Goal: Task Accomplishment & Management: Manage account settings

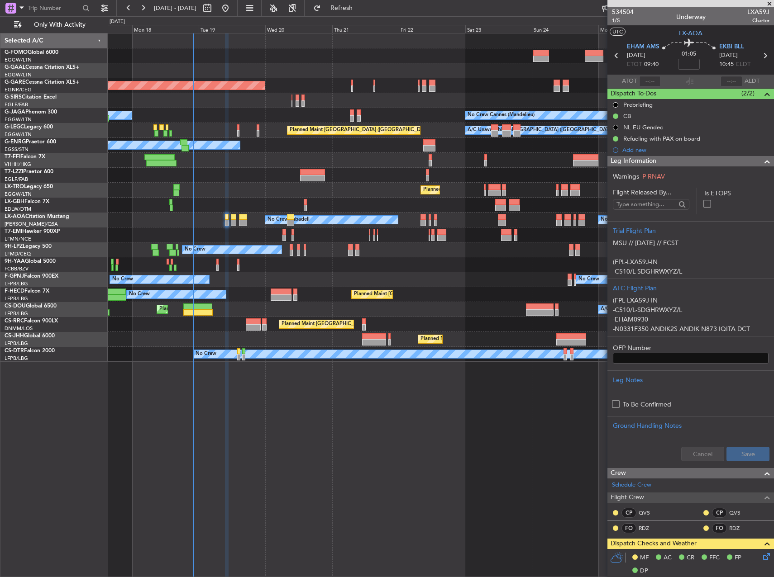
scroll to position [226, 0]
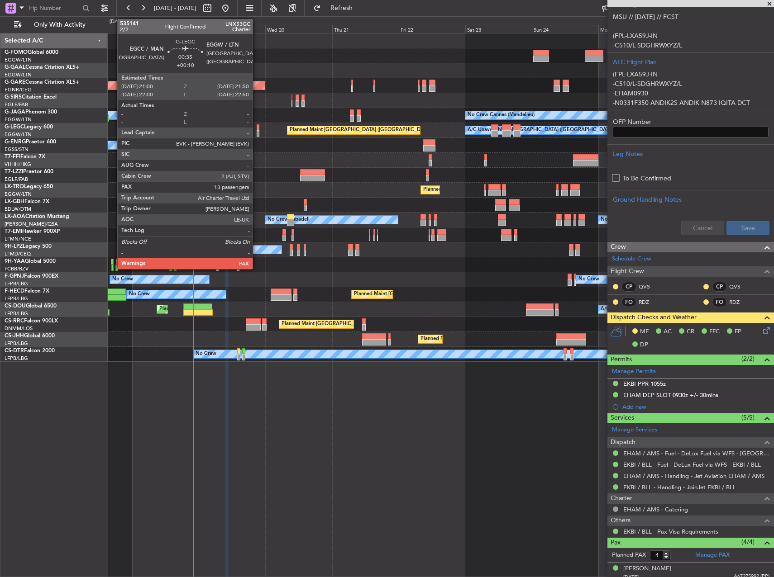
click at [257, 130] on div at bounding box center [258, 127] width 3 height 6
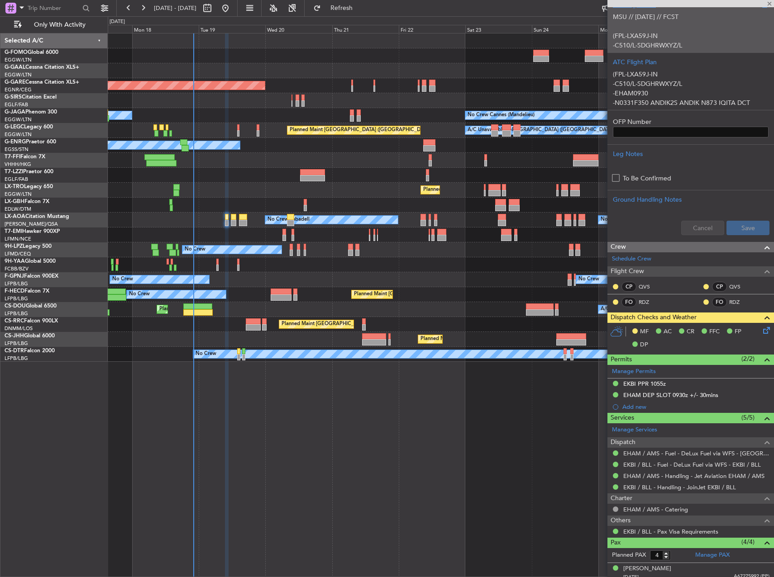
type input "+00:10"
type input "13"
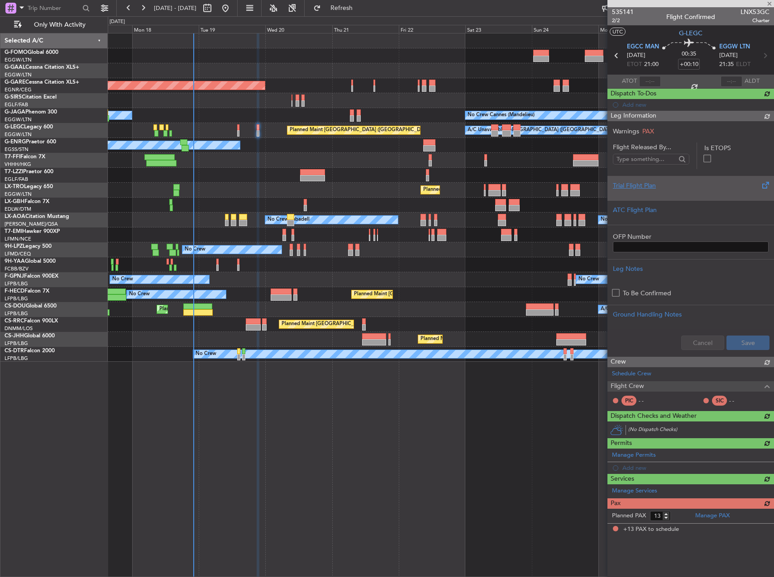
scroll to position [0, 0]
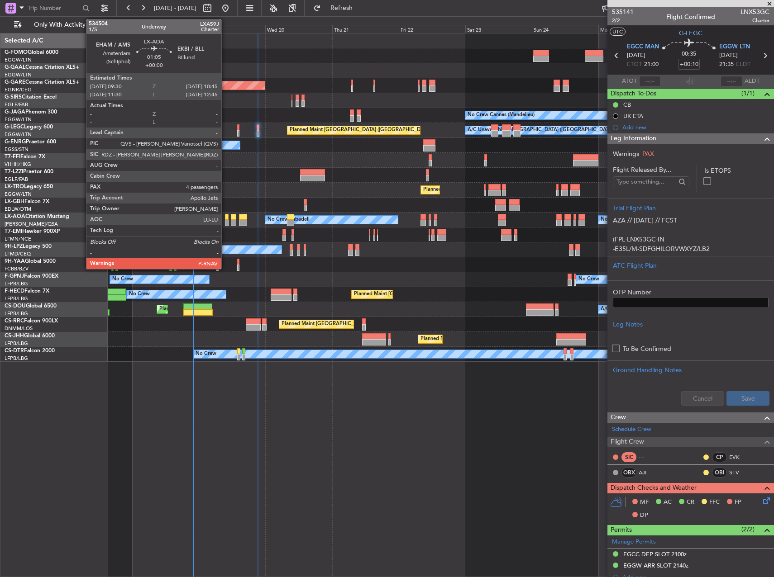
click at [225, 219] on div at bounding box center [227, 217] width 4 height 6
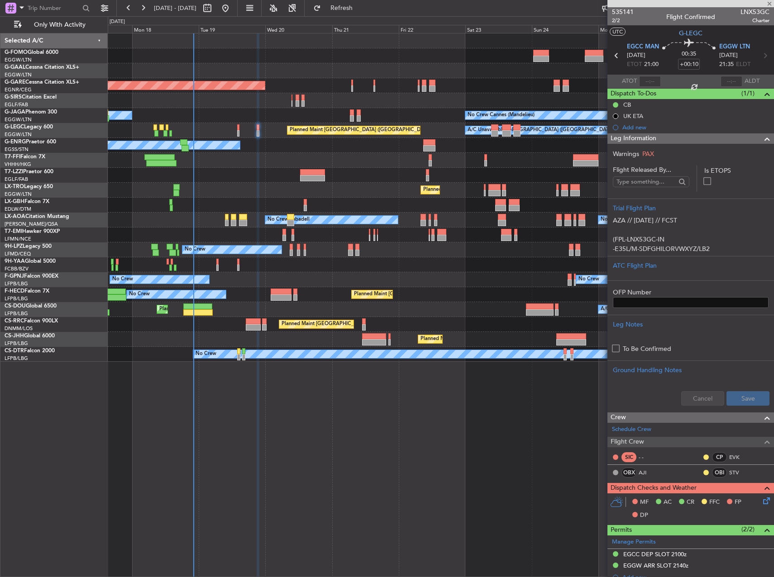
type input "4"
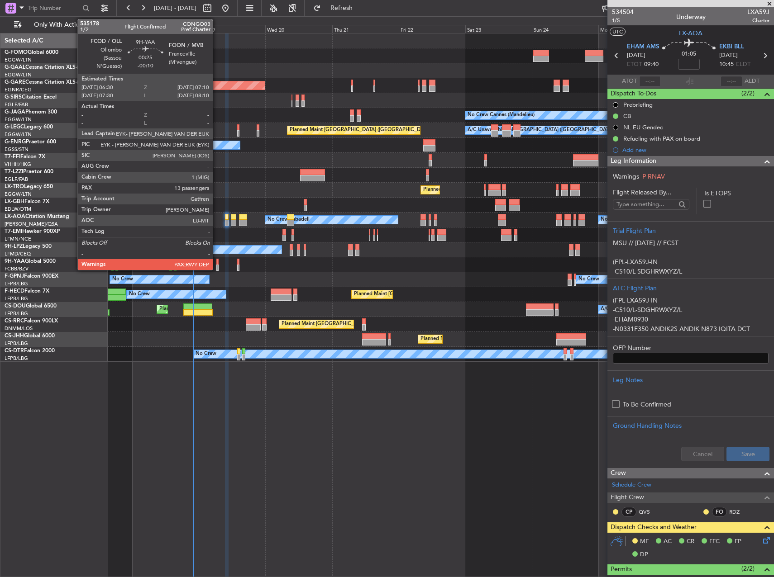
click at [218, 261] on div at bounding box center [217, 262] width 2 height 6
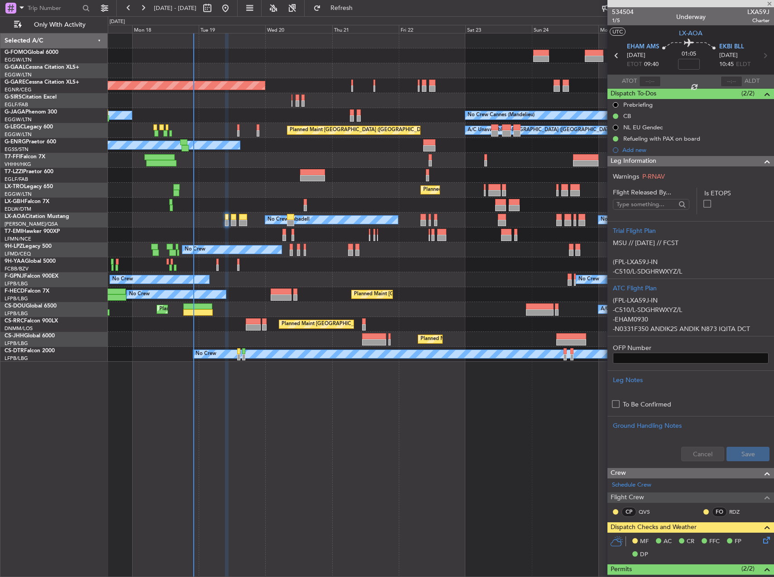
type input "-00:10"
type input "13"
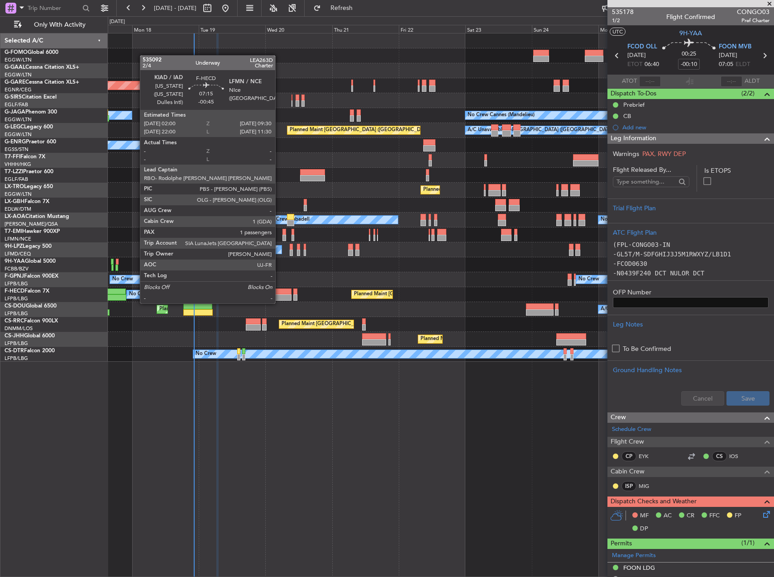
click at [279, 295] on div at bounding box center [281, 298] width 21 height 6
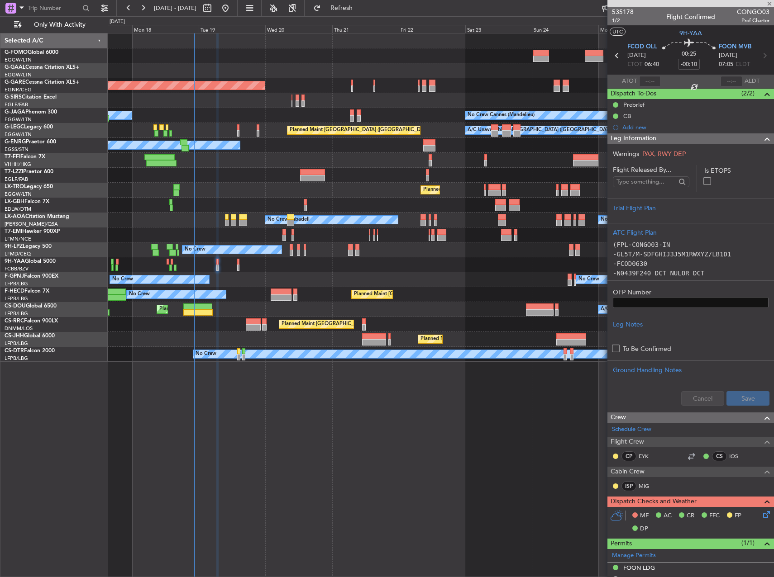
type input "-00:45"
type input "1"
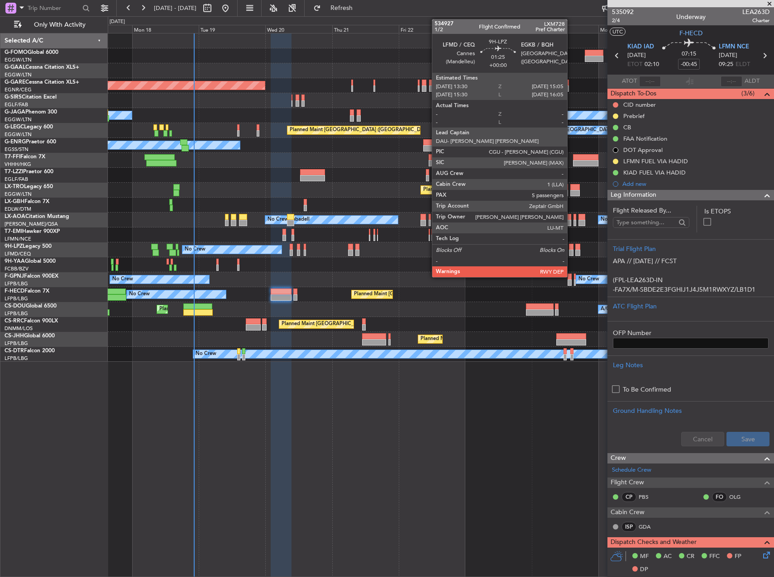
click at [571, 251] on div at bounding box center [571, 253] width 5 height 6
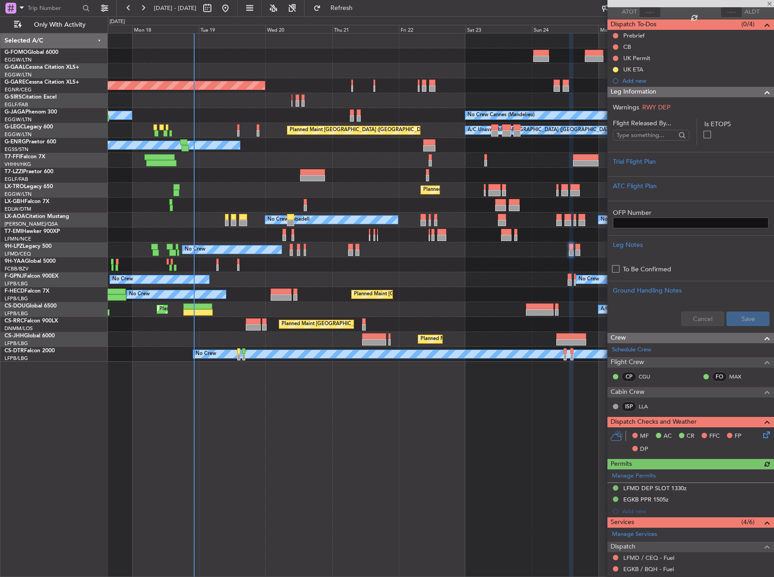
scroll to position [90, 0]
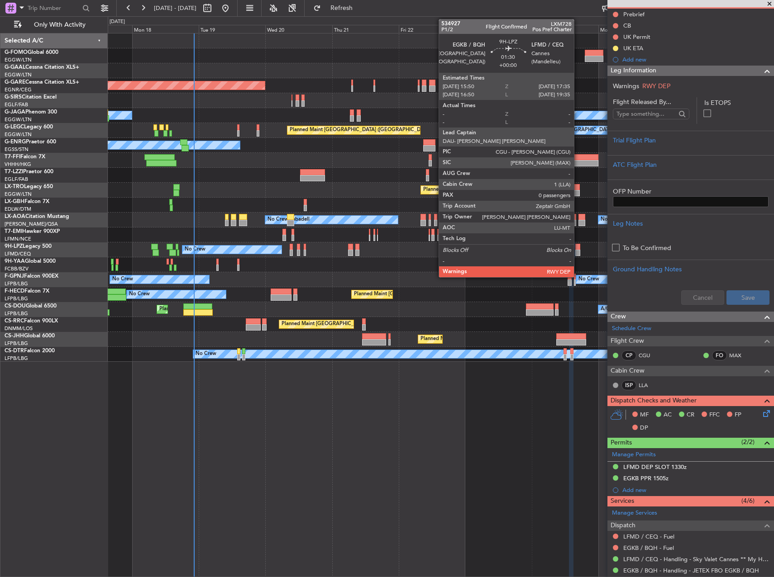
click at [578, 245] on div at bounding box center [577, 247] width 5 height 6
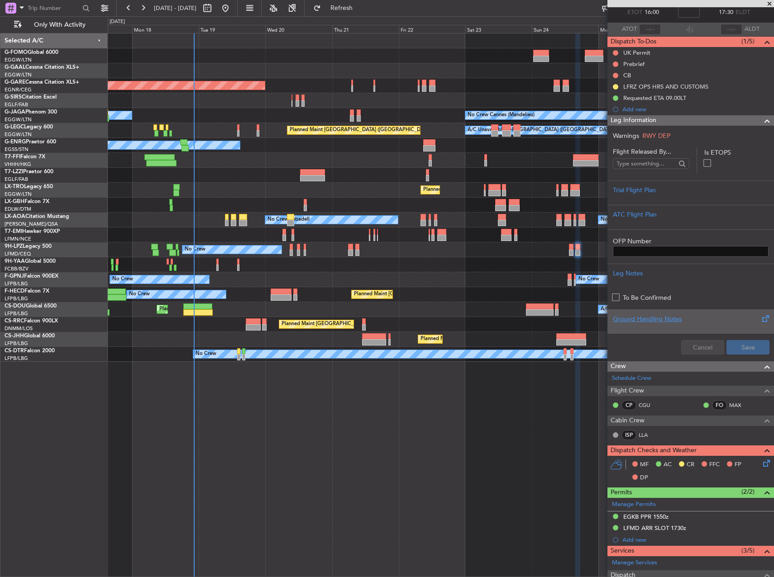
scroll to position [160, 0]
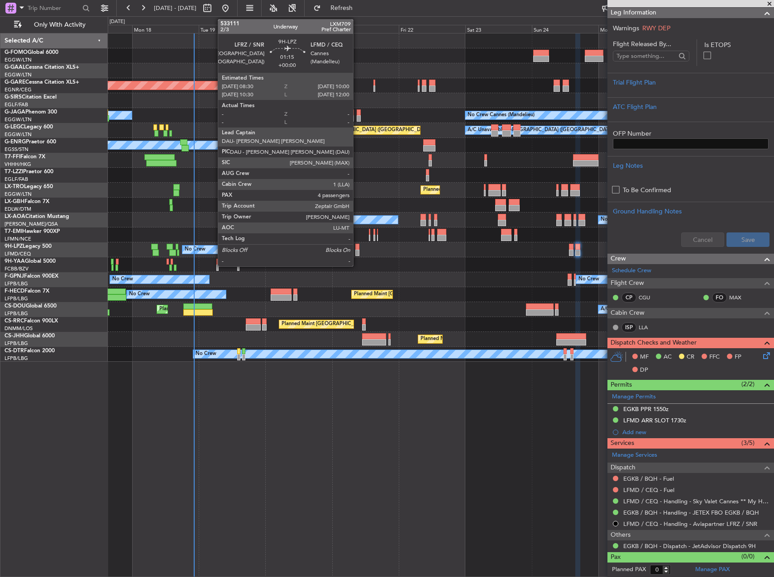
click at [357, 248] on div at bounding box center [357, 247] width 5 height 6
type input "4"
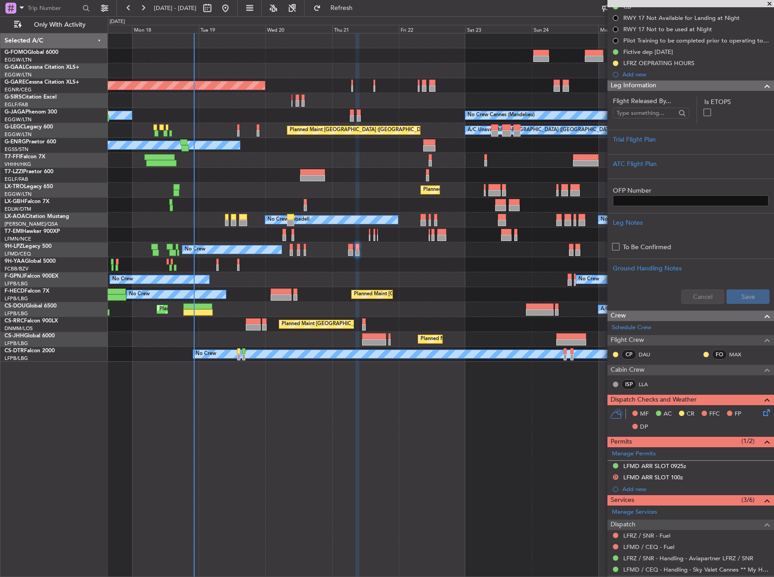
scroll to position [136, 0]
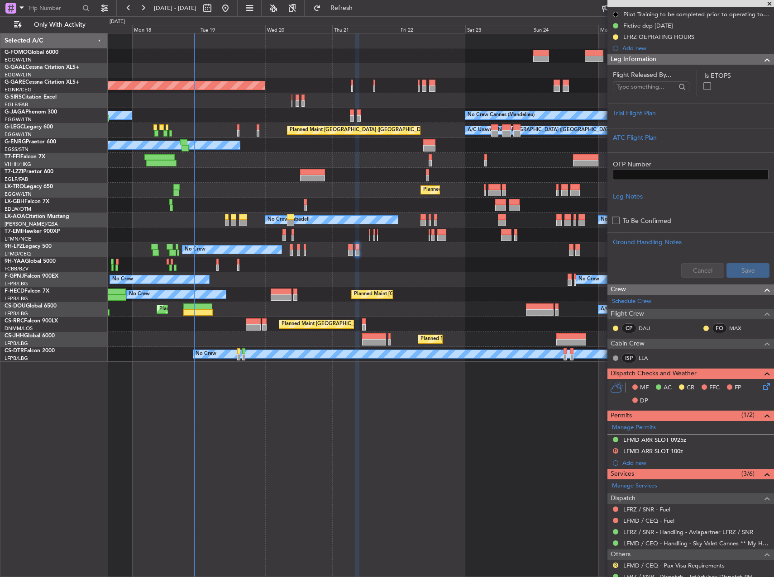
click at [0, 143] on html "17 Aug 2025 - 27 Aug 2025 Refresh Quick Links Only With Activity Planned Maint …" at bounding box center [387, 288] width 774 height 577
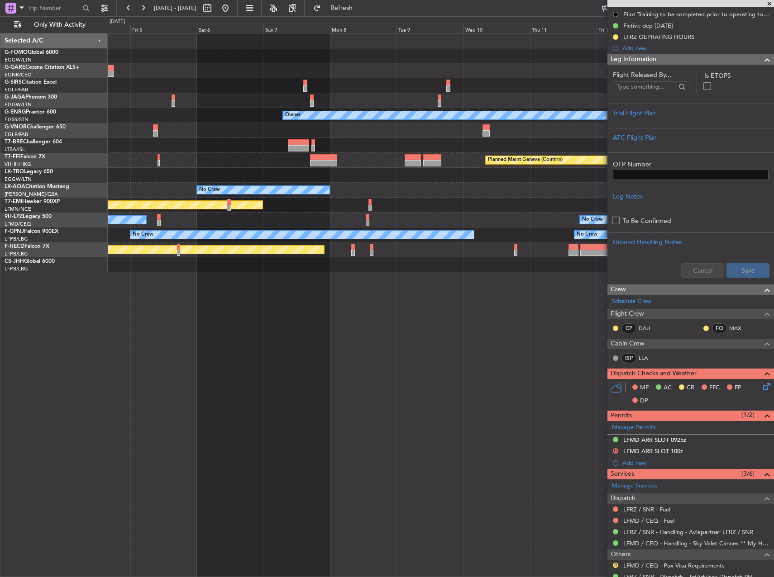
click at [0, 94] on html "28 Aug 2025 - 07 Sep 2025 Refresh Quick Links Only With Activity Planned Maint …" at bounding box center [387, 288] width 774 height 577
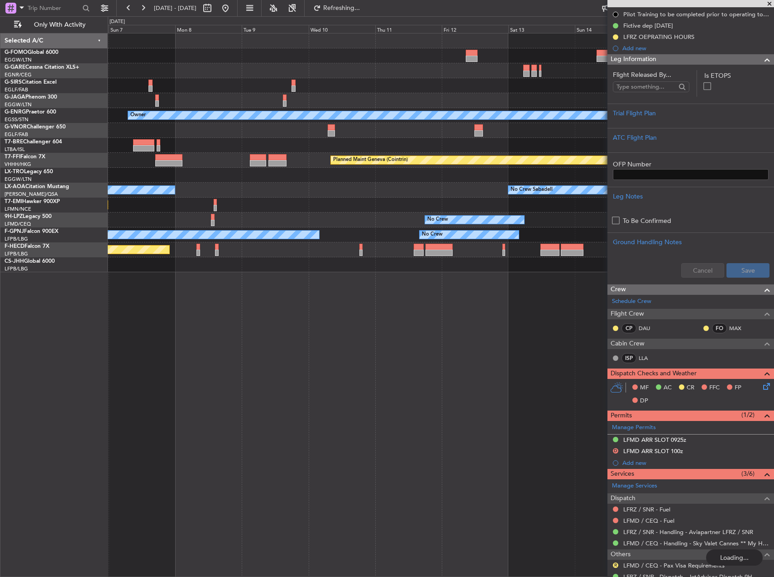
click at [154, 150] on div "Owner Planned Maint Geneva (Cointrin) No Crew No Crew Sabadell Planned Maint Ch…" at bounding box center [441, 152] width 666 height 239
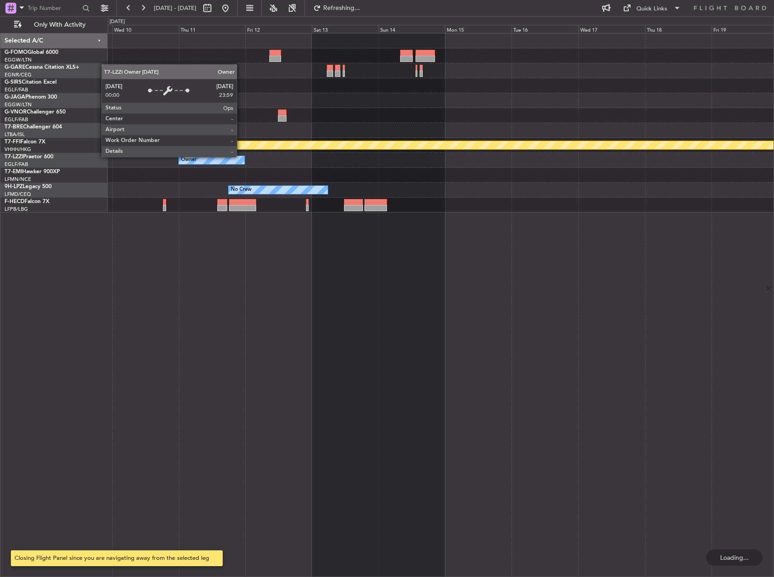
scroll to position [0, 0]
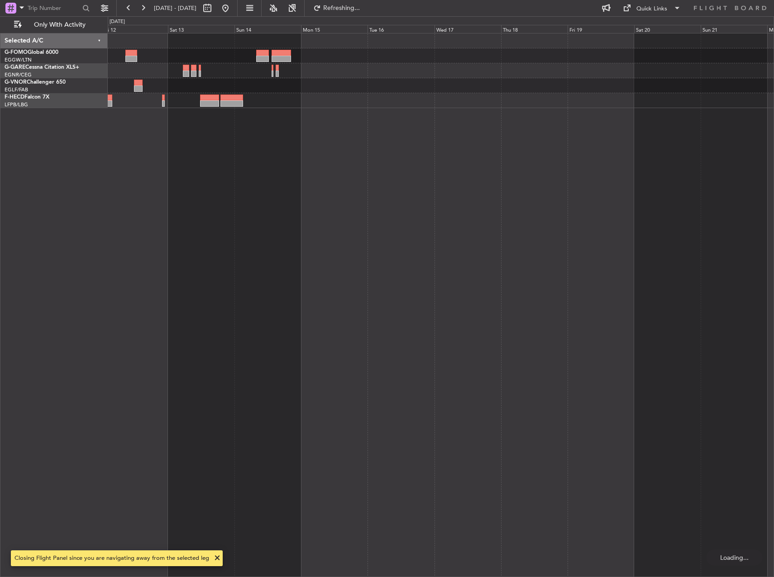
click at [335, 188] on div at bounding box center [441, 305] width 666 height 544
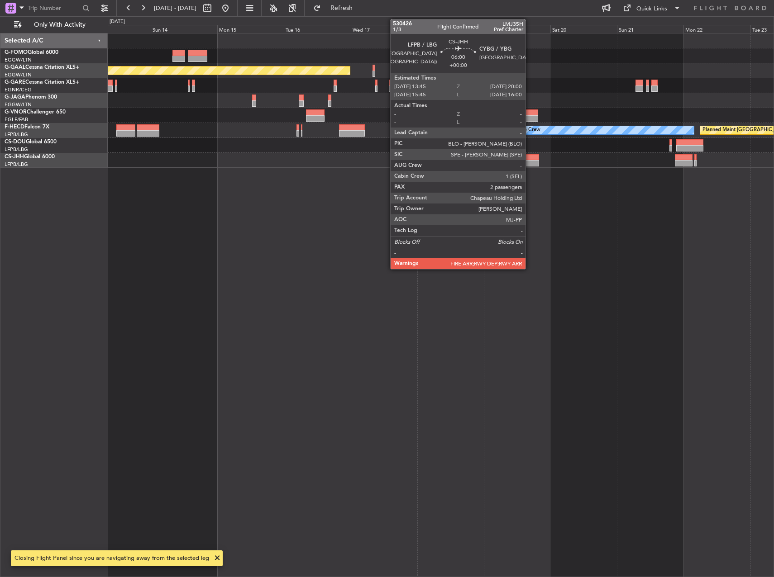
click at [529, 162] on div at bounding box center [530, 163] width 18 height 6
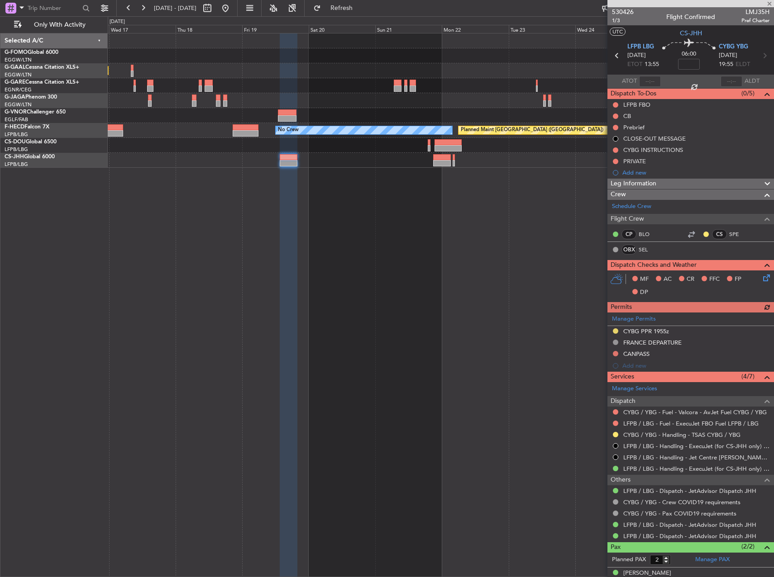
click at [300, 192] on div "Planned Maint Dusseldorf No Crew Planned Maint Paris (Le Bourget)" at bounding box center [441, 305] width 666 height 544
drag, startPoint x: 255, startPoint y: 5, endPoint x: 262, endPoint y: 12, distance: 10.2
click at [233, 5] on button at bounding box center [225, 8] width 14 height 14
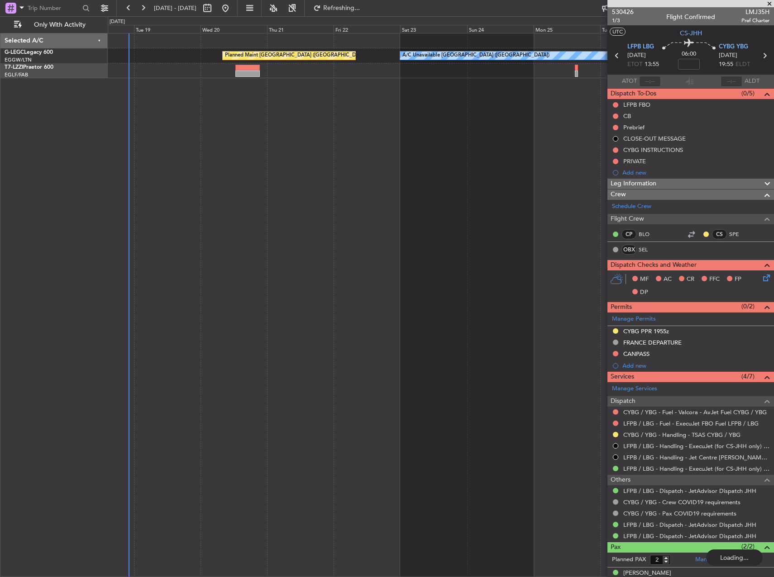
click at [192, 179] on div "A/C Unavailable London (Luton) Planned Maint London (Luton)" at bounding box center [441, 305] width 666 height 544
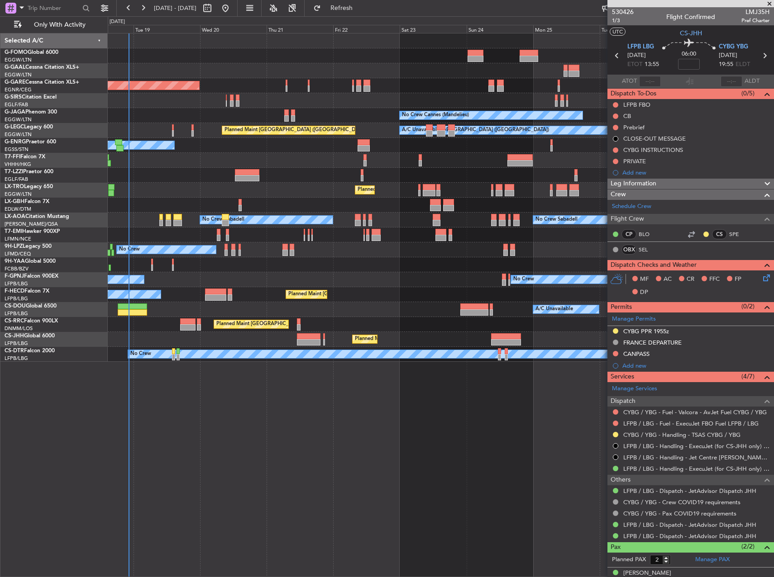
click at [245, 138] on div "Planned Maint Windsor Locks (Bradley Intl) Planned Maint Dusseldorf Unplanned M…" at bounding box center [441, 197] width 666 height 328
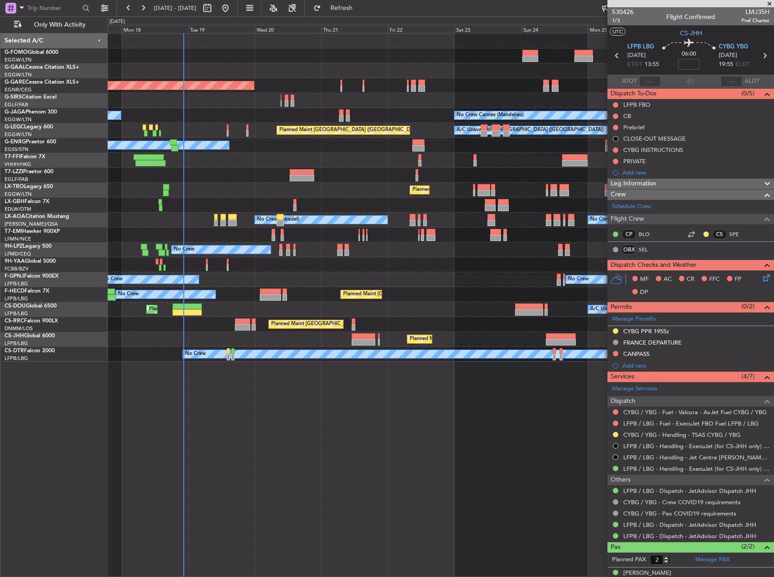
click at [472, 178] on div "Planned Maint Windsor Locks (Bradley Intl) Planned Maint Dusseldorf Unplanned M…" at bounding box center [441, 197] width 666 height 328
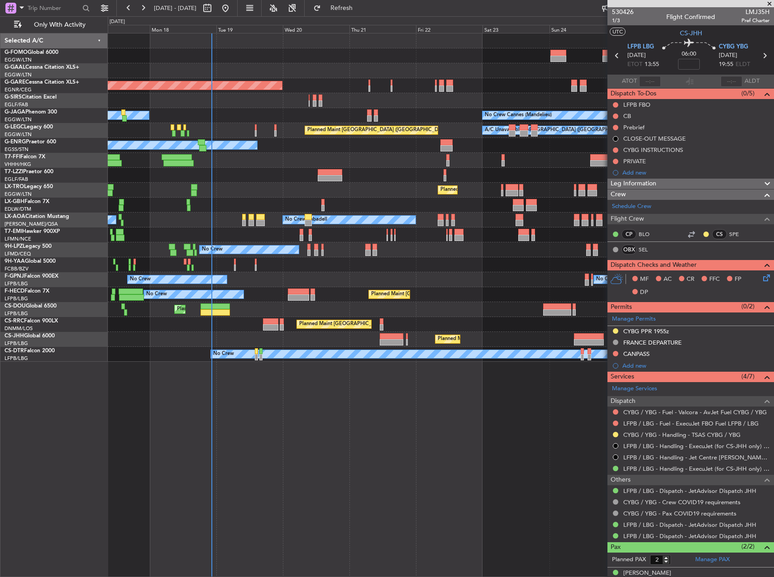
click at [360, 185] on div "Planned Maint [GEOGRAPHIC_DATA] ([GEOGRAPHIC_DATA])" at bounding box center [441, 190] width 666 height 15
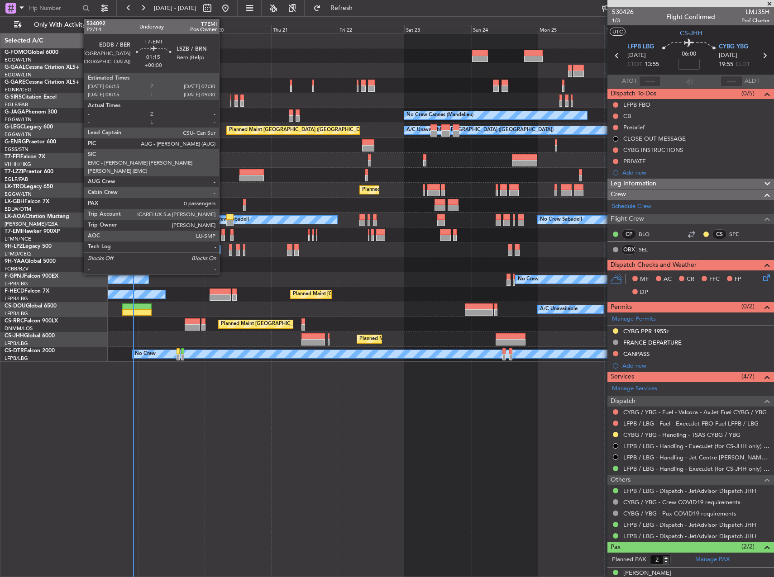
click at [223, 232] on div at bounding box center [223, 232] width 4 height 6
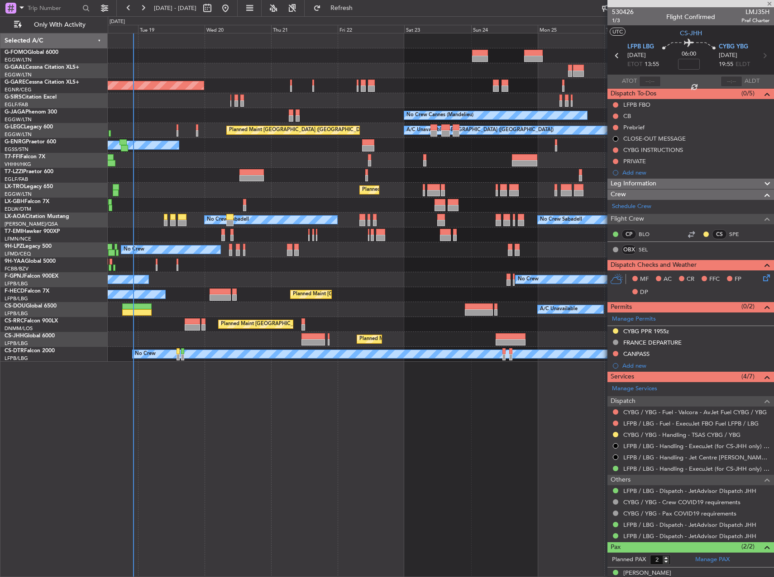
type input "0"
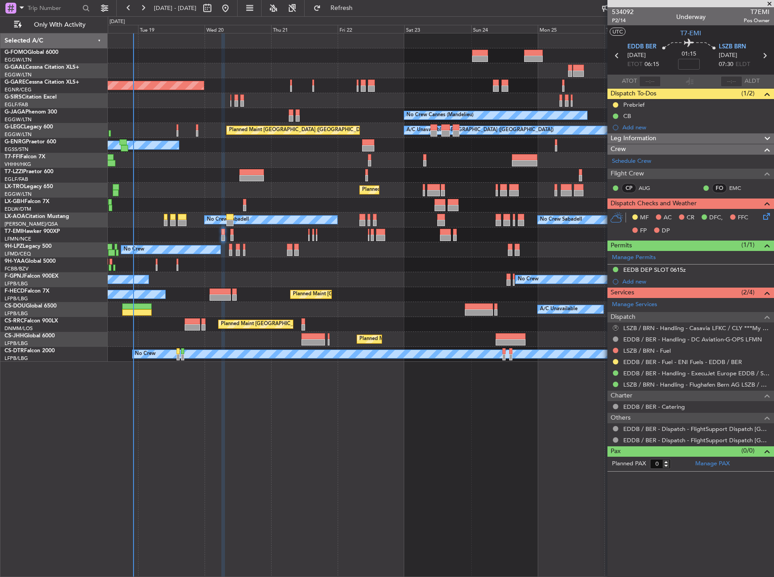
click at [613, 327] on button "R" at bounding box center [615, 327] width 5 height 5
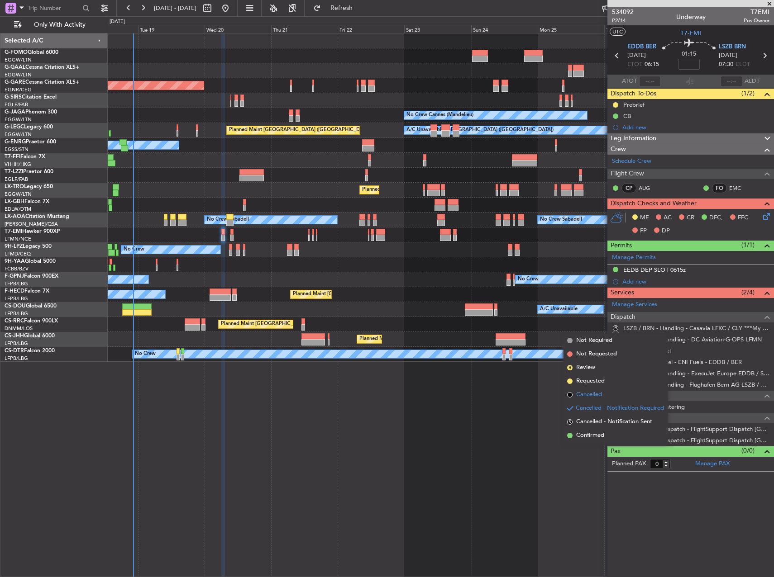
click at [597, 399] on li "Cancelled" at bounding box center [615, 395] width 104 height 14
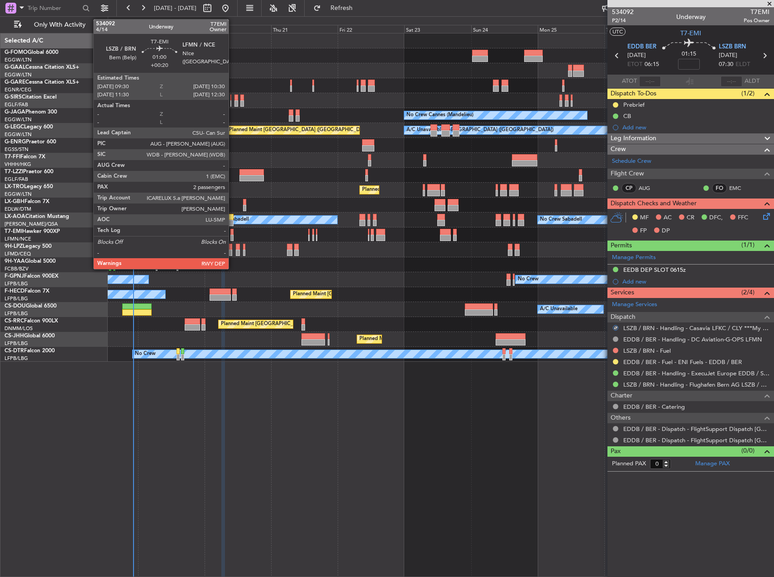
click at [233, 232] on div at bounding box center [231, 232] width 3 height 6
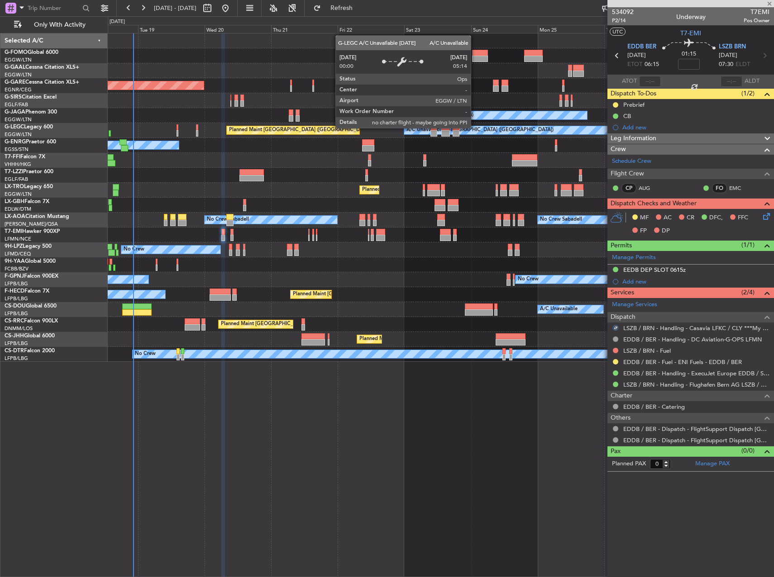
type input "+00:20"
type input "2"
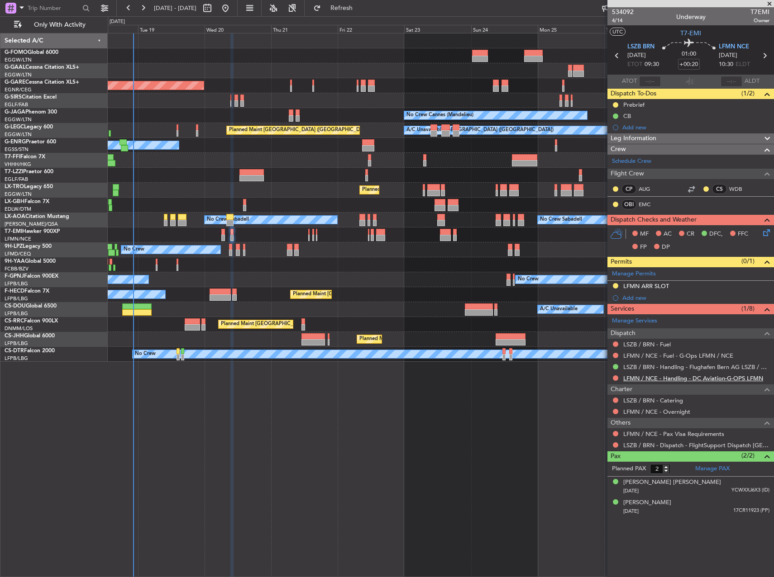
click at [655, 376] on link "LFMN / NCE - Handling - DC Aviation-G-OPS LFMN" at bounding box center [693, 379] width 140 height 8
click at [687, 282] on div "LFMN ARR SLOT" at bounding box center [690, 286] width 166 height 11
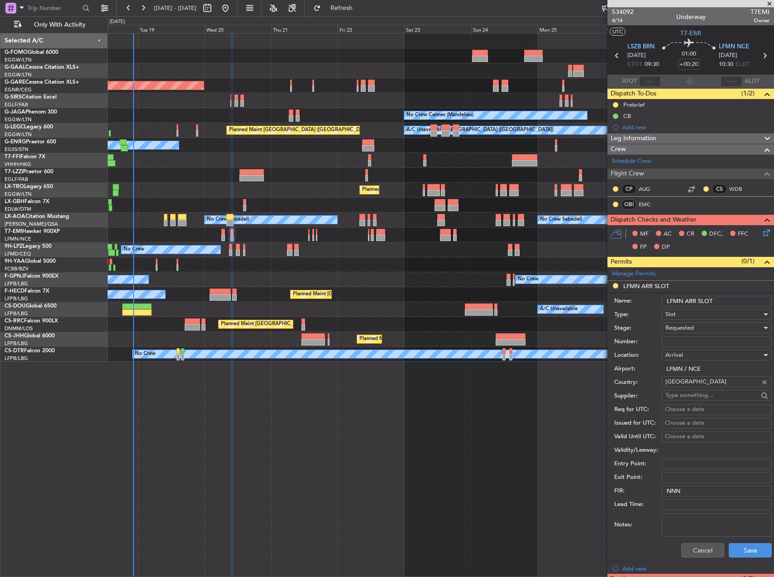
click at [724, 302] on input "LFMN ARR SLOT" at bounding box center [716, 301] width 110 height 11
type input "LFMN ARR SLOT 1030Z"
click at [706, 333] on div "Requested" at bounding box center [713, 328] width 96 height 14
click at [626, 338] on div at bounding box center [387, 288] width 774 height 577
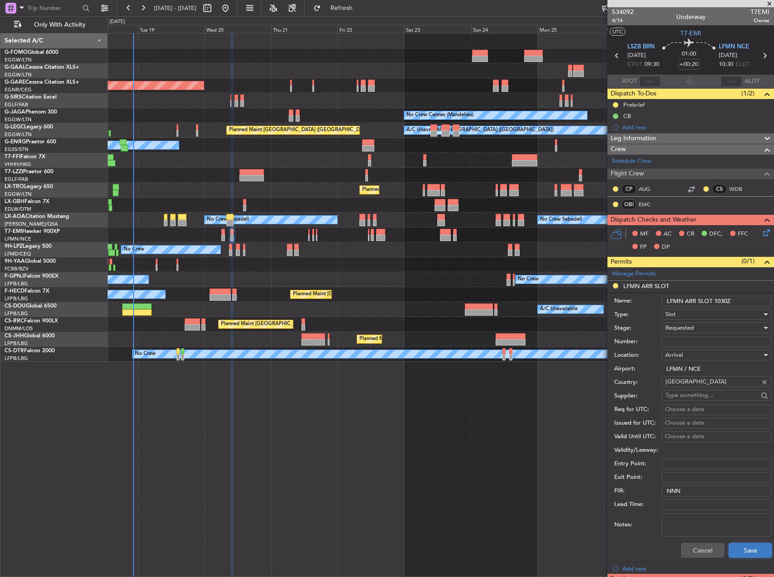
click at [738, 548] on button "Save" at bounding box center [749, 550] width 43 height 14
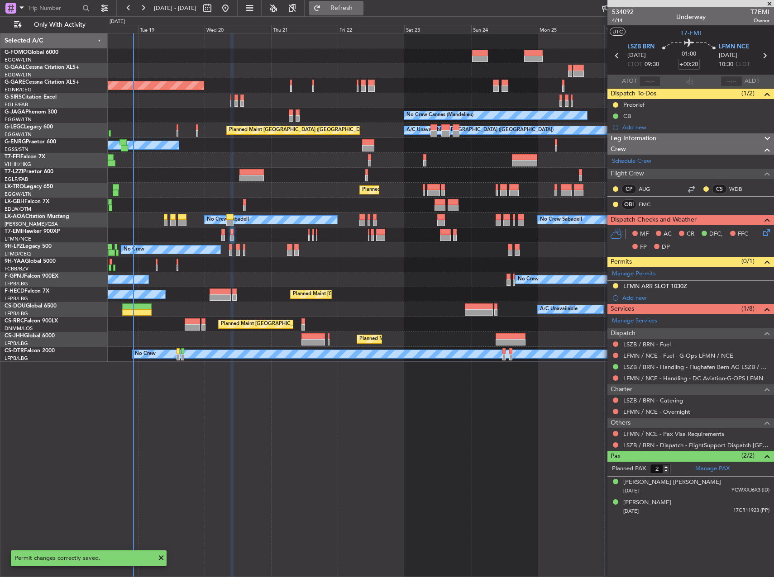
click at [361, 11] on span "Refresh" at bounding box center [342, 8] width 38 height 6
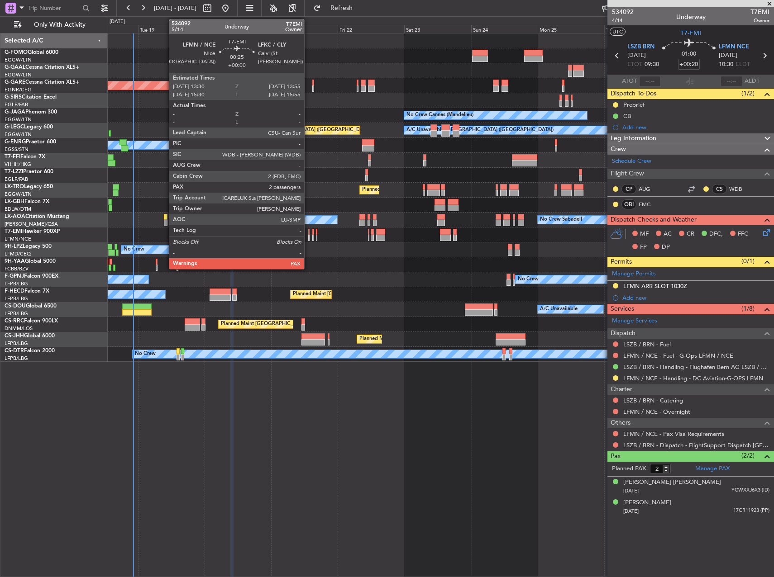
click at [308, 234] on div at bounding box center [308, 232] width 1 height 6
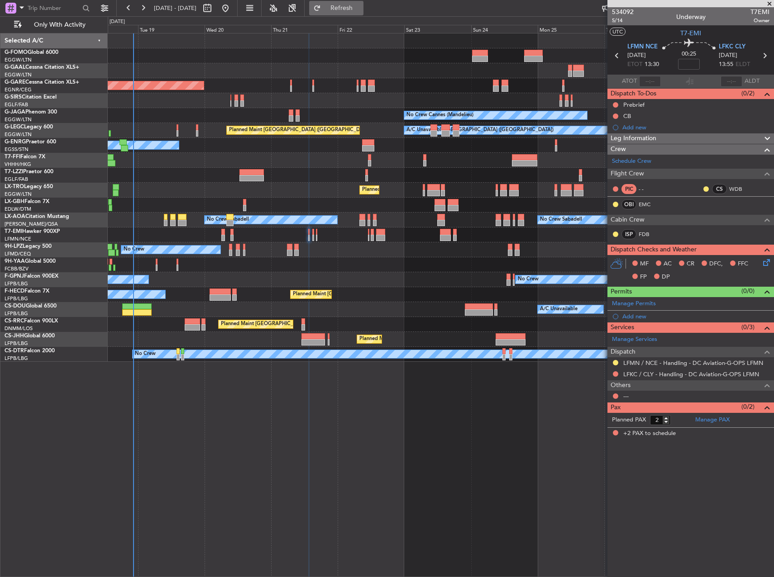
click at [361, 8] on span "Refresh" at bounding box center [342, 8] width 38 height 6
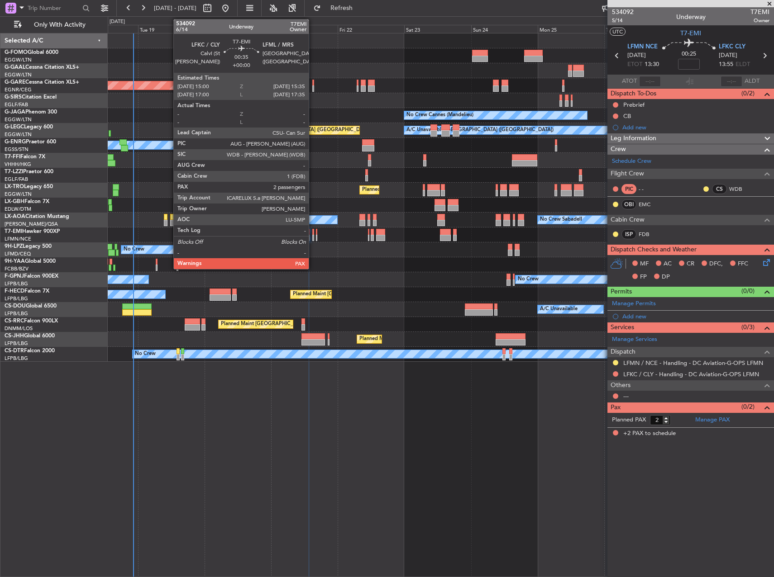
click at [313, 232] on div at bounding box center [313, 232] width 2 height 6
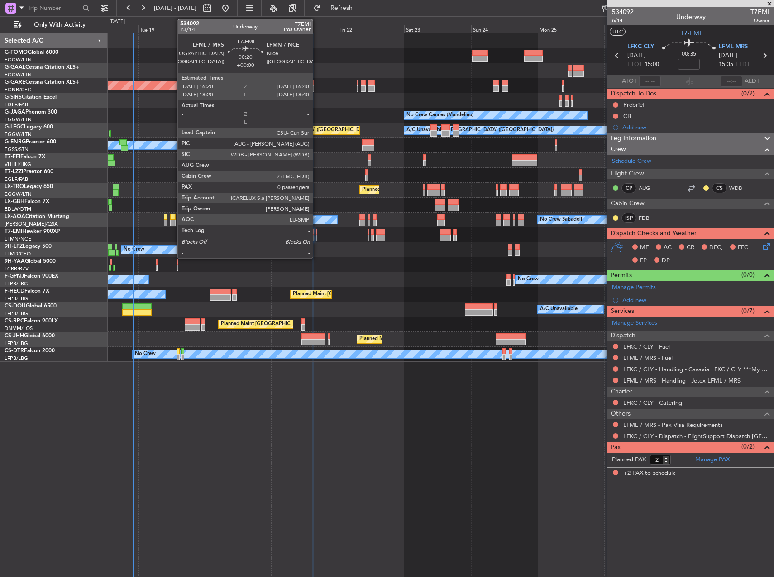
click at [317, 234] on div at bounding box center [316, 232] width 1 height 6
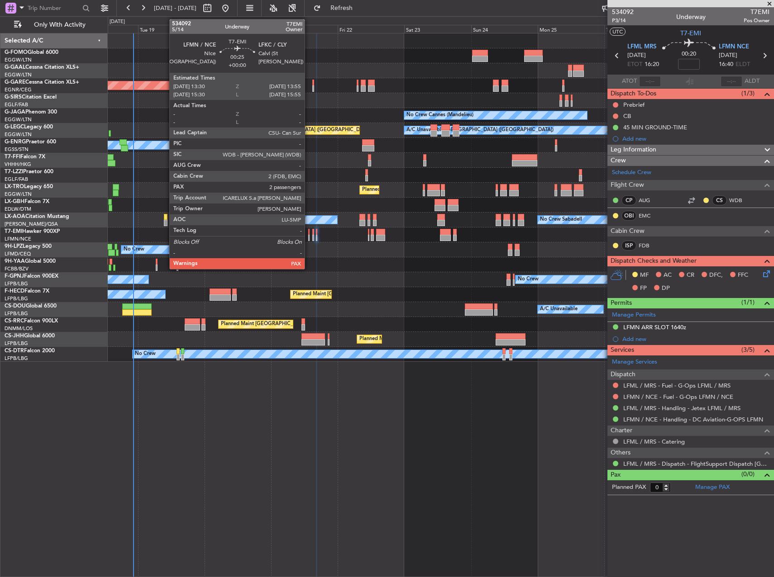
click at [309, 230] on div at bounding box center [308, 232] width 1 height 6
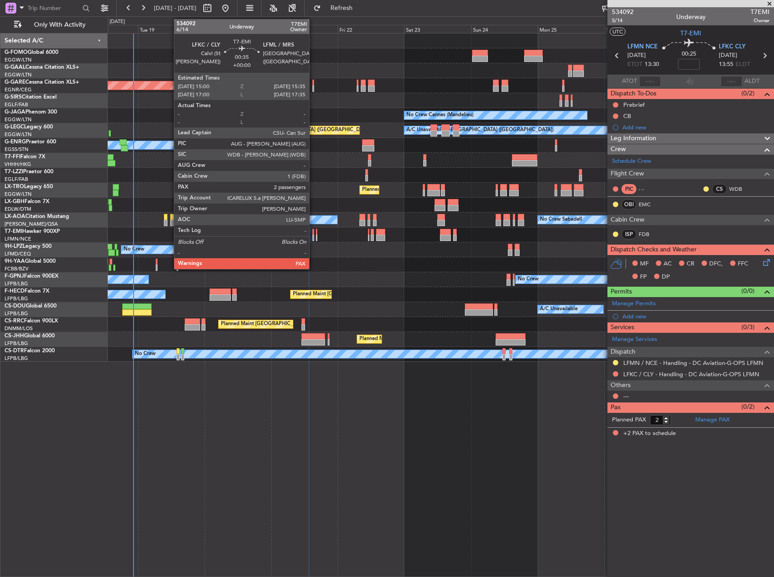
click at [313, 235] on div at bounding box center [313, 238] width 2 height 6
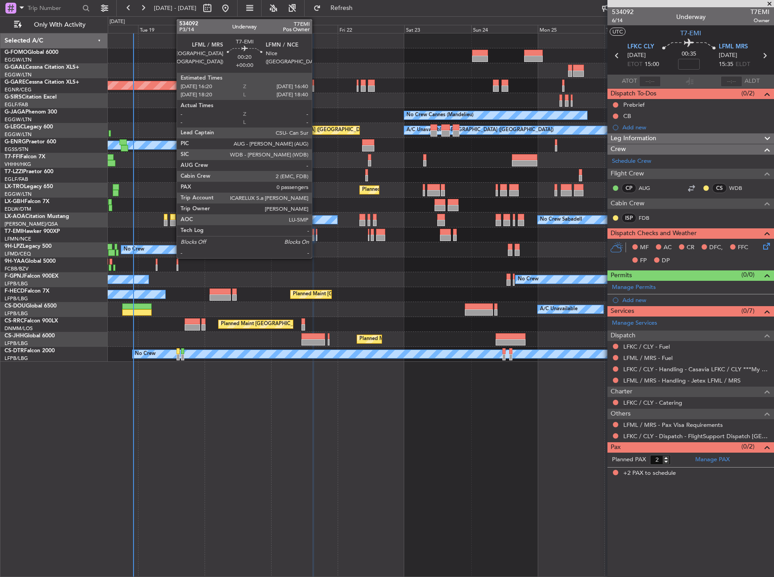
click at [316, 235] on div at bounding box center [316, 238] width 1 height 6
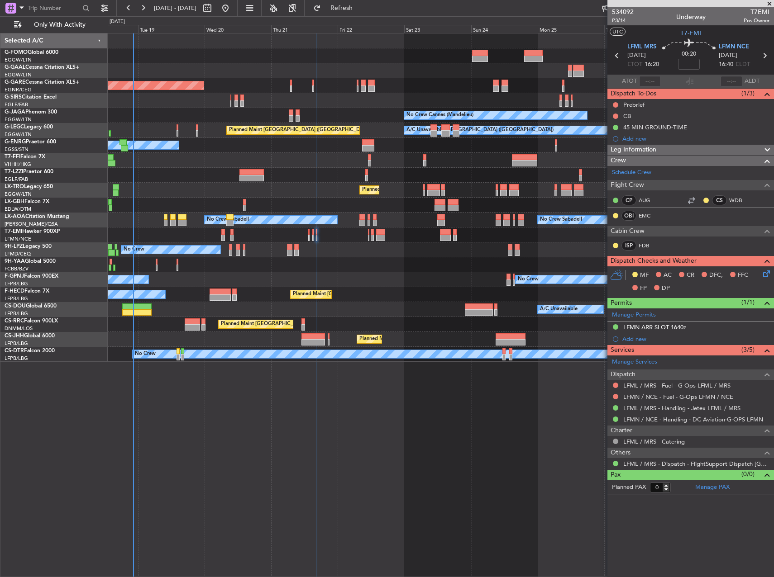
click at [333, 457] on div "Planned Maint Windsor Locks (Bradley Intl) Planned Maint Dusseldorf Unplanned M…" at bounding box center [441, 305] width 666 height 544
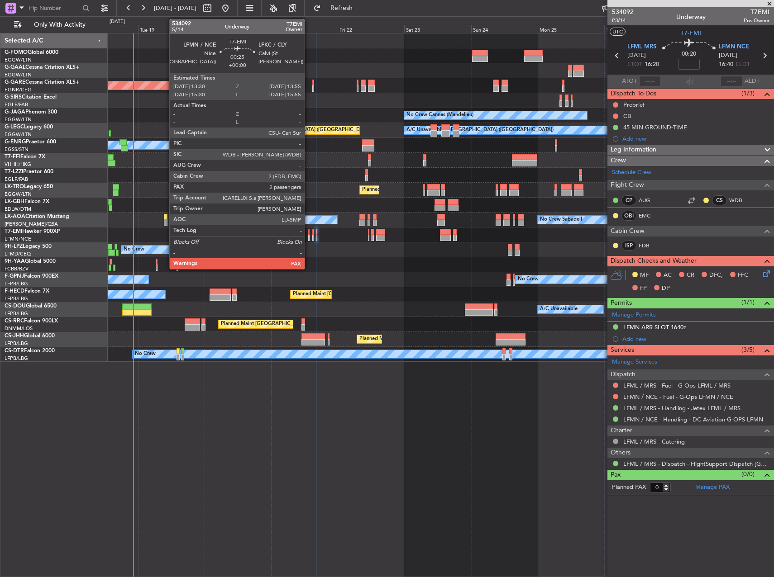
click at [309, 233] on div at bounding box center [308, 232] width 1 height 6
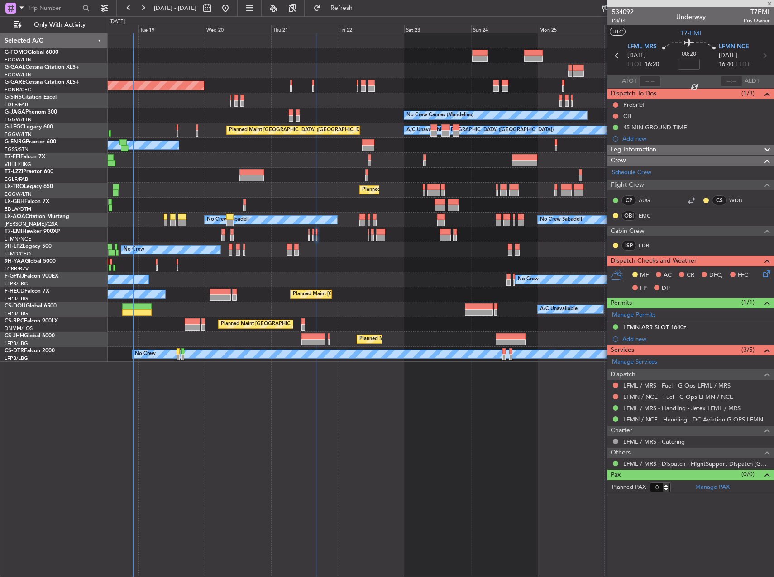
type input "2"
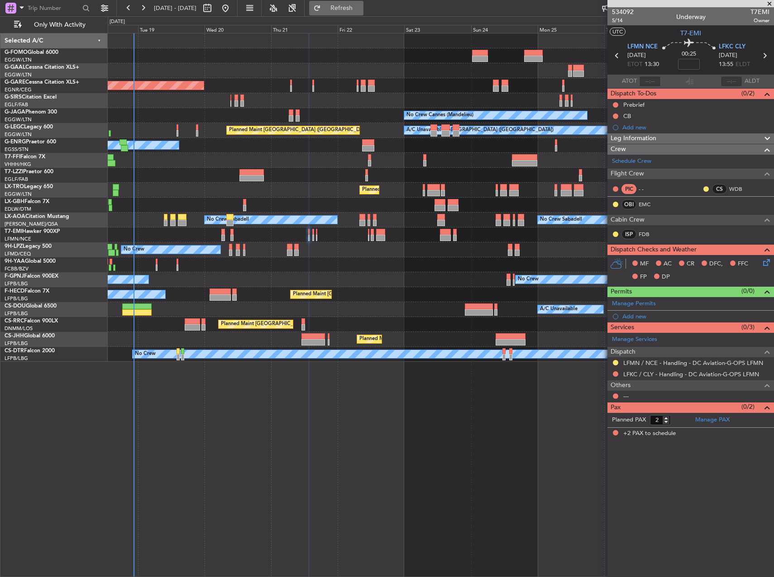
click at [361, 11] on span "Refresh" at bounding box center [342, 8] width 38 height 6
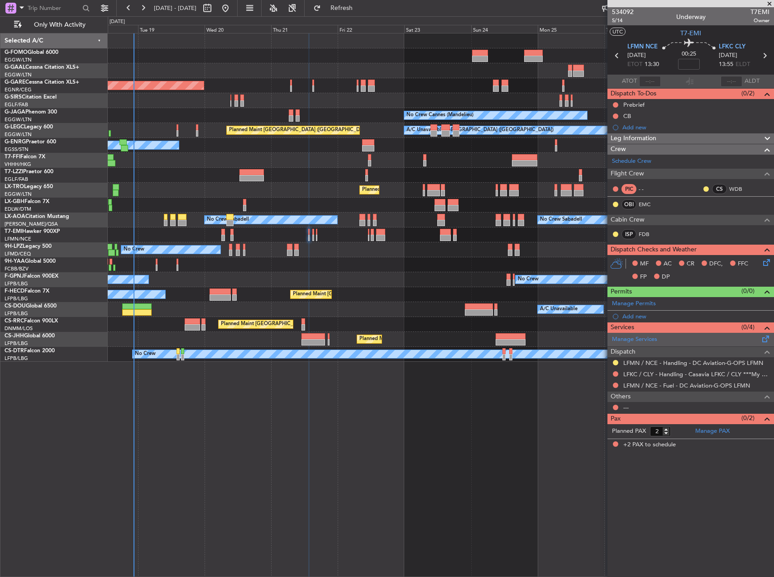
click at [635, 345] on div "Manage Services" at bounding box center [690, 340] width 166 height 14
click at [355, 8] on span "Refresh" at bounding box center [342, 8] width 38 height 6
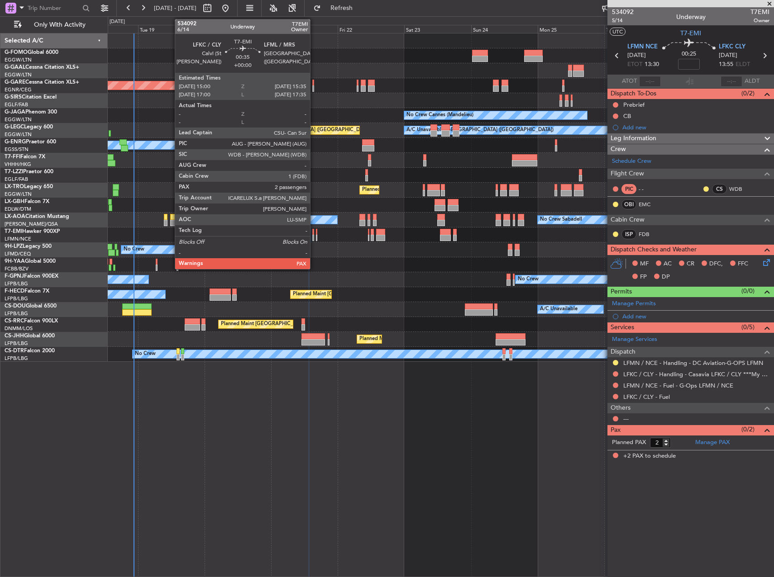
click at [314, 230] on div at bounding box center [313, 232] width 2 height 6
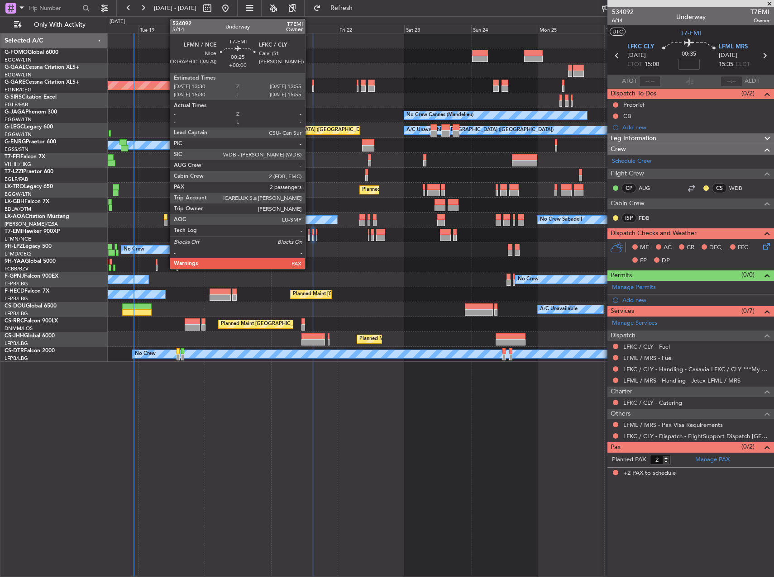
click at [309, 230] on div at bounding box center [308, 232] width 1 height 6
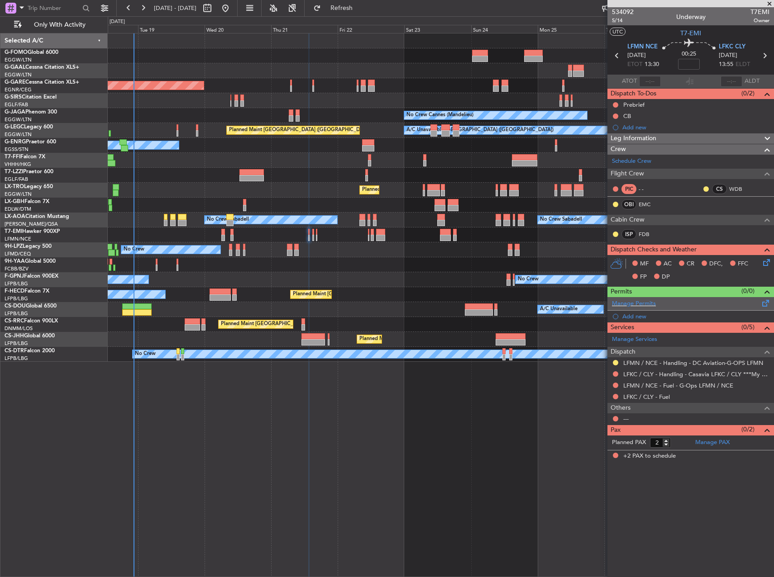
click at [664, 304] on div "Manage Permits" at bounding box center [690, 304] width 166 height 14
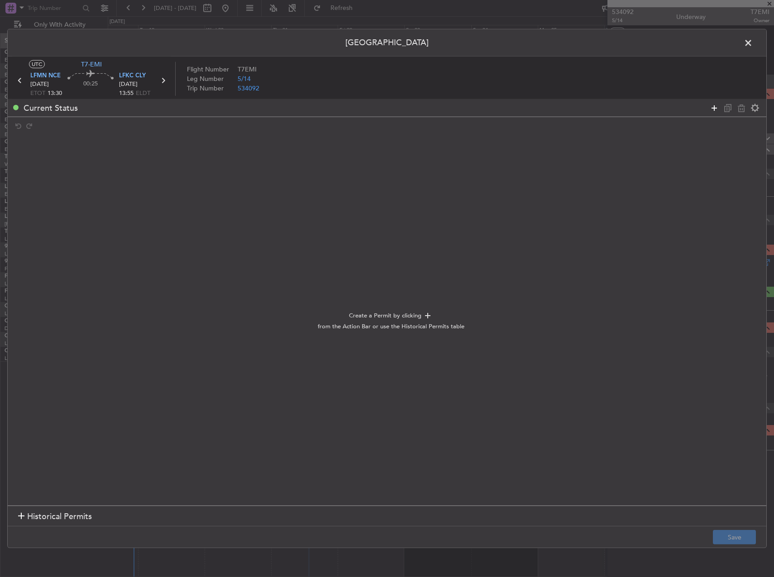
click at [711, 105] on icon at bounding box center [713, 107] width 11 height 11
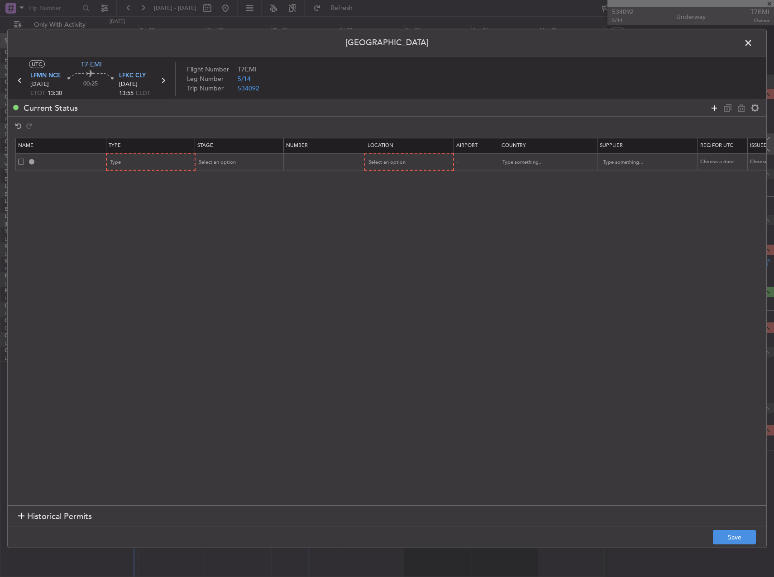
click at [711, 105] on icon at bounding box center [713, 107] width 11 height 11
click at [166, 162] on div "Type" at bounding box center [147, 163] width 75 height 14
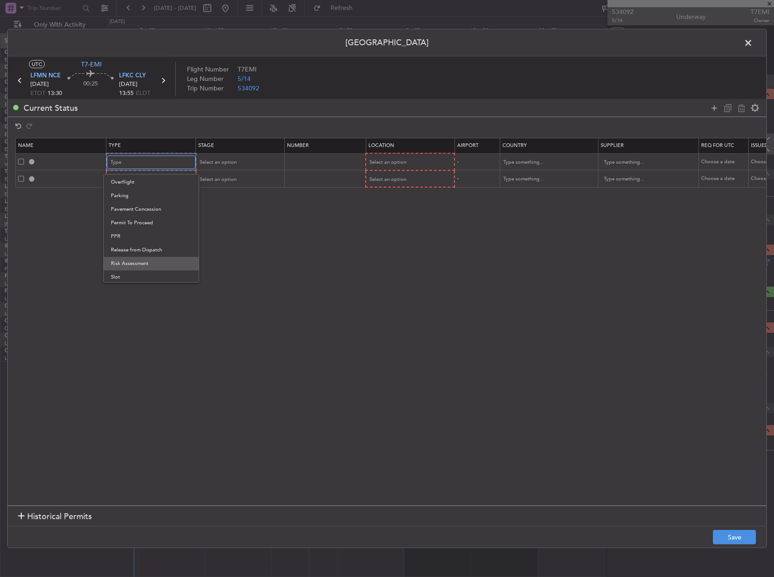
scroll to position [272, 0]
click at [153, 247] on span "Slot" at bounding box center [151, 249] width 81 height 14
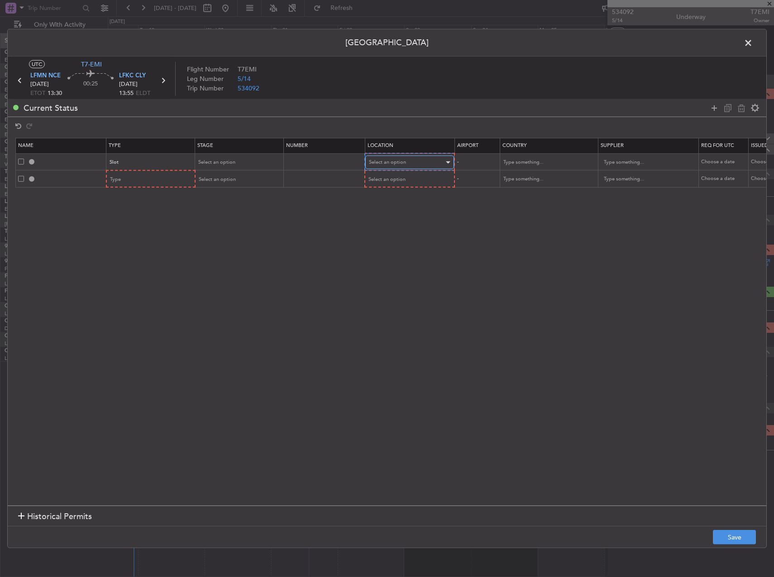
click at [430, 158] on div "Select an option" at bounding box center [406, 163] width 75 height 14
click at [401, 181] on span "Departure" at bounding box center [409, 182] width 81 height 14
click at [135, 172] on mat-form-field "Type" at bounding box center [151, 179] width 88 height 16
click at [143, 180] on div "Type" at bounding box center [147, 179] width 75 height 14
drag, startPoint x: 204, startPoint y: 170, endPoint x: 216, endPoint y: 165, distance: 12.2
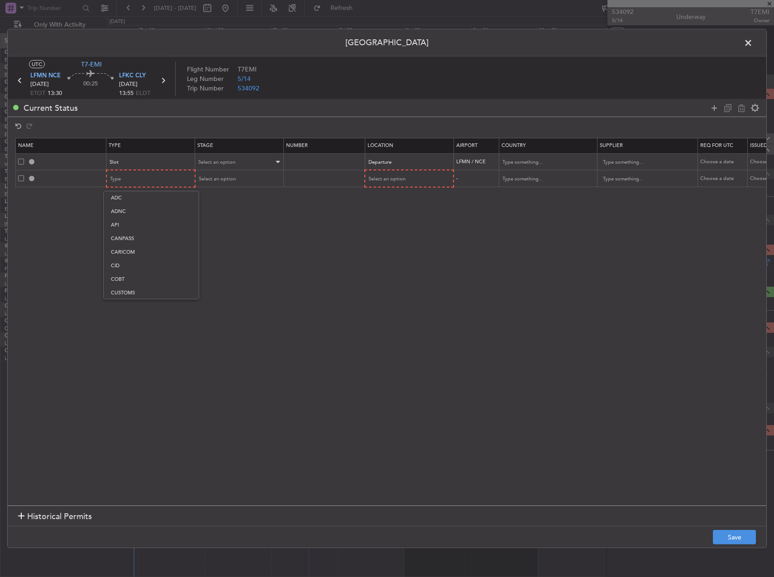
click at [204, 170] on div at bounding box center [387, 288] width 774 height 577
click at [216, 165] on span "Select an option" at bounding box center [217, 162] width 37 height 7
drag, startPoint x: 227, startPoint y: 225, endPoint x: 187, endPoint y: 197, distance: 48.4
click at [227, 224] on span "Requested" at bounding box center [239, 222] width 81 height 14
click at [161, 178] on div "Type" at bounding box center [147, 179] width 75 height 14
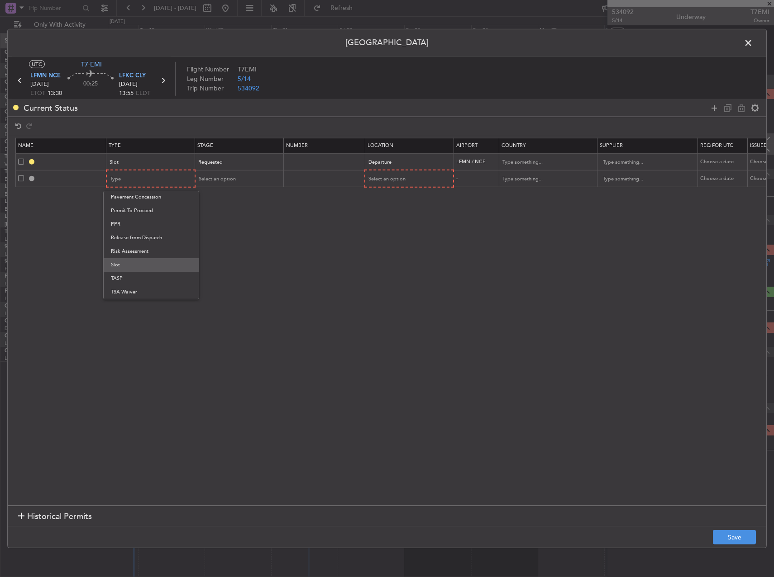
click at [147, 258] on span "Slot" at bounding box center [151, 265] width 81 height 14
click at [225, 181] on span "Select an option" at bounding box center [216, 179] width 37 height 7
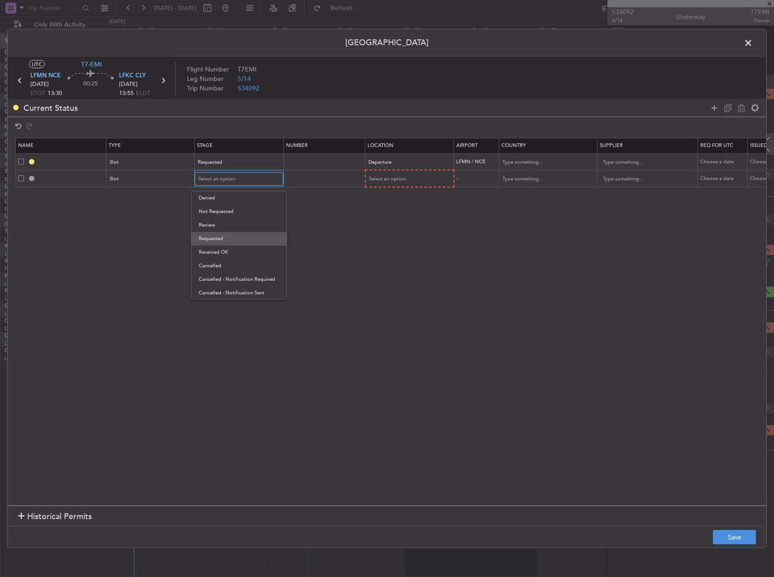
scroll to position [0, 0]
click at [229, 241] on span "Requested" at bounding box center [239, 239] width 81 height 14
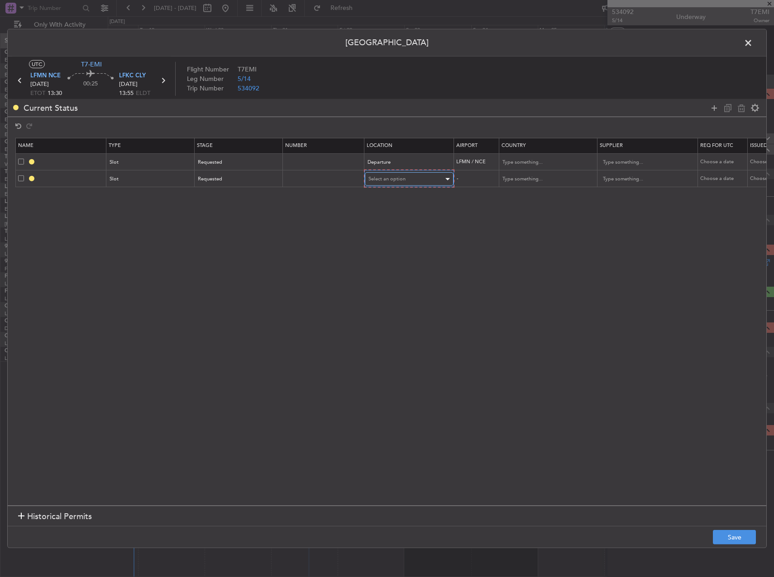
click at [371, 179] on span "Select an option" at bounding box center [386, 179] width 37 height 7
drag, startPoint x: 378, startPoint y: 219, endPoint x: 734, endPoint y: 513, distance: 461.5
click at [382, 221] on span "Arrival" at bounding box center [409, 226] width 81 height 14
click at [746, 544] on button "Save" at bounding box center [734, 537] width 43 height 14
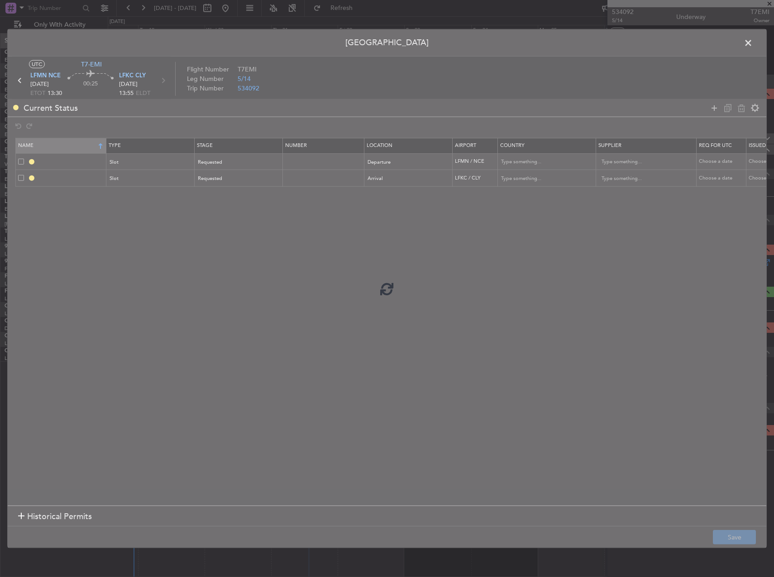
type input "LFMN DEP SLOT"
type input "[GEOGRAPHIC_DATA]"
type input "NNN"
type input "LFKC ARR SLOT"
type input "[GEOGRAPHIC_DATA]"
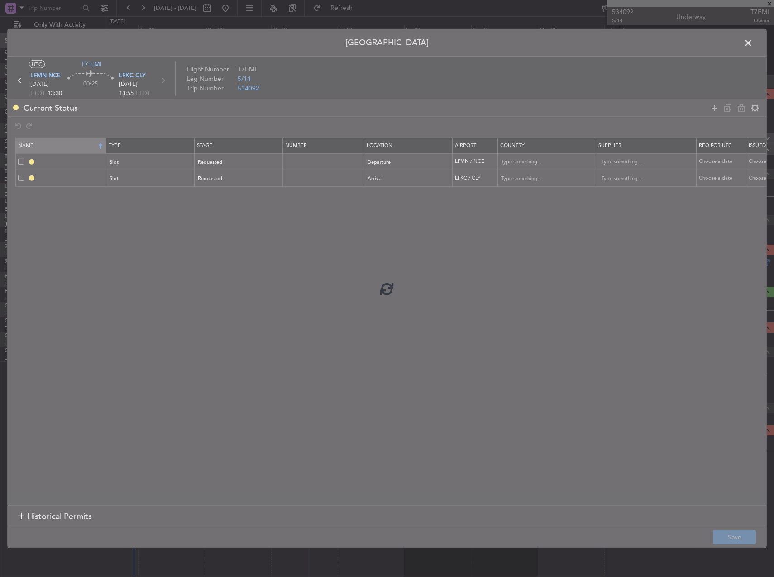
type input "NNN"
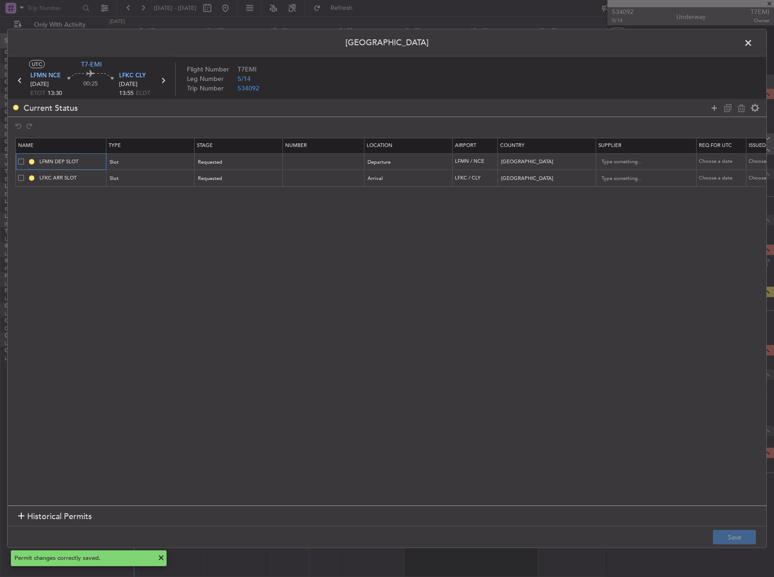
click at [96, 163] on input "LFMN DEP SLOT" at bounding box center [72, 162] width 68 height 8
type input "LFMN DEP SLOT 1330Z"
click at [93, 184] on td "LFKC ARR SLOT" at bounding box center [61, 178] width 90 height 17
click at [92, 176] on input "LFKC ARR SLOT" at bounding box center [72, 178] width 68 height 8
type input "LFKC ARR SLOT 1355Z"
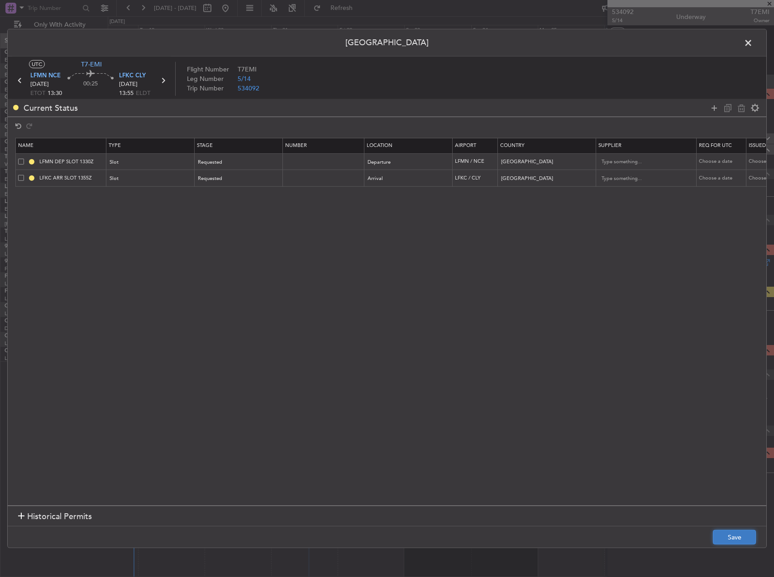
click at [726, 531] on button "Save" at bounding box center [734, 537] width 43 height 14
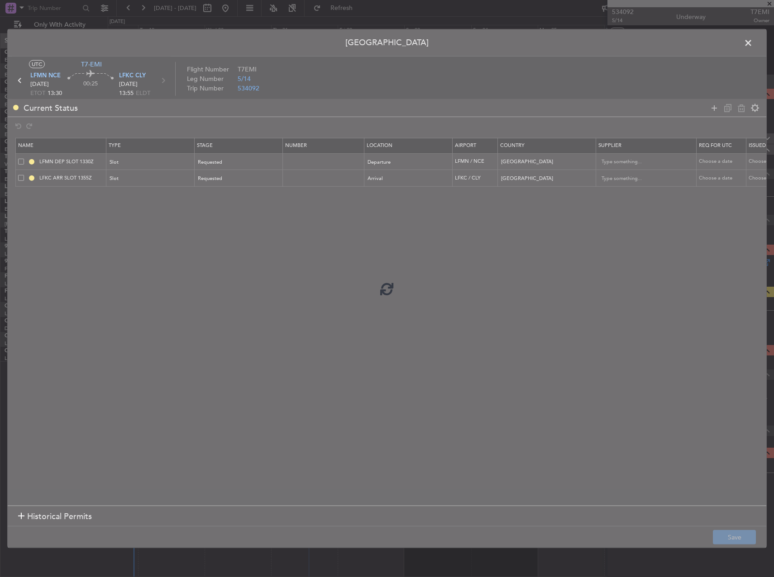
type input "LFMN DEP SLOT 1330Z"
type input "LFKC ARR SLOT 1355Z"
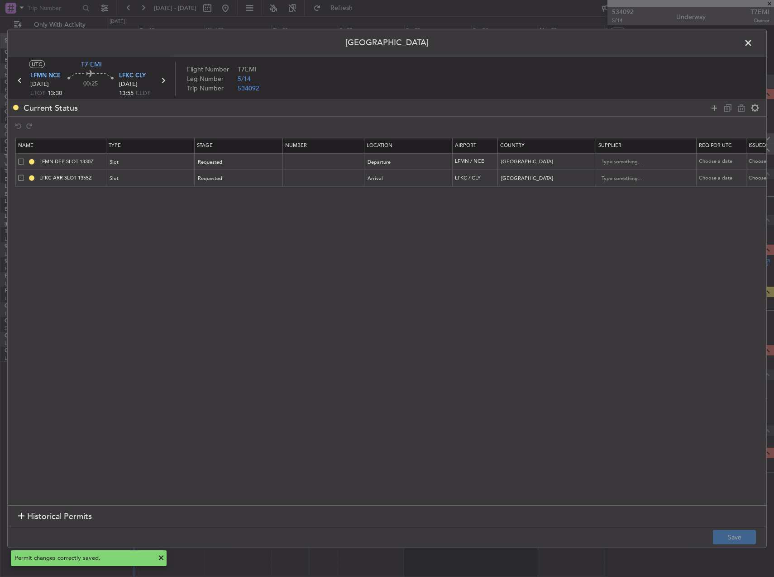
click at [752, 39] on span at bounding box center [752, 45] width 0 height 18
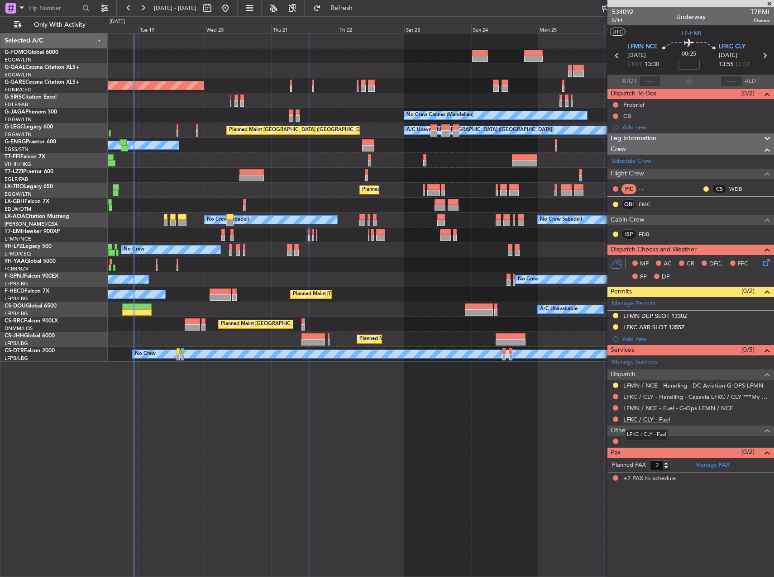
click at [643, 421] on link "LFKC / CLY - Fuel" at bounding box center [646, 420] width 47 height 8
click at [361, 6] on span "Refresh" at bounding box center [342, 8] width 38 height 6
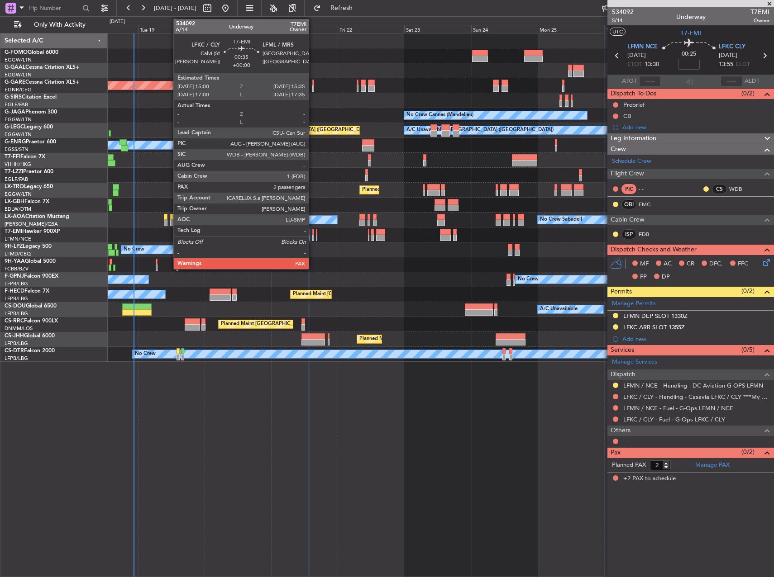
click at [313, 233] on div at bounding box center [313, 232] width 2 height 6
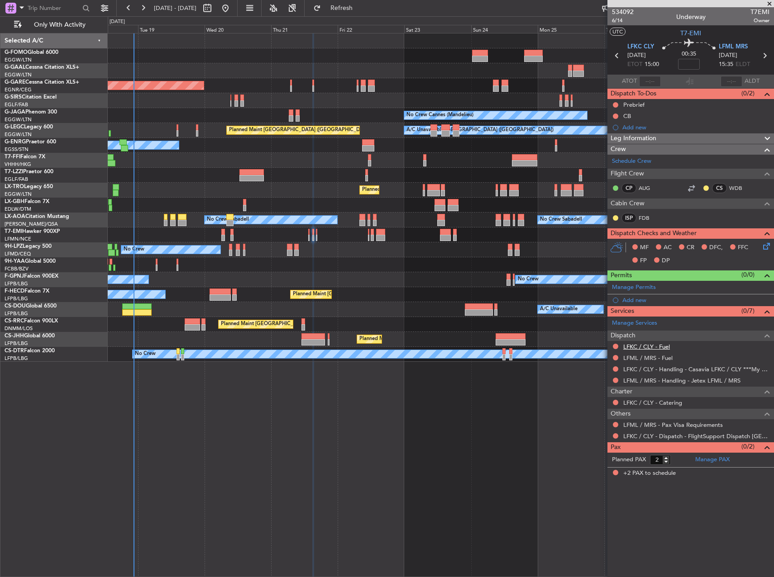
click at [650, 348] on link "LFKC / CLY - Fuel" at bounding box center [646, 347] width 47 height 8
click at [661, 355] on link "LFML / MRS - Fuel" at bounding box center [647, 358] width 49 height 8
click at [315, 231] on div at bounding box center [441, 235] width 666 height 15
click at [318, 231] on div at bounding box center [441, 235] width 666 height 15
click at [357, 1] on button "Refresh" at bounding box center [336, 8] width 54 height 14
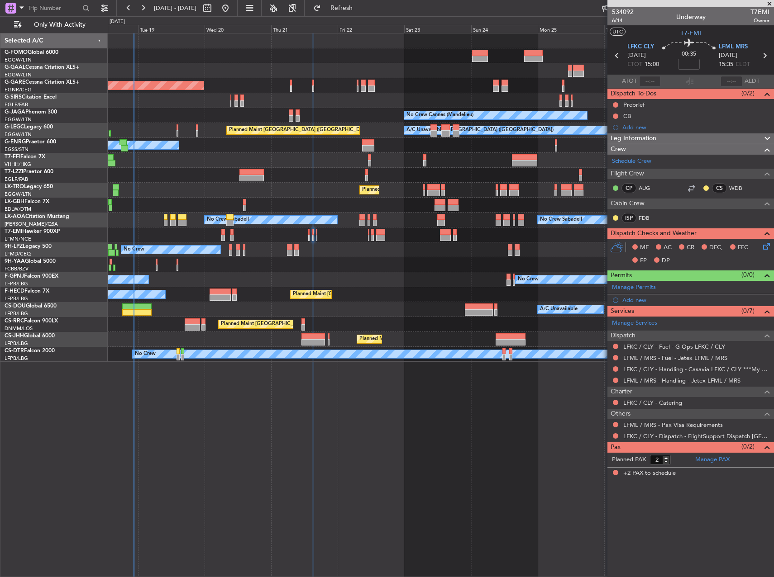
click at [318, 237] on div at bounding box center [441, 235] width 666 height 15
click at [315, 237] on div at bounding box center [441, 235] width 666 height 15
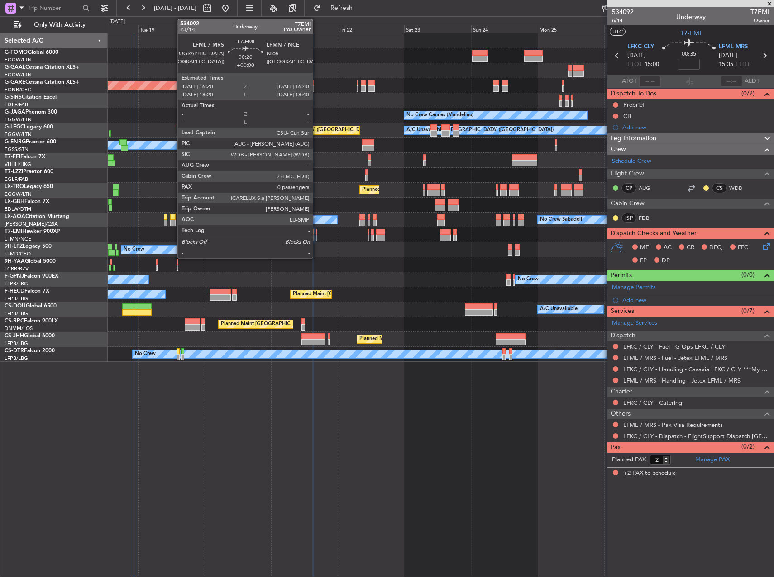
click at [317, 235] on div at bounding box center [316, 238] width 1 height 6
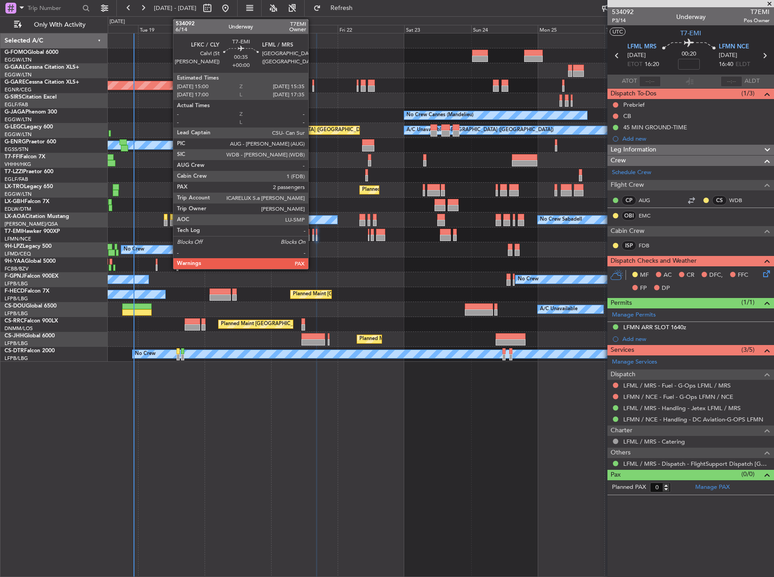
click at [312, 236] on div at bounding box center [313, 238] width 2 height 6
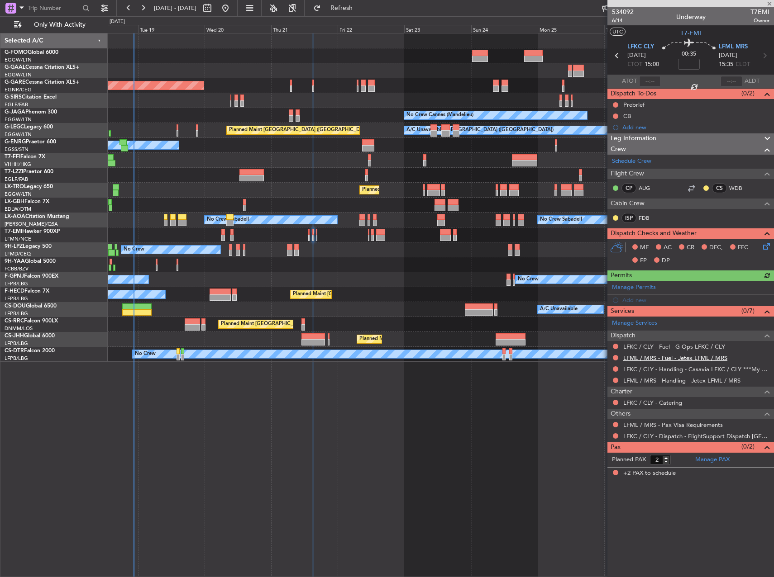
click at [689, 358] on link "LFML / MRS - Fuel - Jetex LFML / MRS" at bounding box center [675, 358] width 104 height 8
click at [613, 367] on button at bounding box center [615, 368] width 5 height 5
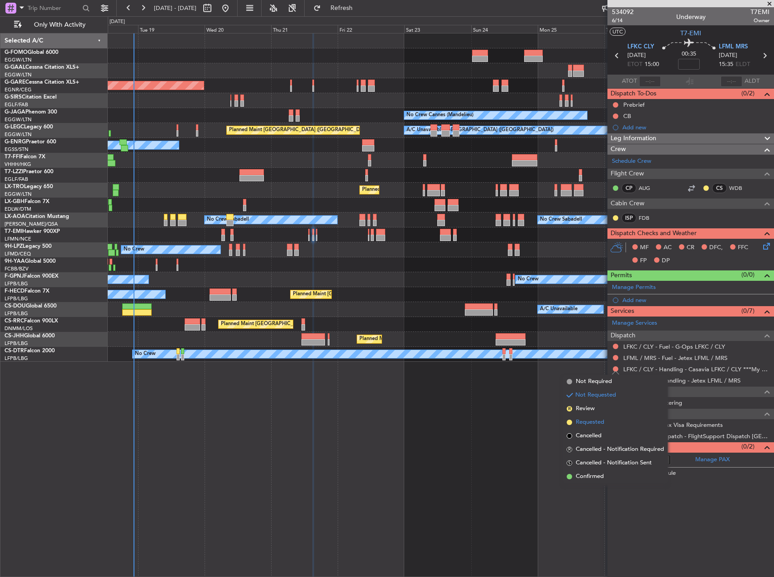
click at [582, 420] on span "Requested" at bounding box center [589, 422] width 29 height 9
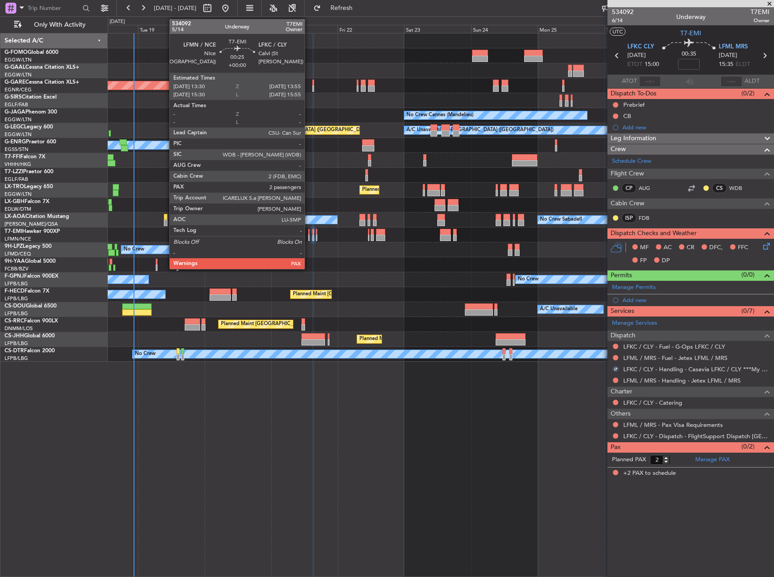
click at [309, 237] on div at bounding box center [308, 238] width 1 height 6
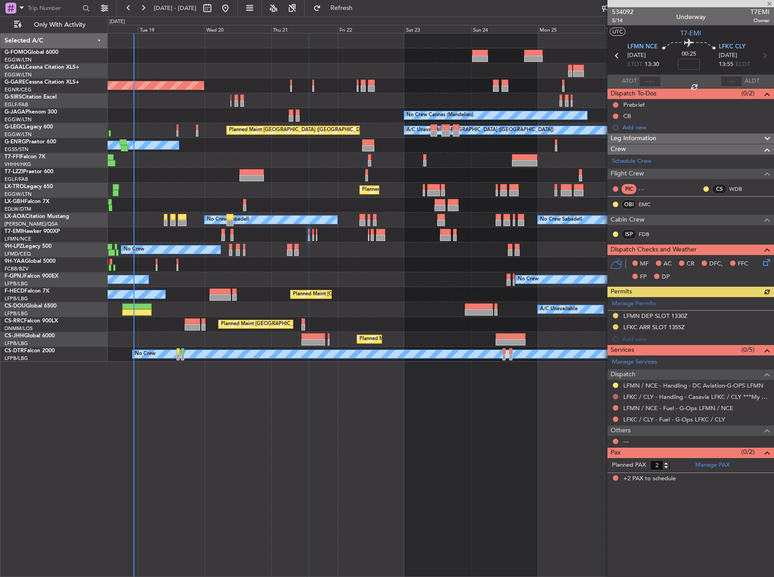
click at [614, 396] on button at bounding box center [615, 396] width 5 height 5
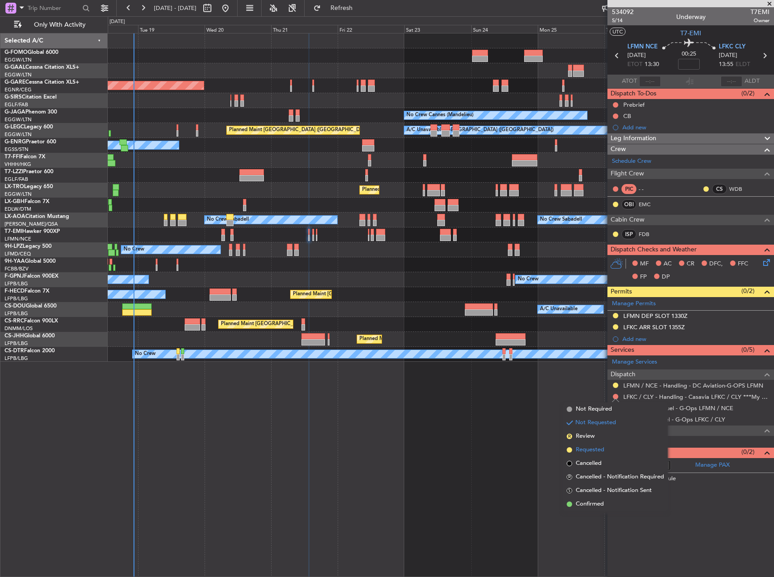
click at [595, 452] on span "Requested" at bounding box center [589, 450] width 29 height 9
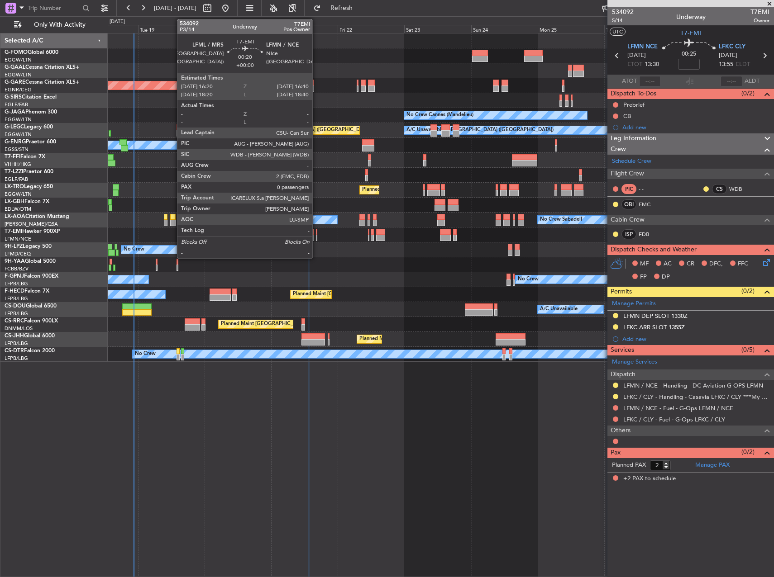
click at [316, 230] on div at bounding box center [316, 232] width 1 height 6
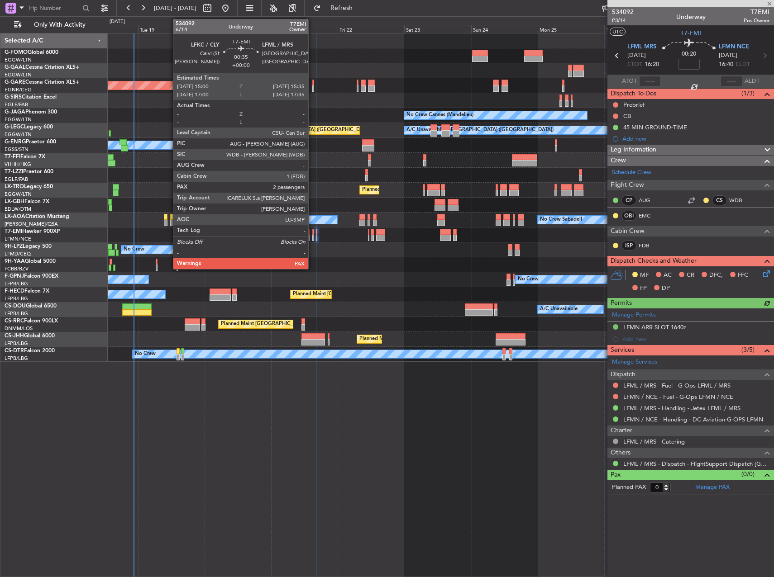
click at [312, 231] on div at bounding box center [313, 232] width 2 height 6
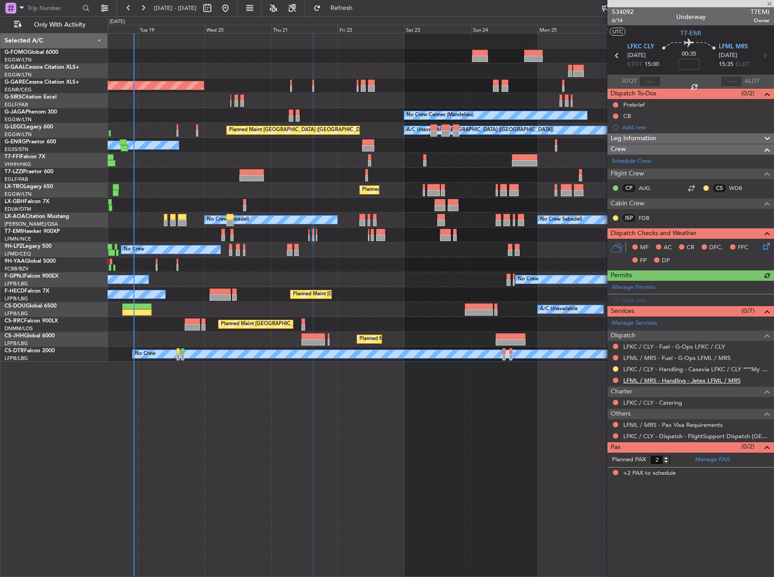
click at [671, 377] on link "LFML / MRS - Handling - Jetex LFML / MRS" at bounding box center [681, 381] width 117 height 8
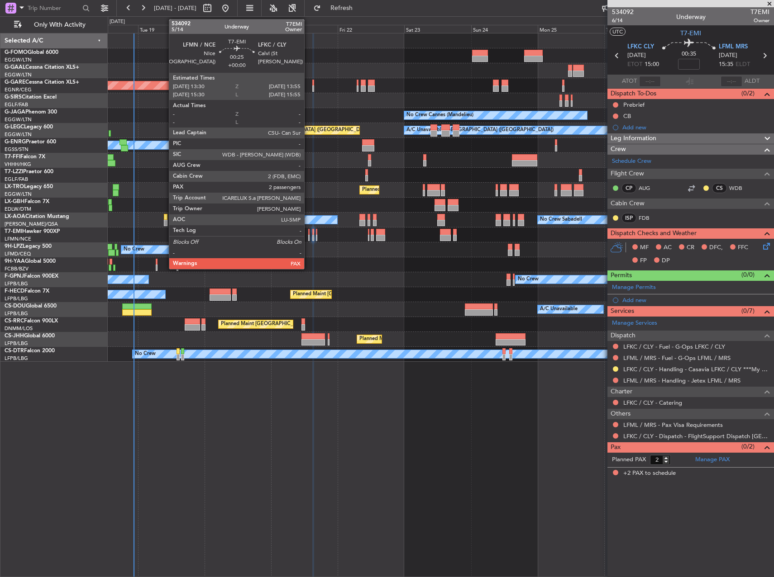
click at [308, 237] on div at bounding box center [308, 238] width 1 height 6
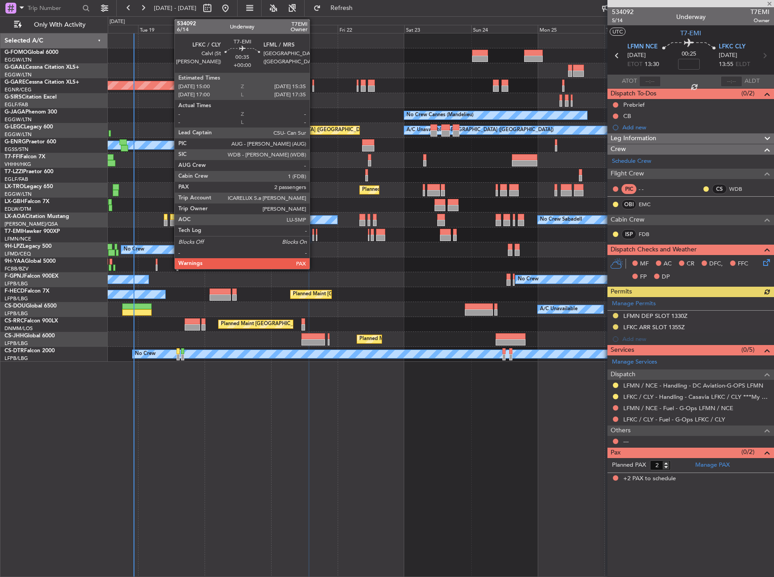
click at [314, 231] on div at bounding box center [313, 232] width 2 height 6
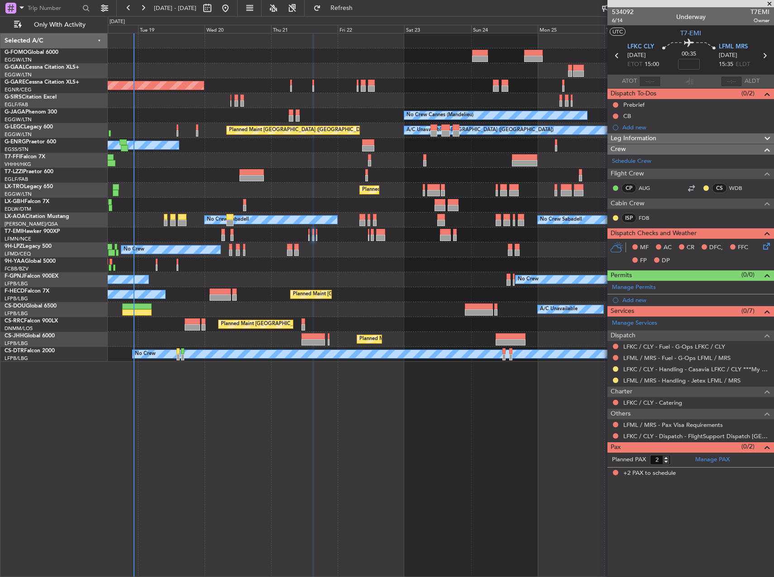
click at [315, 231] on div at bounding box center [441, 235] width 666 height 15
click at [318, 231] on div at bounding box center [441, 235] width 666 height 15
click at [315, 231] on div at bounding box center [441, 235] width 666 height 15
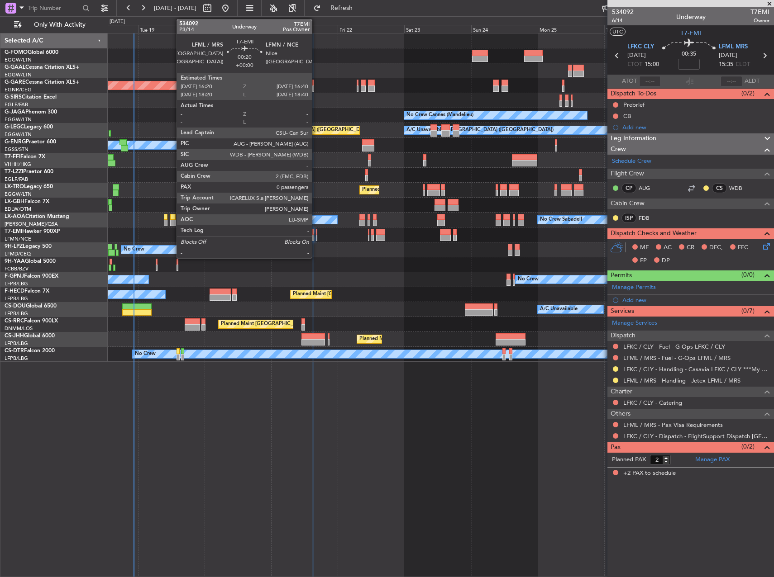
click at [316, 231] on div at bounding box center [316, 232] width 1 height 6
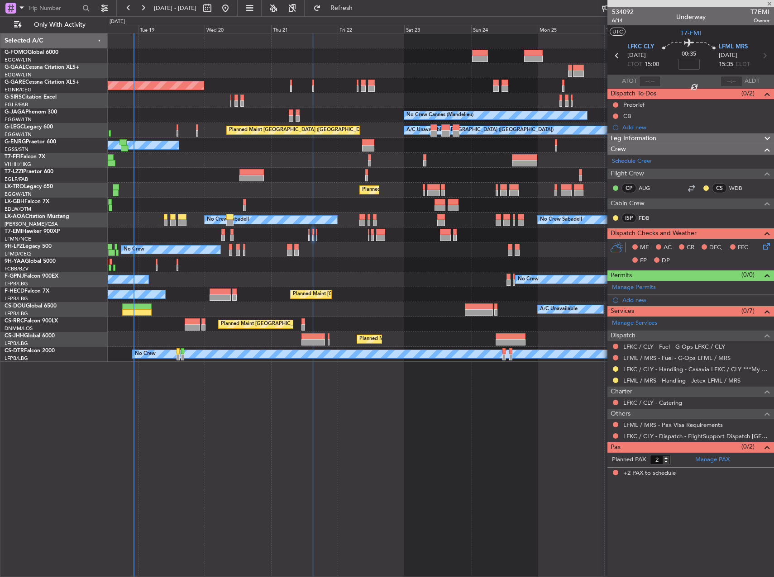
type input "0"
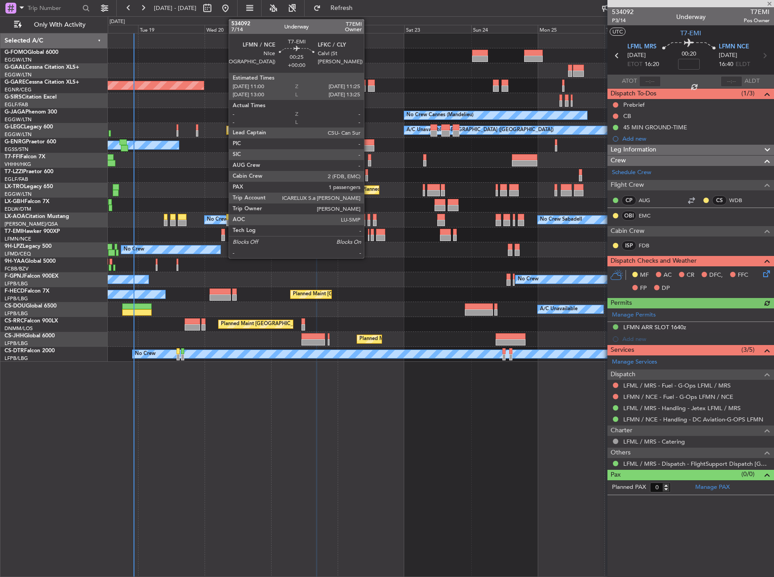
click at [368, 237] on div at bounding box center [368, 238] width 1 height 6
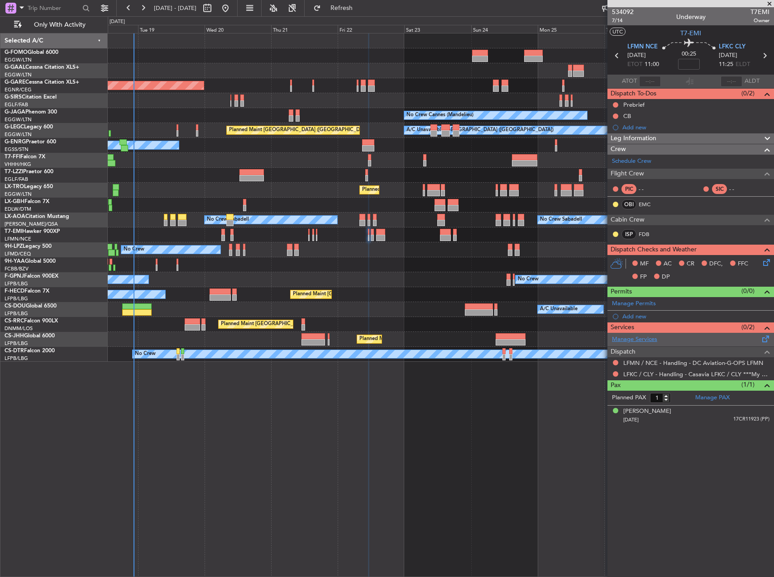
click at [651, 338] on link "Manage Services" at bounding box center [634, 339] width 45 height 9
click at [647, 304] on link "Manage Permits" at bounding box center [634, 304] width 44 height 9
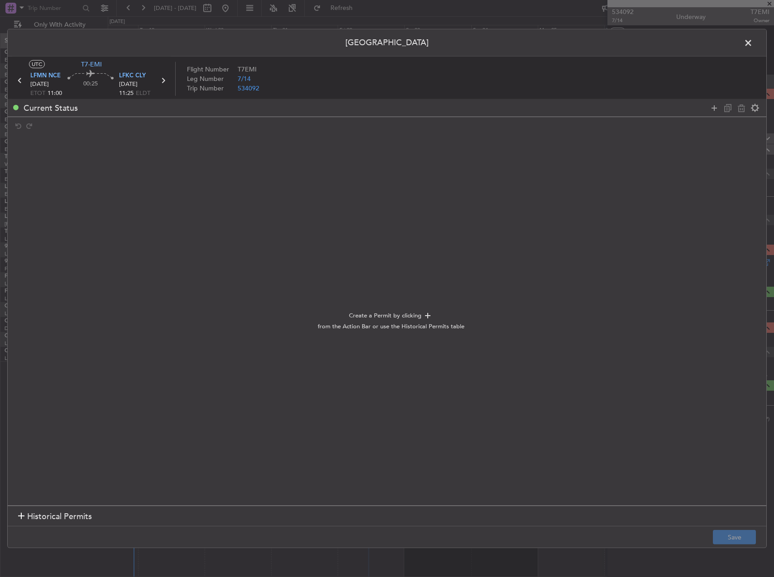
click at [752, 40] on span at bounding box center [752, 45] width 0 height 18
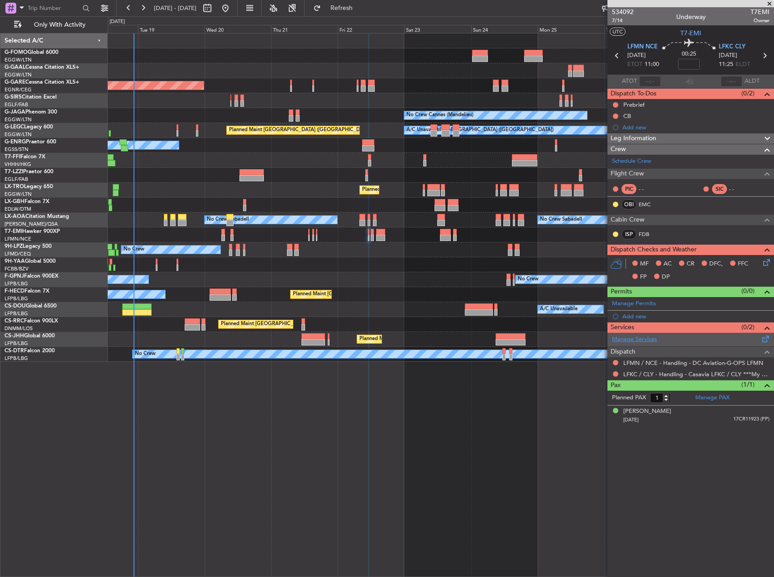
click at [644, 338] on link "Manage Services" at bounding box center [634, 339] width 45 height 9
click at [361, 9] on span "Refresh" at bounding box center [342, 8] width 38 height 6
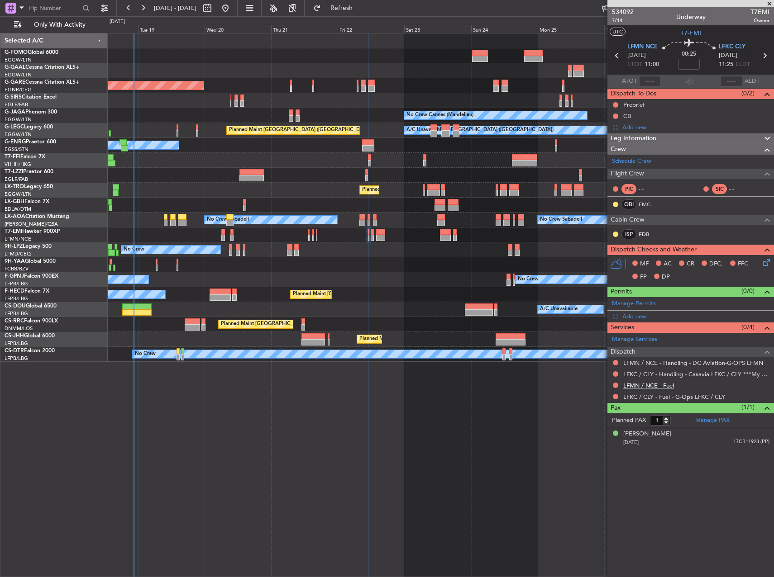
click at [636, 385] on link "LFMN / NCE - Fuel" at bounding box center [648, 386] width 51 height 8
click at [361, 3] on button "Refresh" at bounding box center [336, 8] width 54 height 14
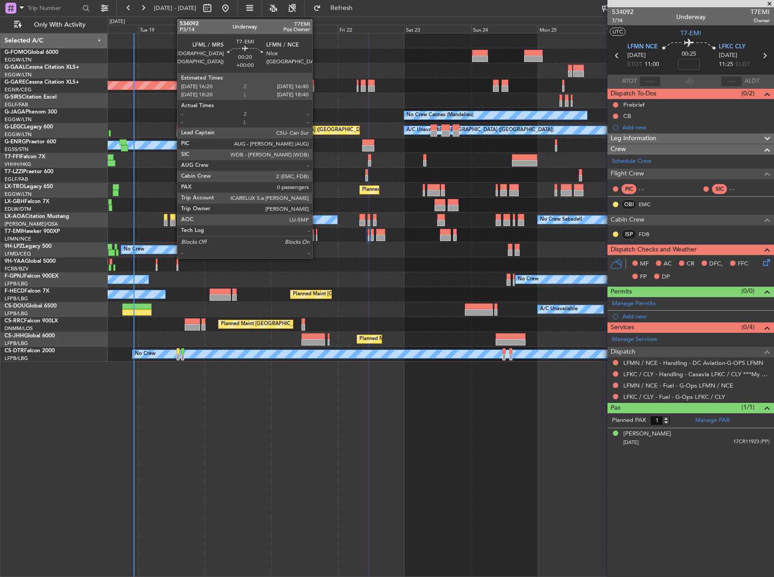
click at [316, 233] on div at bounding box center [316, 232] width 1 height 6
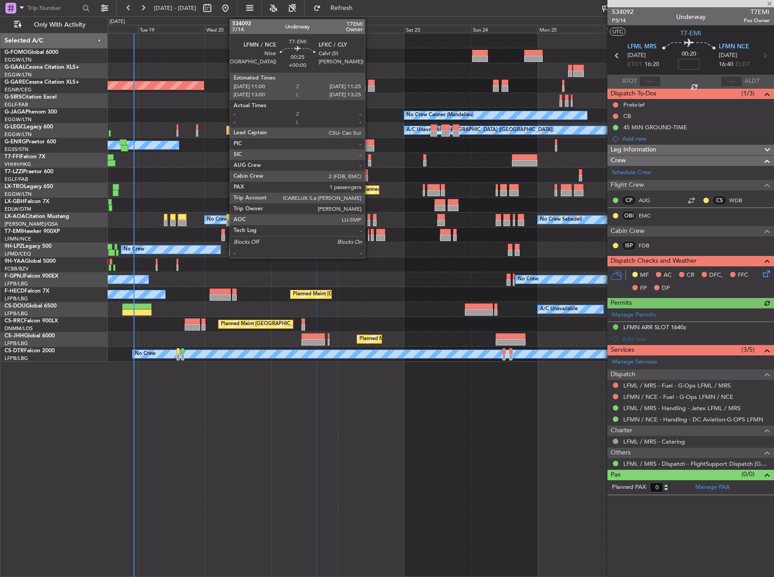
click at [369, 231] on div at bounding box center [368, 232] width 1 height 6
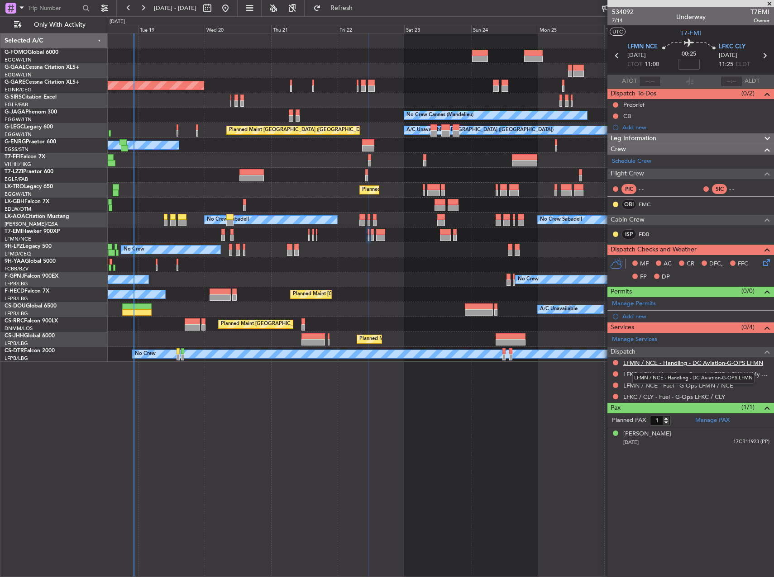
click at [680, 365] on link "LFMN / NCE - Handling - DC Aviation-G-OPS LFMN" at bounding box center [693, 363] width 140 height 8
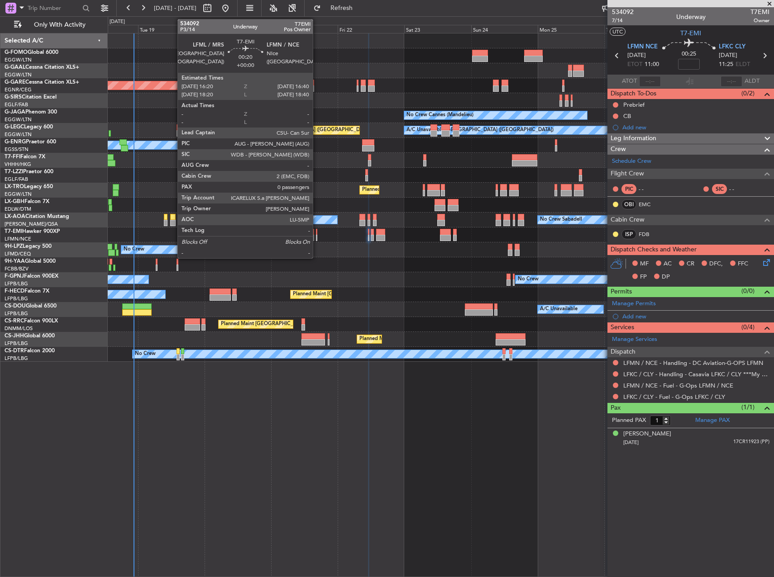
click at [317, 234] on div at bounding box center [441, 235] width 666 height 15
click at [316, 233] on div at bounding box center [316, 232] width 1 height 6
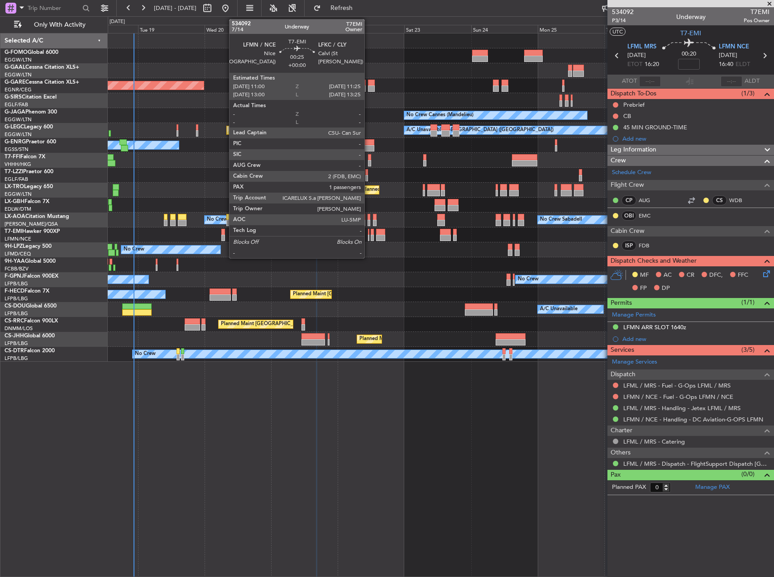
click at [368, 232] on div at bounding box center [368, 232] width 1 height 6
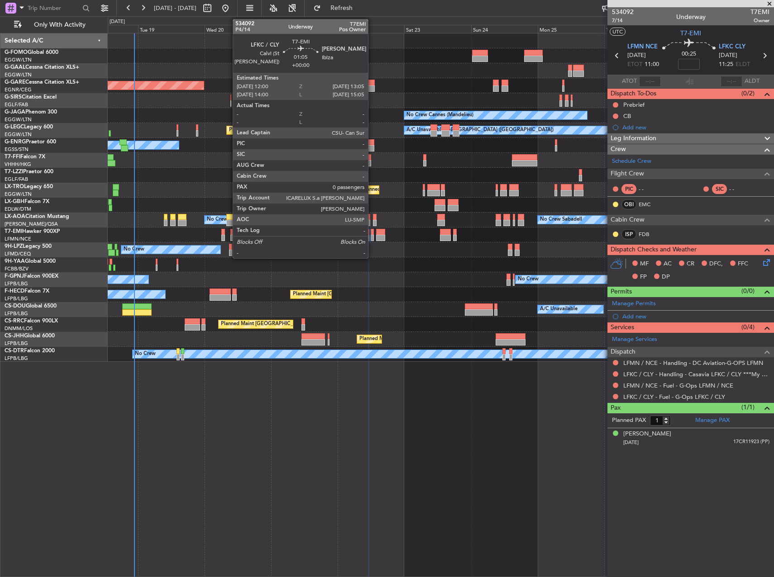
click at [372, 235] on div at bounding box center [372, 238] width 3 height 6
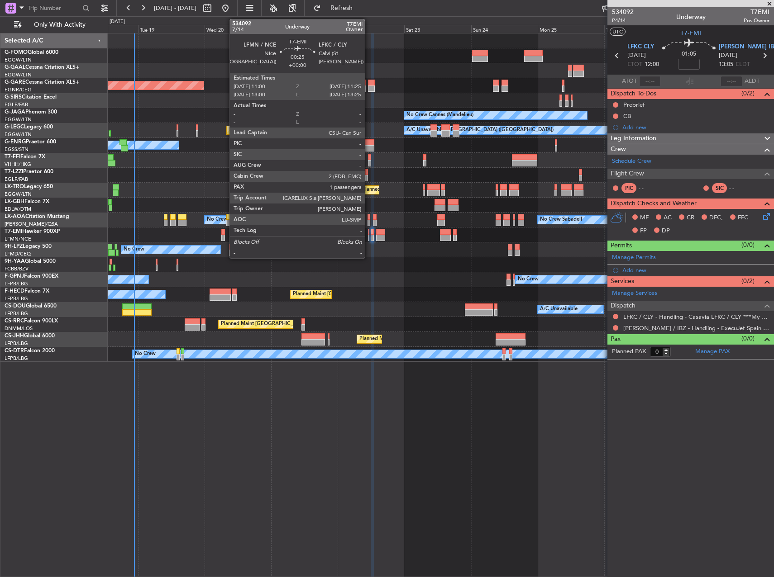
click at [369, 230] on div at bounding box center [368, 232] width 1 height 6
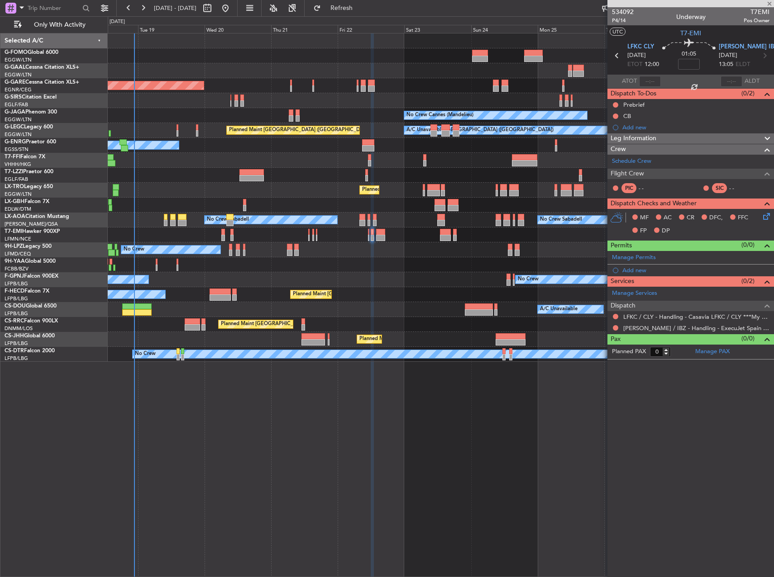
type input "1"
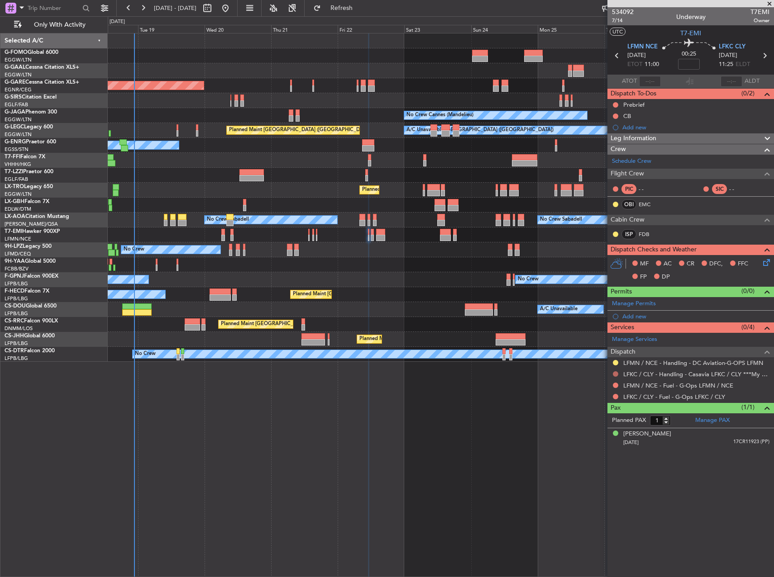
click at [615, 376] on button at bounding box center [615, 373] width 5 height 5
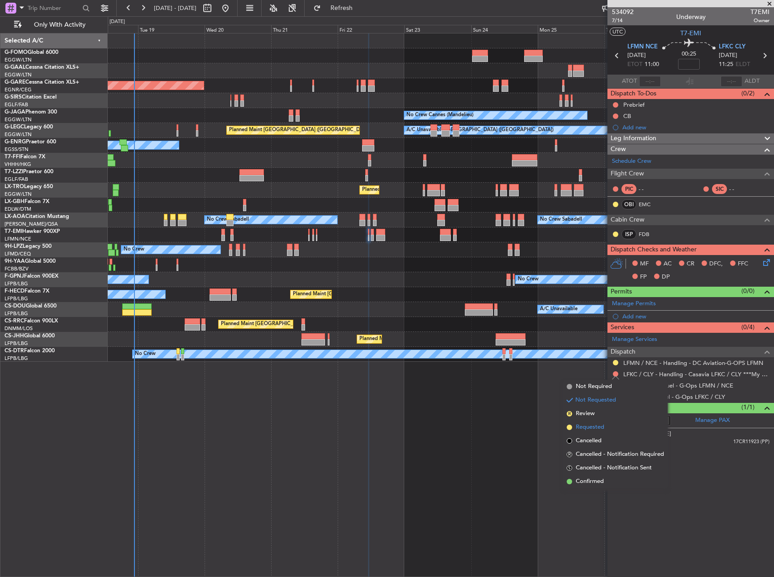
click at [601, 424] on span "Requested" at bounding box center [589, 427] width 29 height 9
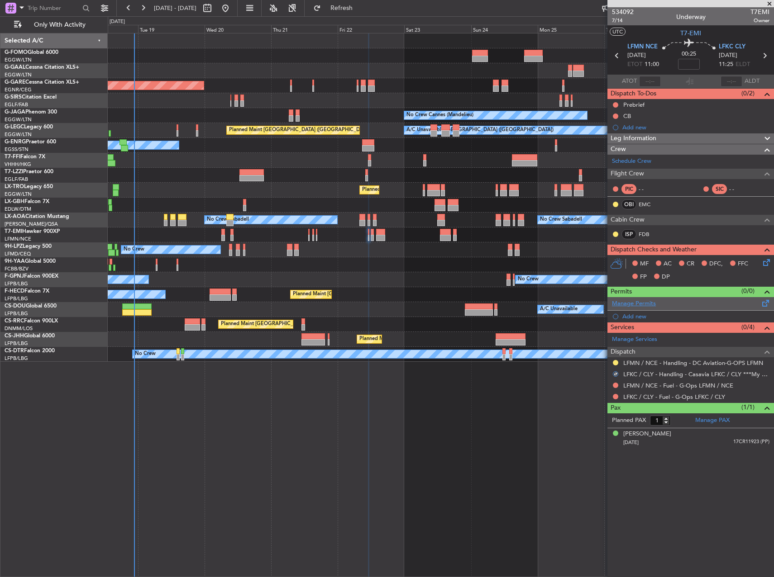
click at [642, 307] on link "Manage Permits" at bounding box center [634, 304] width 44 height 9
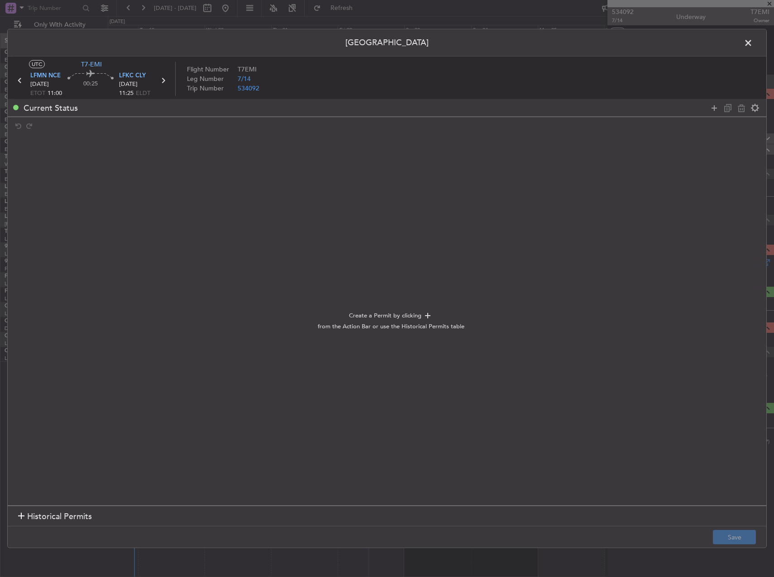
click at [716, 114] on div "Current Status" at bounding box center [387, 108] width 758 height 18
click at [711, 106] on icon at bounding box center [713, 107] width 11 height 11
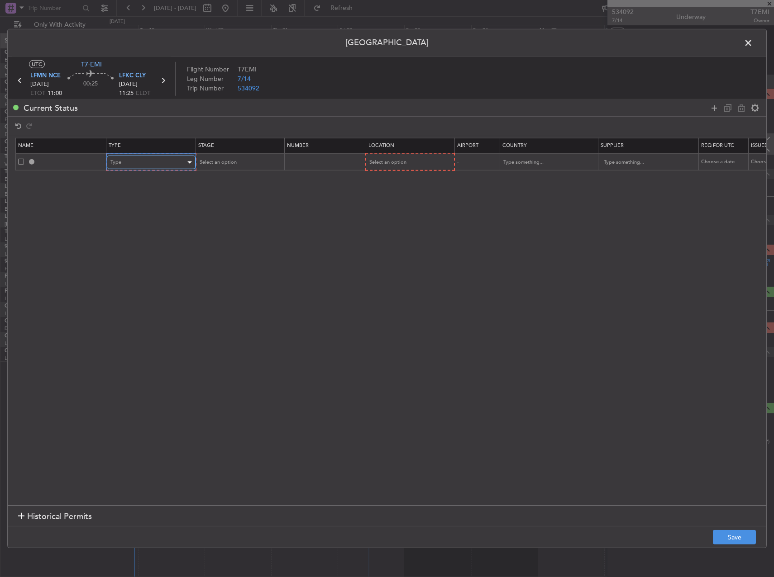
click at [152, 161] on div "Type" at bounding box center [147, 163] width 75 height 14
click at [149, 252] on span "Slot" at bounding box center [151, 249] width 81 height 14
click at [393, 163] on span "Select an option" at bounding box center [386, 162] width 37 height 7
click at [398, 183] on span "Departure" at bounding box center [409, 182] width 81 height 14
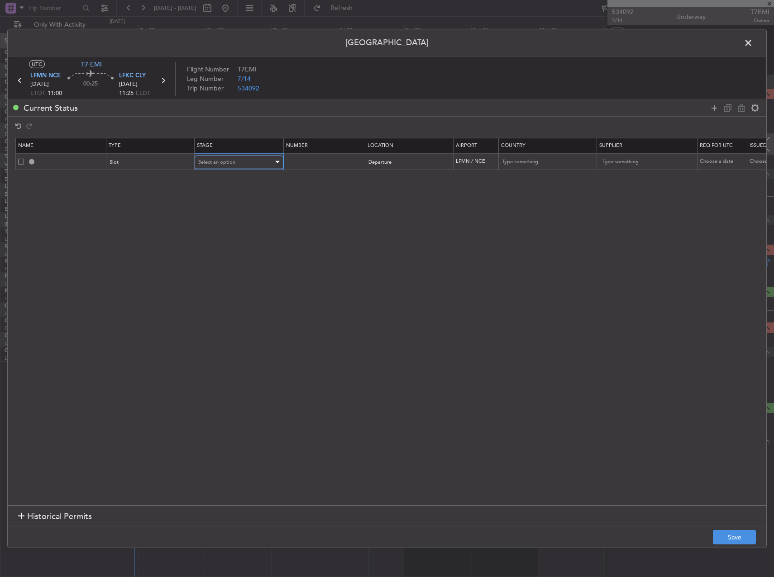
click at [223, 162] on span "Select an option" at bounding box center [216, 162] width 37 height 7
click at [222, 222] on span "Requested" at bounding box center [239, 222] width 81 height 14
click at [730, 532] on button "Save" at bounding box center [734, 537] width 43 height 14
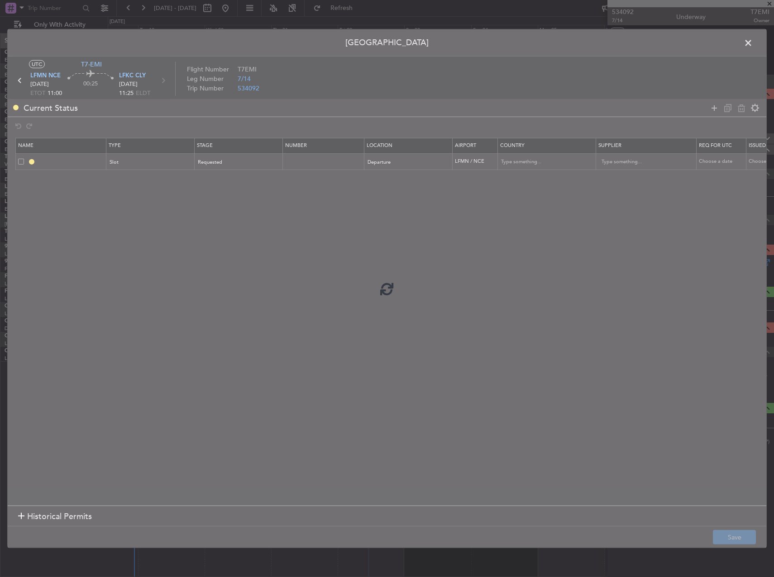
type input "LFMN DEP SLOT"
type input "[GEOGRAPHIC_DATA]"
type input "NNN"
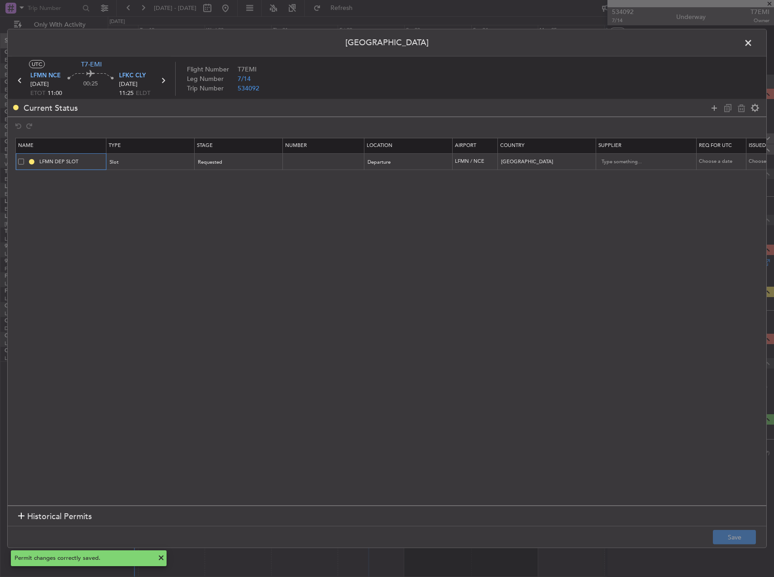
click at [88, 162] on input "LFMN DEP SLOT" at bounding box center [72, 162] width 68 height 8
click at [737, 538] on button "Save" at bounding box center [734, 537] width 43 height 14
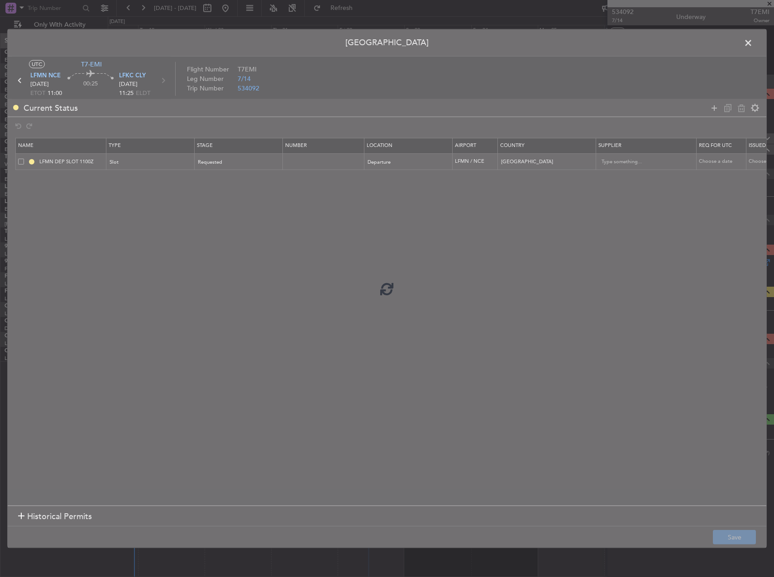
type input "LFMN DEP SLOT 1100Z"
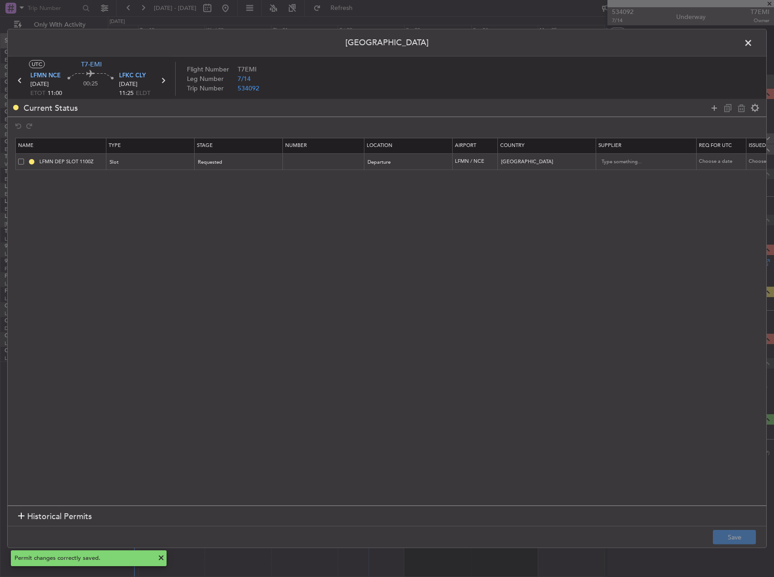
click at [752, 49] on span at bounding box center [752, 45] width 0 height 18
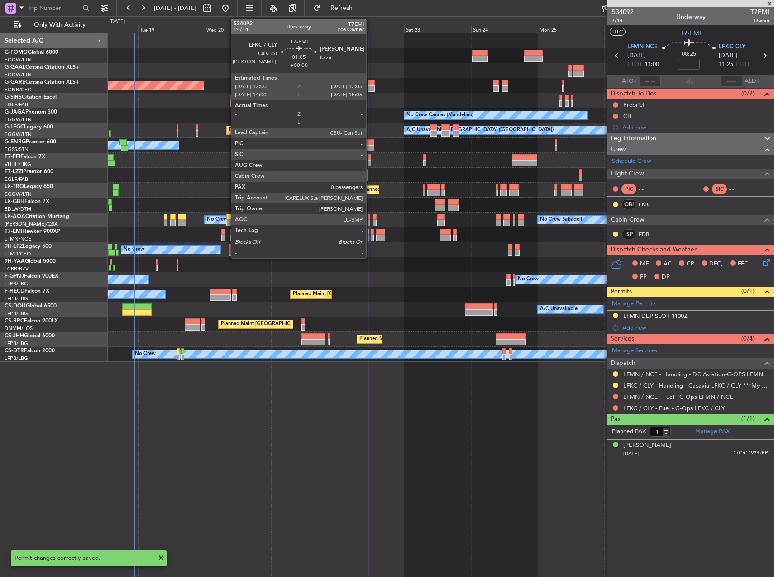
click at [371, 234] on div at bounding box center [372, 232] width 3 height 6
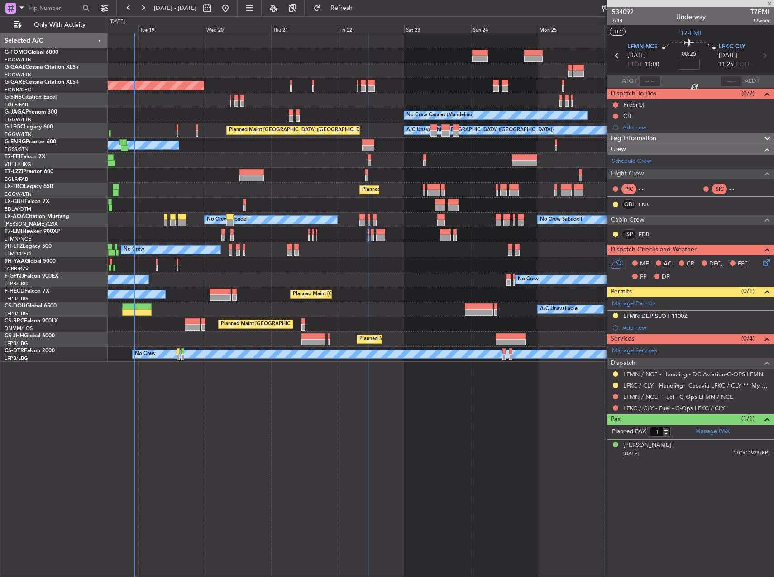
type input "0"
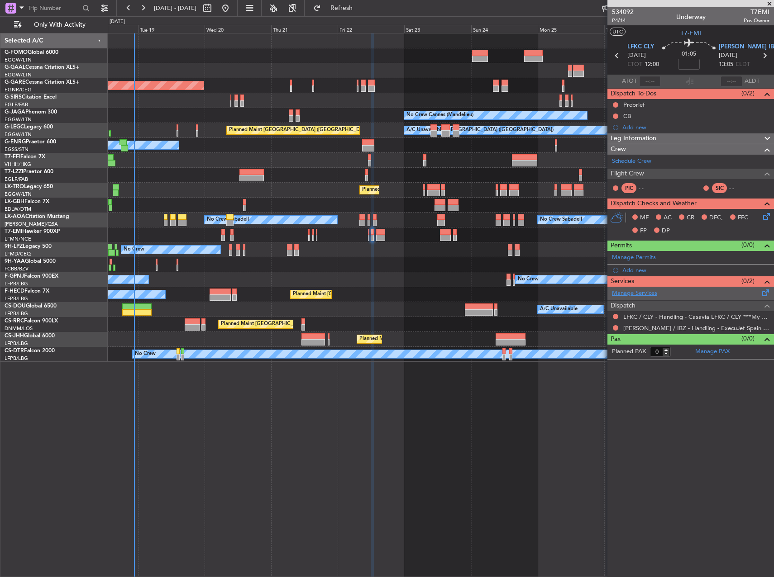
click at [639, 292] on link "Manage Services" at bounding box center [634, 293] width 45 height 9
click at [734, 47] on span "[PERSON_NAME] IBZ" at bounding box center [747, 47] width 59 height 9
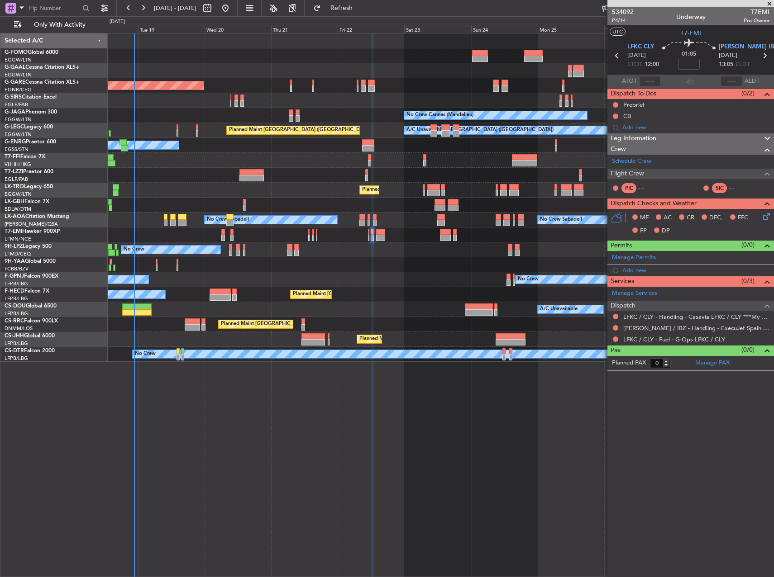
click at [382, 17] on div "0 0 Mon 18 Tue 19 Wed 20 Thu 21 Fri 22 Sat 23 [DATE] Mon 25 Tue 26 Wed 27 Thu 28" at bounding box center [440, 25] width 665 height 16
click at [363, 14] on button "Refresh" at bounding box center [336, 8] width 54 height 14
click at [614, 339] on button at bounding box center [615, 339] width 5 height 5
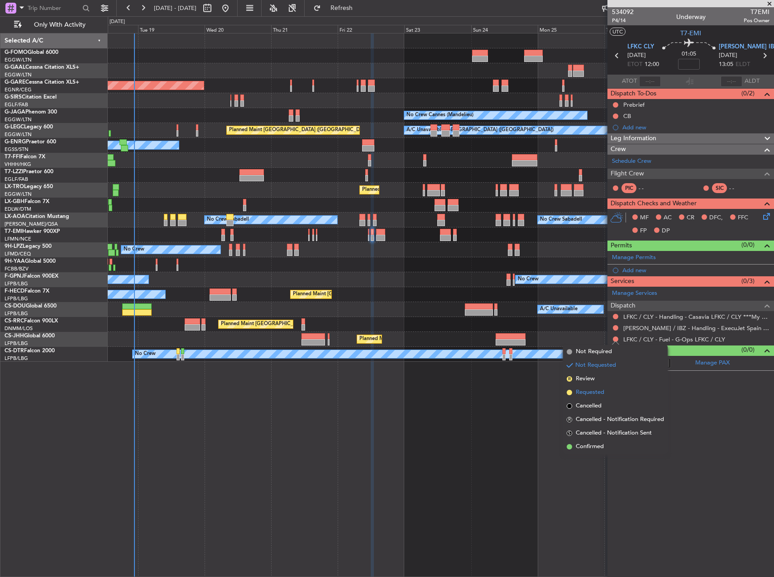
click at [600, 393] on span "Requested" at bounding box center [589, 392] width 29 height 9
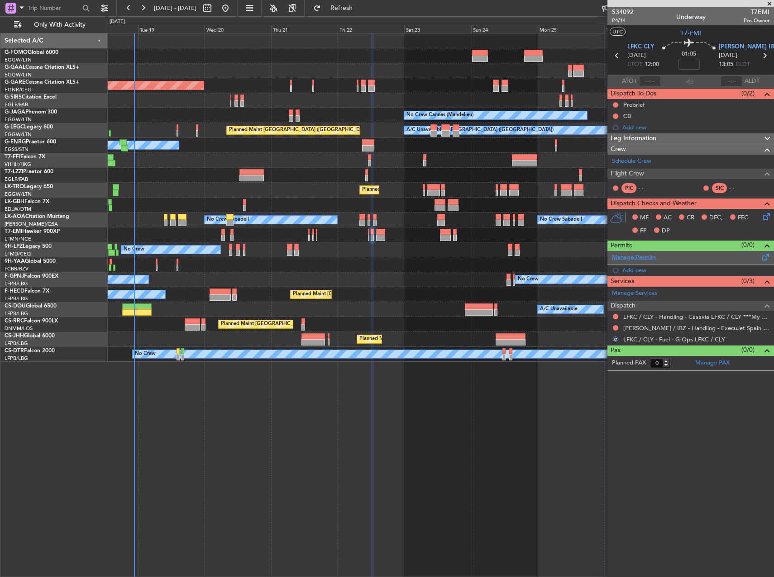
click at [637, 258] on link "Manage Permits" at bounding box center [634, 257] width 44 height 9
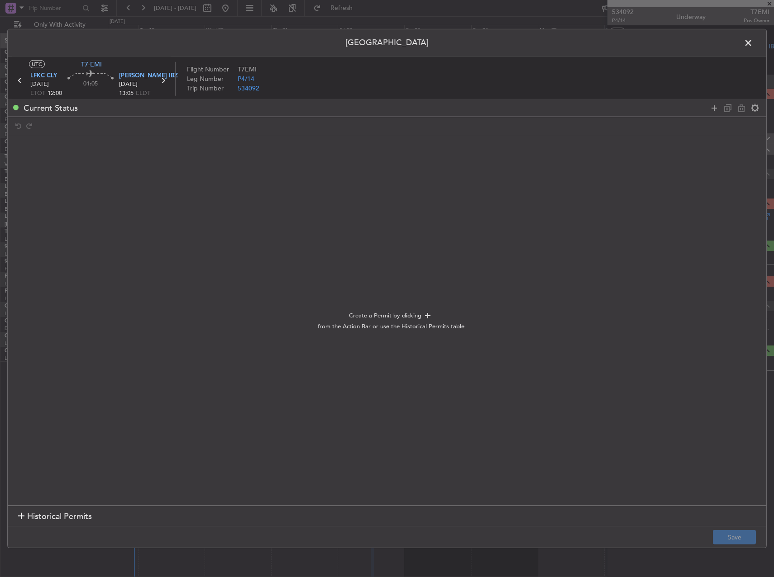
drag, startPoint x: 708, startPoint y: 112, endPoint x: 685, endPoint y: 117, distance: 24.4
click at [708, 112] on icon at bounding box center [713, 107] width 11 height 11
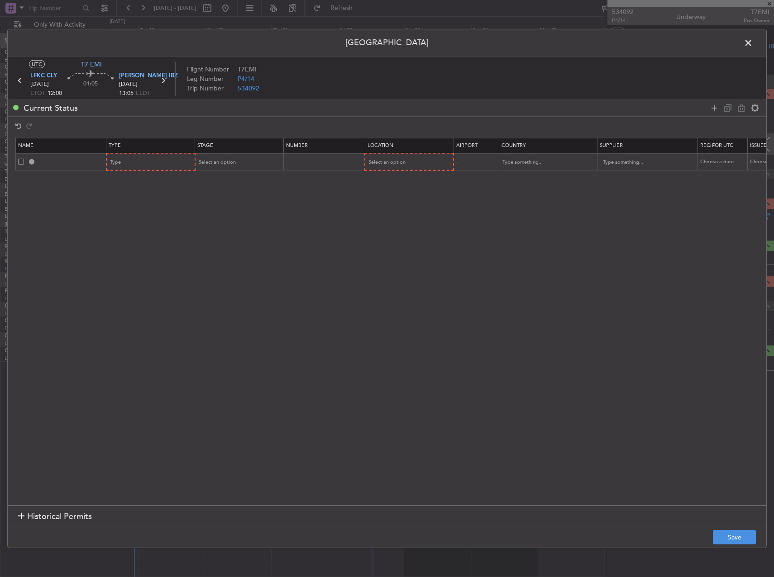
click at [147, 171] on table "Name Type Stage Number Location Airport Country Supplier Req For Utc Issued For…" at bounding box center [593, 154] width 1156 height 33
click at [152, 168] on div "Type" at bounding box center [147, 163] width 75 height 14
drag, startPoint x: 145, startPoint y: 247, endPoint x: 181, endPoint y: 216, distance: 47.8
click at [152, 244] on span "Slot" at bounding box center [151, 249] width 81 height 14
click at [238, 164] on div "Select an option" at bounding box center [235, 163] width 75 height 14
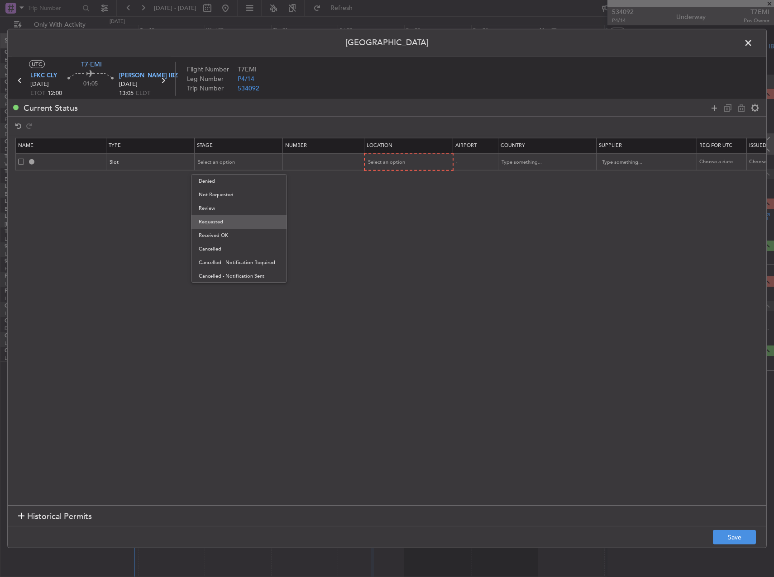
click at [231, 222] on span "Requested" at bounding box center [239, 222] width 81 height 14
click at [407, 168] on div "Select an option" at bounding box center [405, 163] width 75 height 14
click at [399, 207] on span "Arrival" at bounding box center [409, 209] width 81 height 14
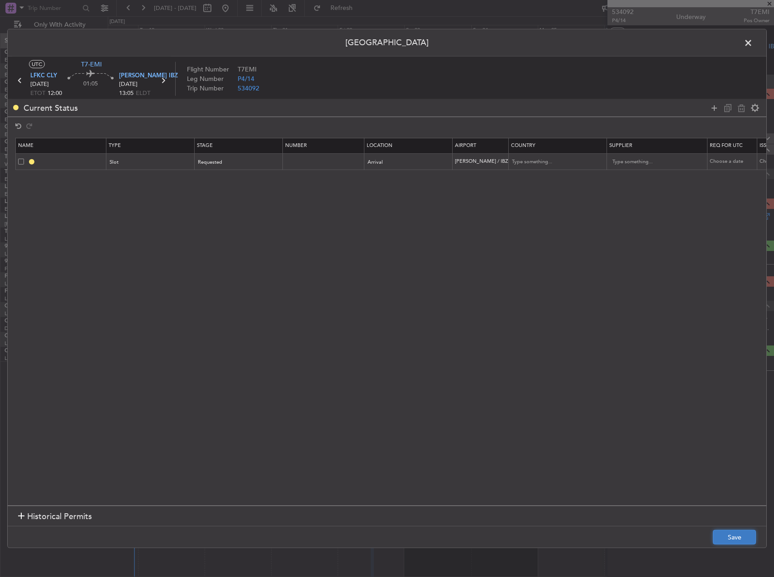
click at [730, 540] on button "Save" at bounding box center [734, 537] width 43 height 14
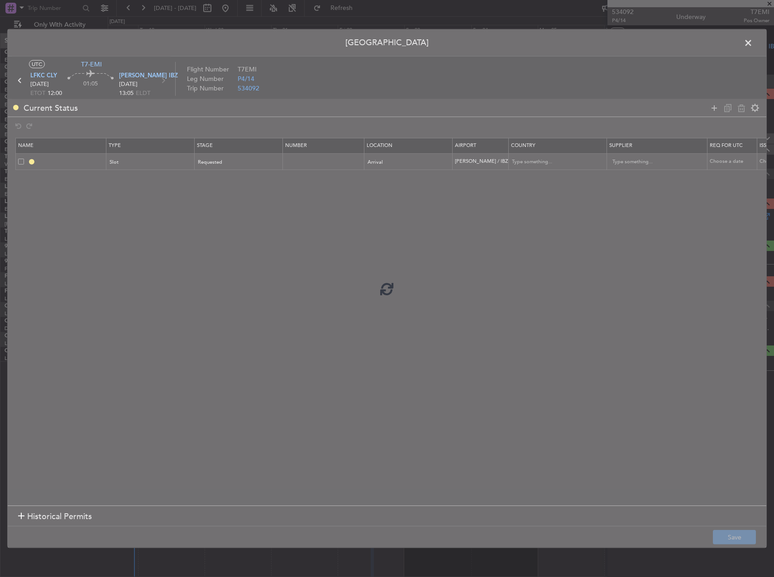
type input "[PERSON_NAME] ARR SLOT"
type input "[GEOGRAPHIC_DATA]"
type input "NNN"
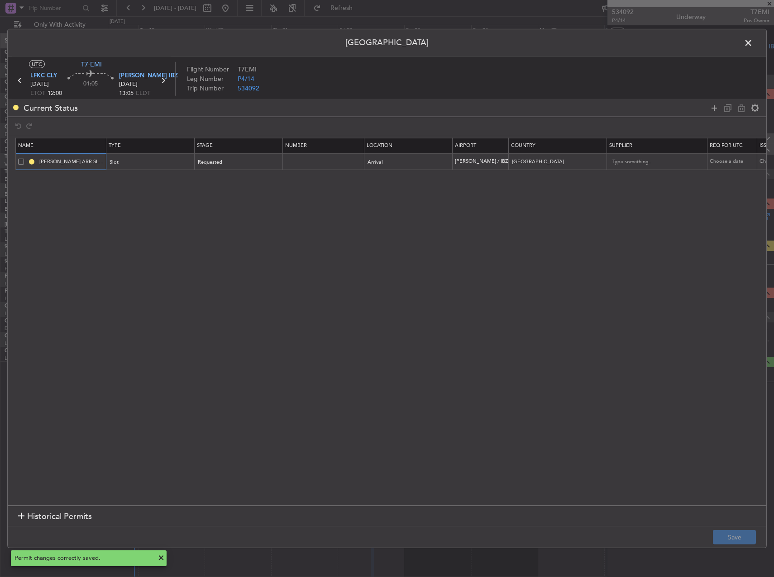
click at [92, 161] on input "[PERSON_NAME] ARR SLOT" at bounding box center [72, 162] width 68 height 8
click at [733, 542] on button "Save" at bounding box center [734, 537] width 43 height 14
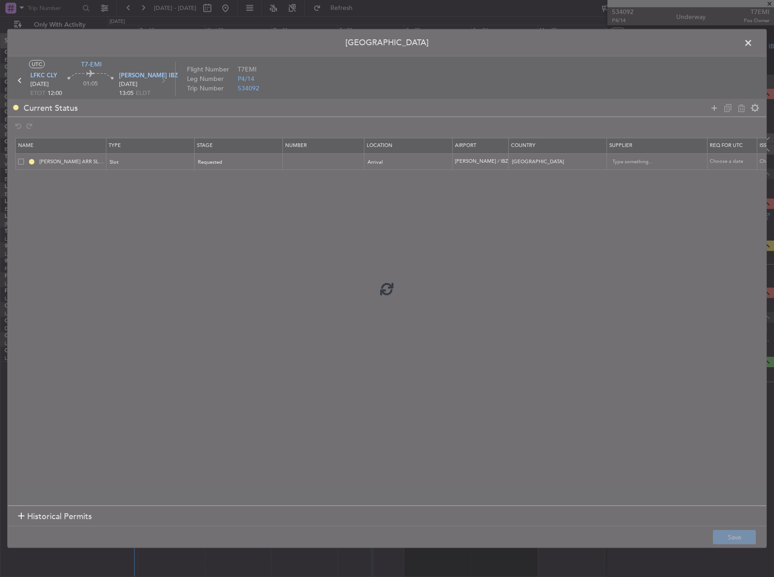
type input "[PERSON_NAME] ARR SLOT 1305"
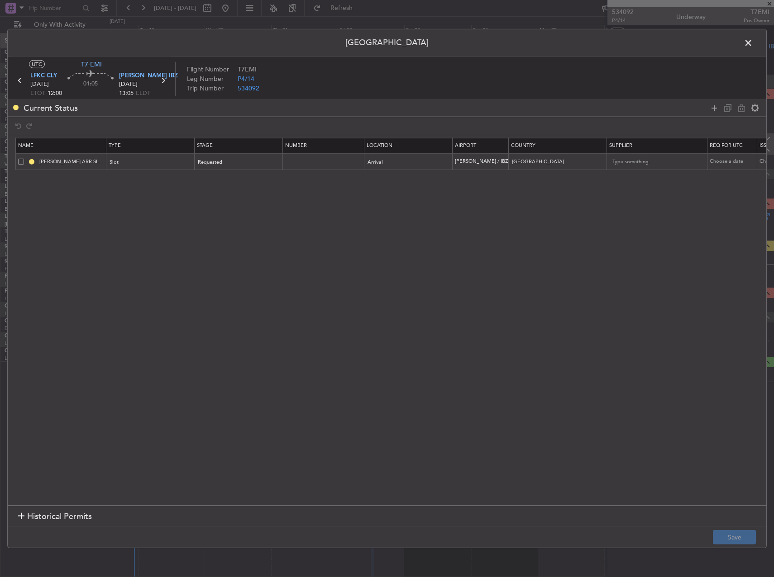
click at [752, 47] on span at bounding box center [752, 45] width 0 height 18
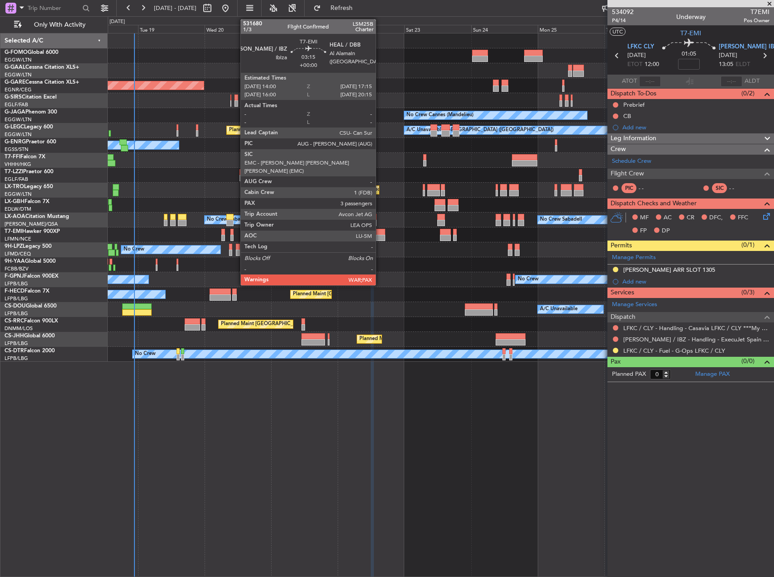
click at [380, 234] on div at bounding box center [380, 232] width 9 height 6
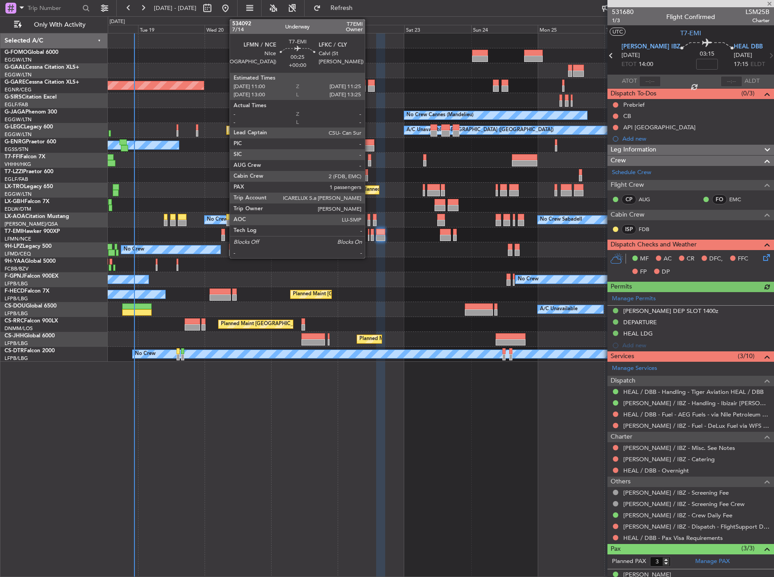
click at [369, 235] on div at bounding box center [368, 238] width 1 height 6
click at [371, 235] on div at bounding box center [372, 238] width 3 height 6
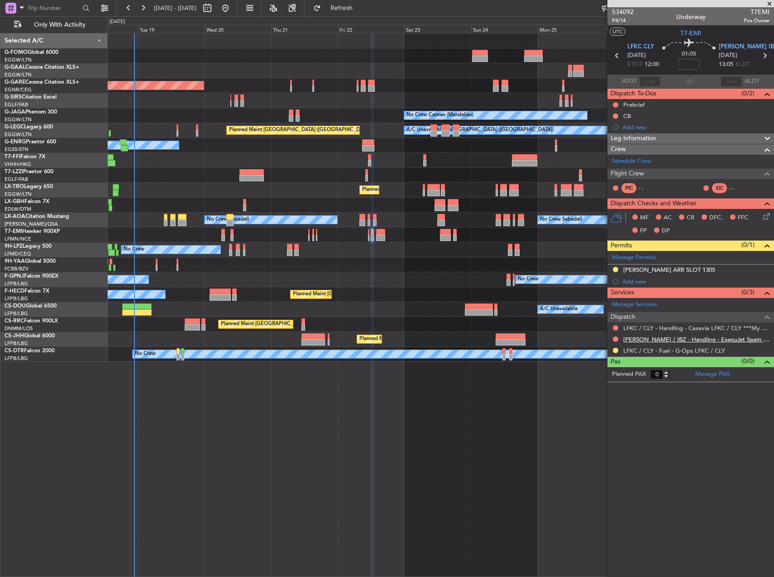
click at [749, 337] on link "[PERSON_NAME] / IBZ - Handling - ExecuJet Spain [PERSON_NAME] / IBZ" at bounding box center [696, 340] width 146 height 8
click at [616, 350] on button at bounding box center [615, 350] width 5 height 5
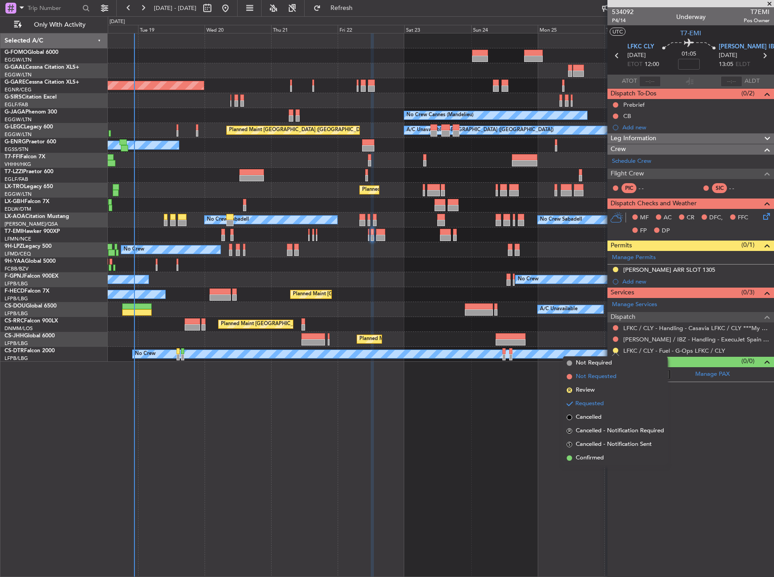
click at [600, 379] on span "Not Requested" at bounding box center [595, 376] width 41 height 9
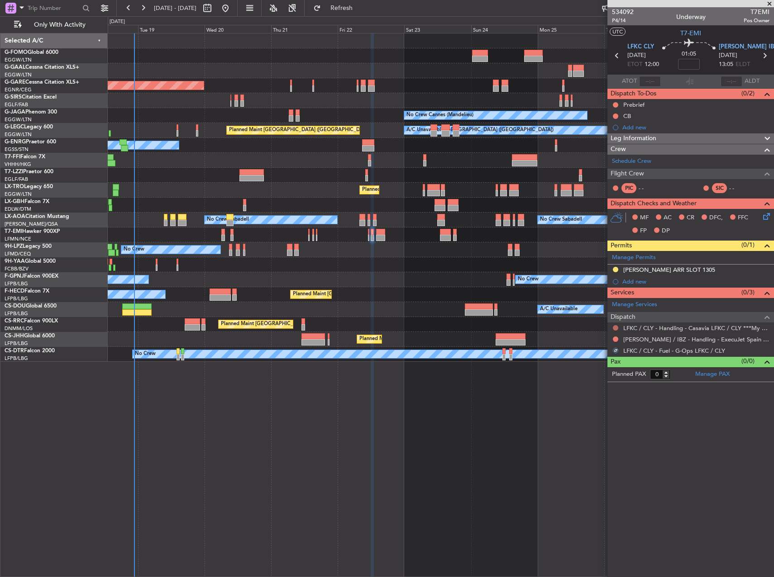
click at [616, 325] on button at bounding box center [615, 327] width 5 height 5
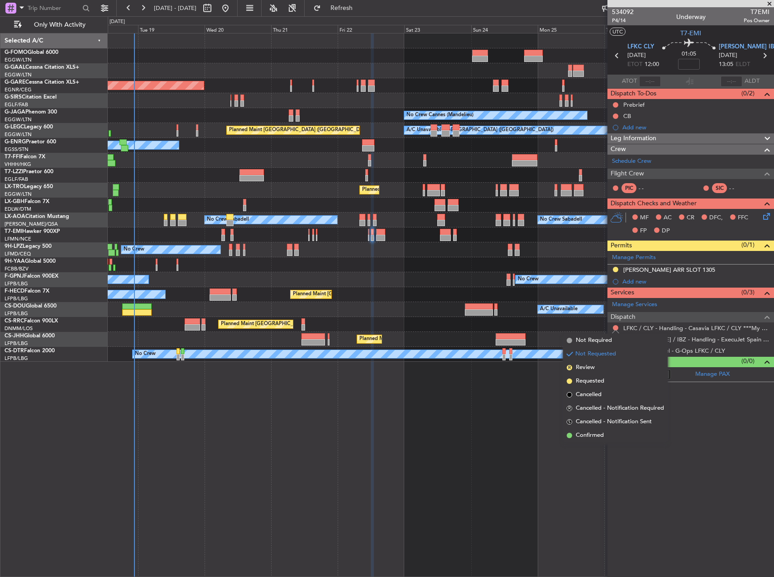
drag, startPoint x: 598, startPoint y: 381, endPoint x: 501, endPoint y: 234, distance: 175.7
click at [598, 380] on span "Requested" at bounding box center [589, 381] width 29 height 9
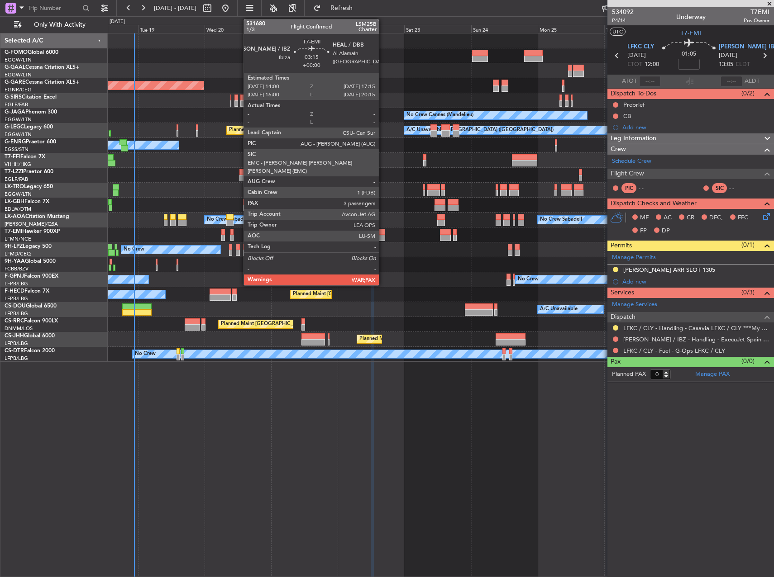
click at [383, 233] on div at bounding box center [380, 232] width 9 height 6
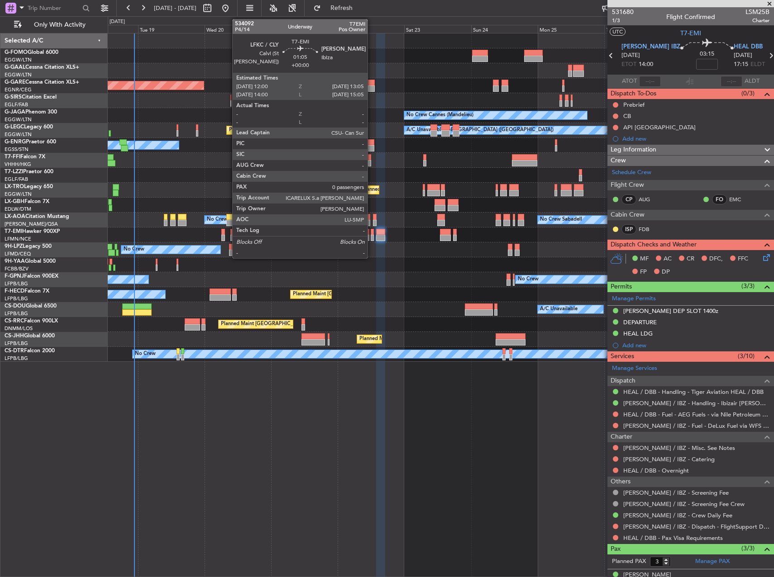
click at [371, 234] on div at bounding box center [372, 232] width 3 height 6
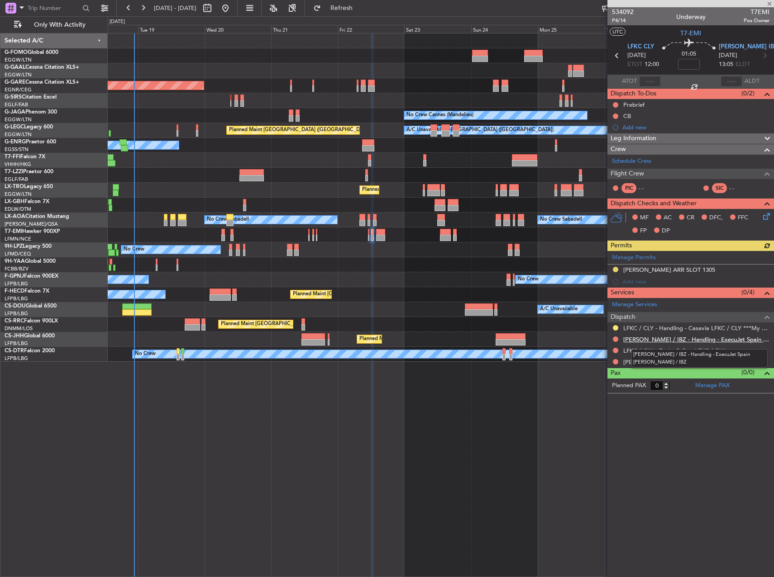
click at [748, 340] on link "[PERSON_NAME] / IBZ - Handling - ExecuJet Spain [PERSON_NAME] / IBZ" at bounding box center [696, 340] width 146 height 8
click at [758, 342] on div "[PERSON_NAME] / IBZ - Handling - ExecuJet Spain [PERSON_NAME] / IBZ" at bounding box center [690, 339] width 166 height 11
click at [744, 338] on link "[PERSON_NAME] / IBZ - Handling - ExecuJet Spain [PERSON_NAME] / IBZ" at bounding box center [696, 340] width 146 height 8
click at [751, 342] on link "[PERSON_NAME] / IBZ - Handling - ExecuJet Spain [PERSON_NAME] / IBZ" at bounding box center [696, 340] width 146 height 8
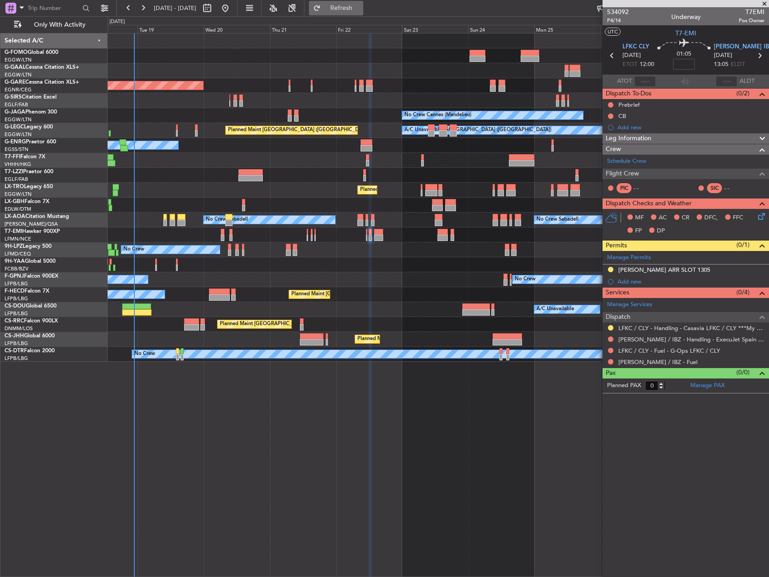
click at [361, 10] on span "Refresh" at bounding box center [342, 8] width 38 height 6
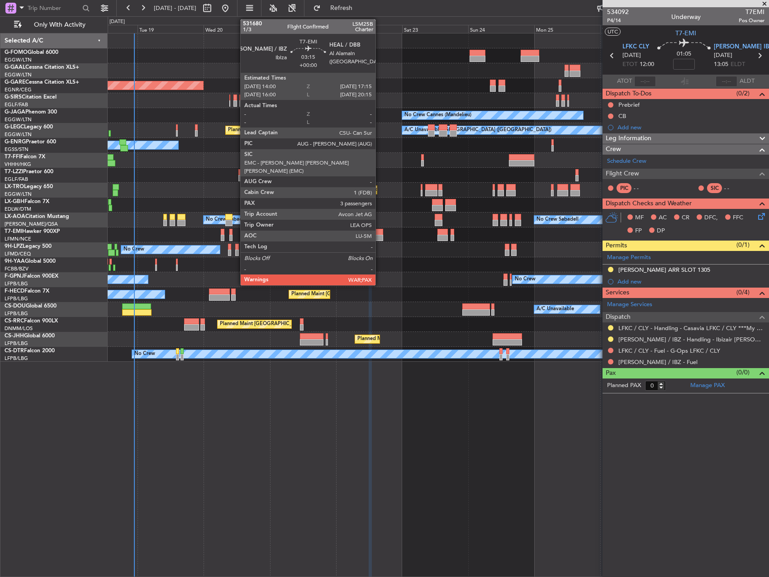
click at [377, 233] on div at bounding box center [378, 232] width 9 height 6
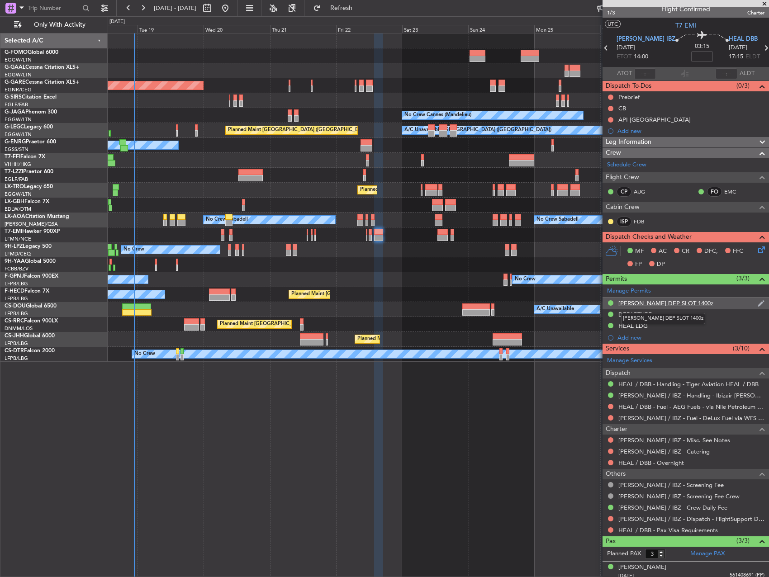
scroll to position [0, 0]
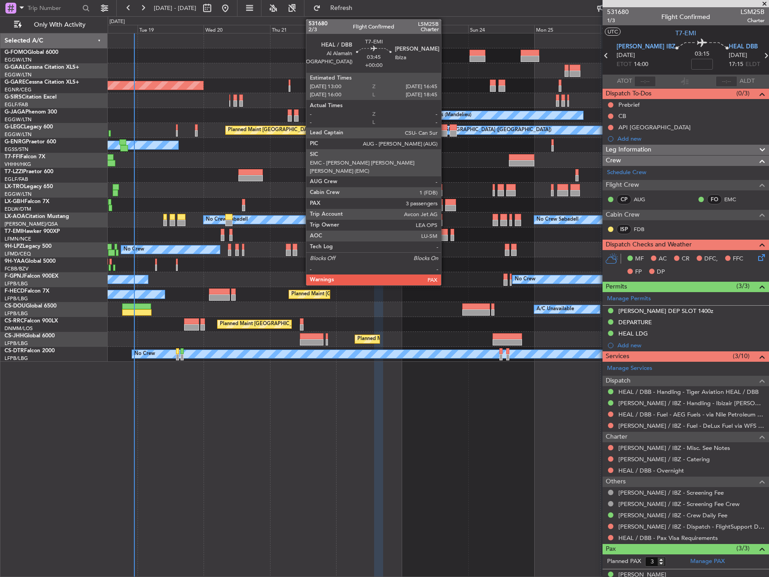
click at [444, 232] on div at bounding box center [442, 232] width 10 height 6
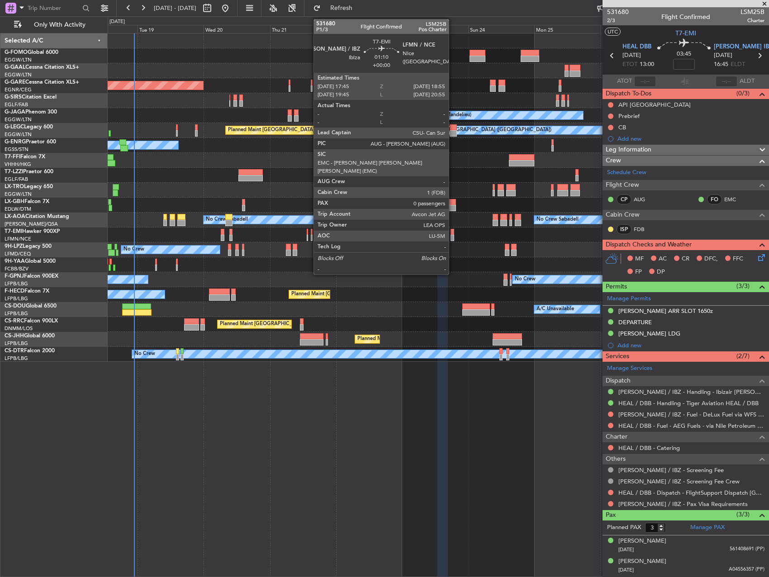
click at [453, 236] on div at bounding box center [453, 238] width 4 height 6
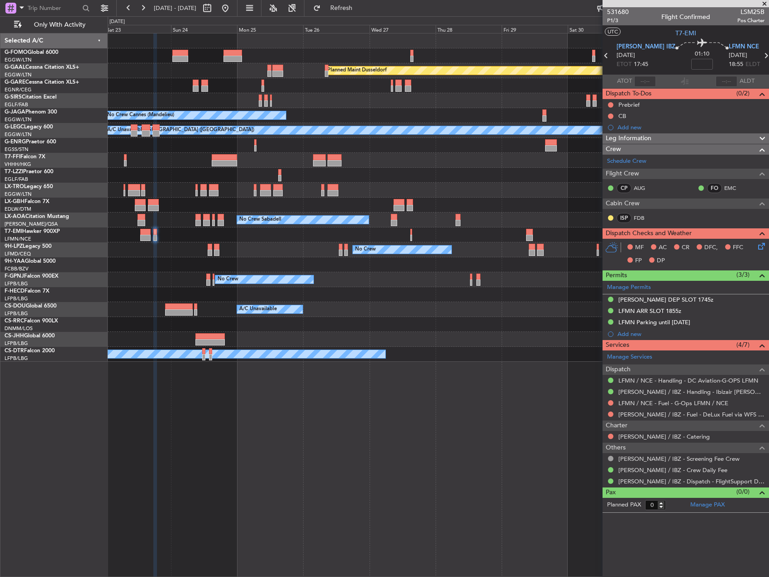
click at [252, 247] on div "No Crew No Crew" at bounding box center [438, 249] width 661 height 15
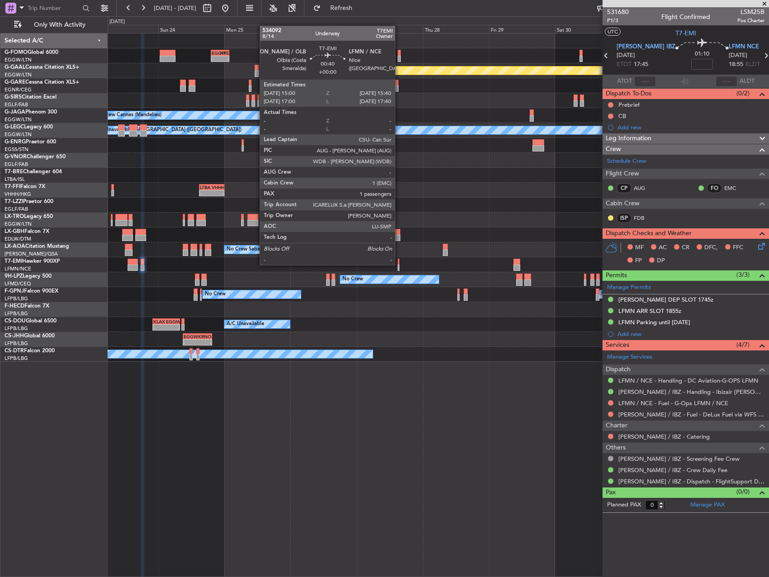
click at [399, 264] on div at bounding box center [399, 262] width 2 height 6
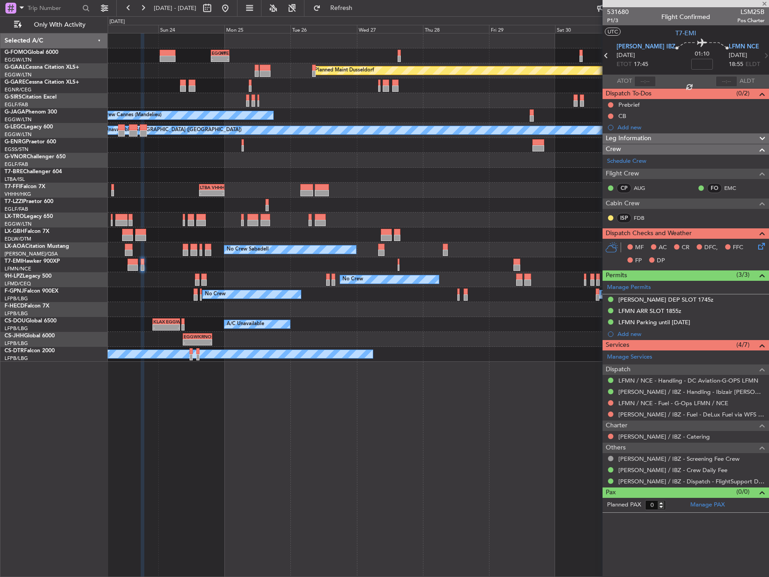
type input "1"
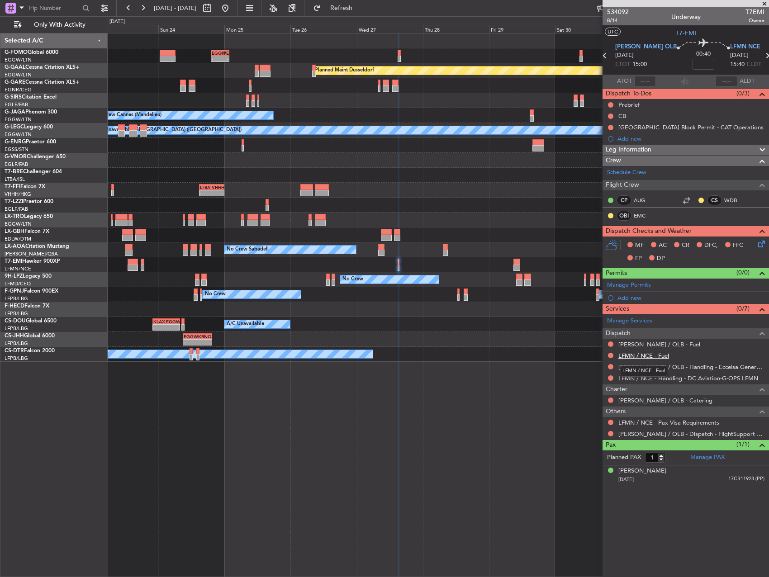
click at [648, 352] on link "LFMN / NCE - Fuel" at bounding box center [643, 356] width 51 height 8
click at [651, 343] on link "[PERSON_NAME] / OLB - Fuel" at bounding box center [659, 345] width 82 height 8
click at [360, 10] on span "Refresh" at bounding box center [342, 8] width 38 height 6
click at [659, 283] on div "Manage Permits" at bounding box center [686, 286] width 166 height 14
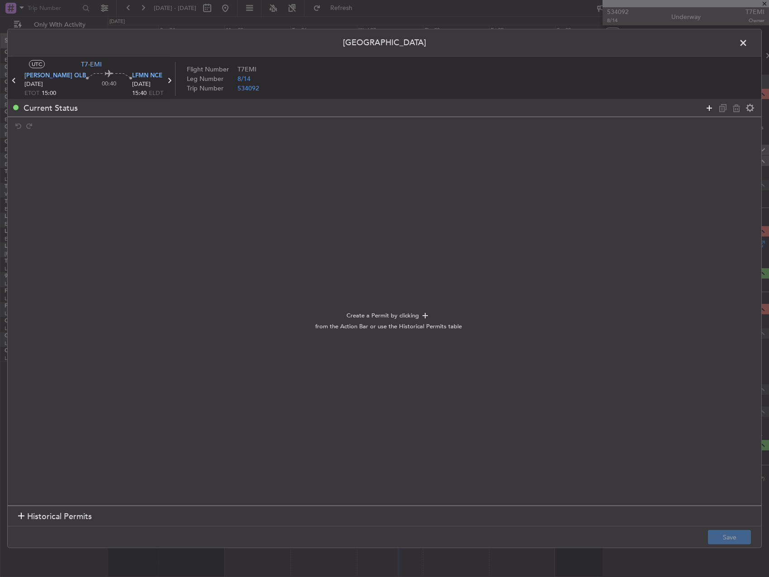
click at [705, 103] on icon at bounding box center [709, 107] width 11 height 11
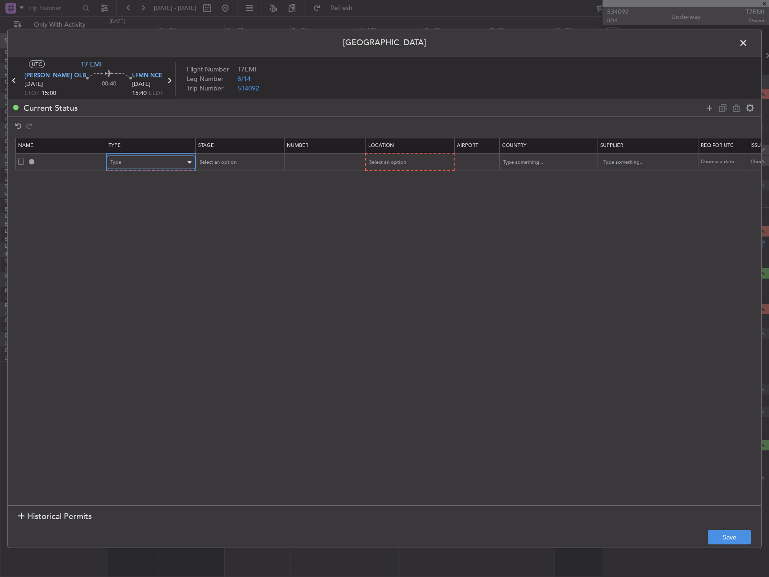
click at [153, 159] on div "Type" at bounding box center [147, 163] width 75 height 14
click at [155, 247] on span "Slot" at bounding box center [151, 249] width 81 height 14
click at [227, 161] on span "Select an option" at bounding box center [216, 162] width 37 height 7
click at [227, 233] on span "Received OK" at bounding box center [239, 236] width 81 height 14
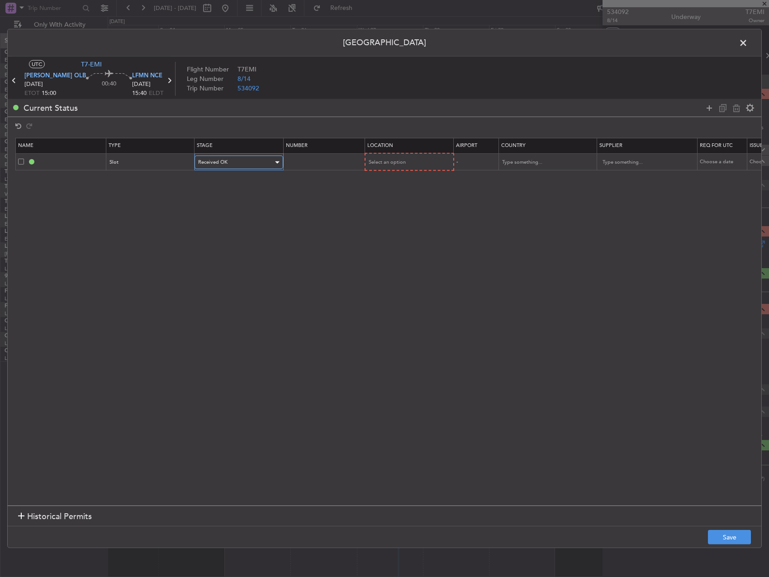
click at [211, 158] on div "Received OK" at bounding box center [235, 163] width 75 height 14
click at [223, 221] on span "Received OK" at bounding box center [239, 226] width 81 height 14
click at [221, 169] on div "Received OK" at bounding box center [235, 163] width 75 height 14
drag, startPoint x: 216, startPoint y: 210, endPoint x: 222, endPoint y: 209, distance: 5.6
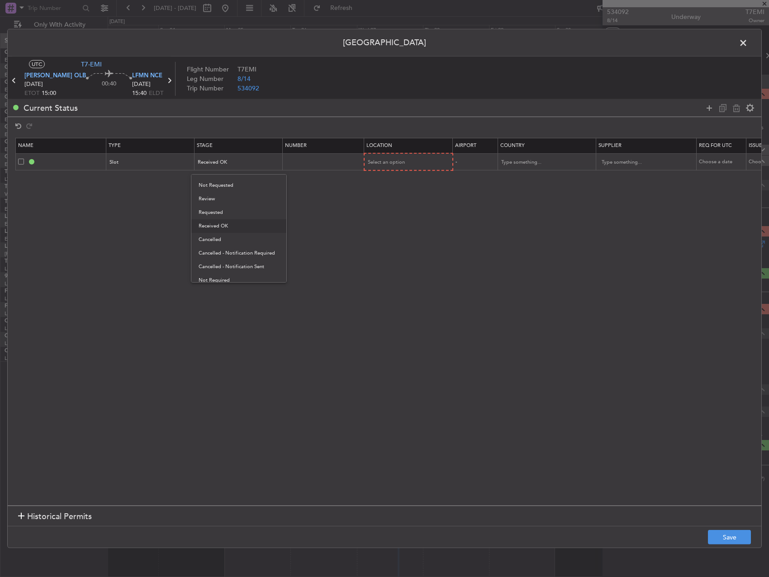
click at [218, 210] on span "Requested" at bounding box center [239, 213] width 81 height 14
click at [423, 165] on div "Select an option" at bounding box center [405, 163] width 75 height 14
click at [411, 209] on span "Arrival" at bounding box center [409, 209] width 81 height 14
click at [728, 517] on section "Historical Permits" at bounding box center [385, 517] width 754 height 22
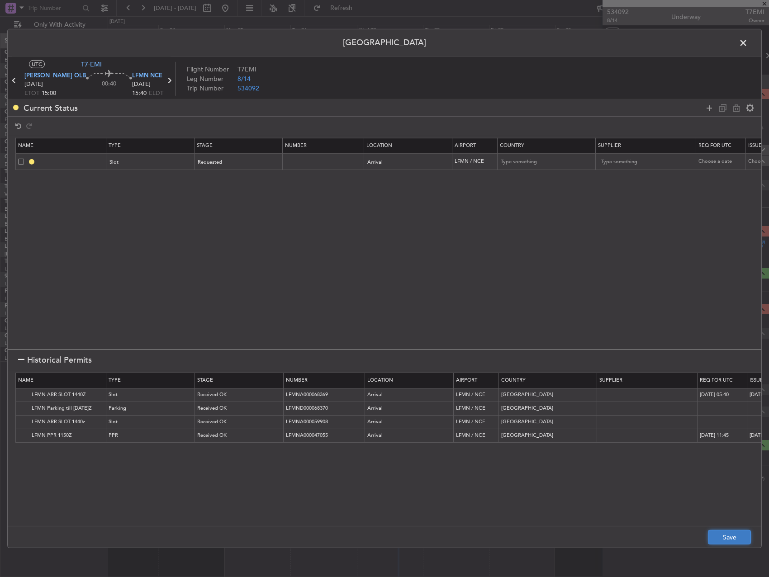
click at [725, 537] on button "Save" at bounding box center [729, 537] width 43 height 14
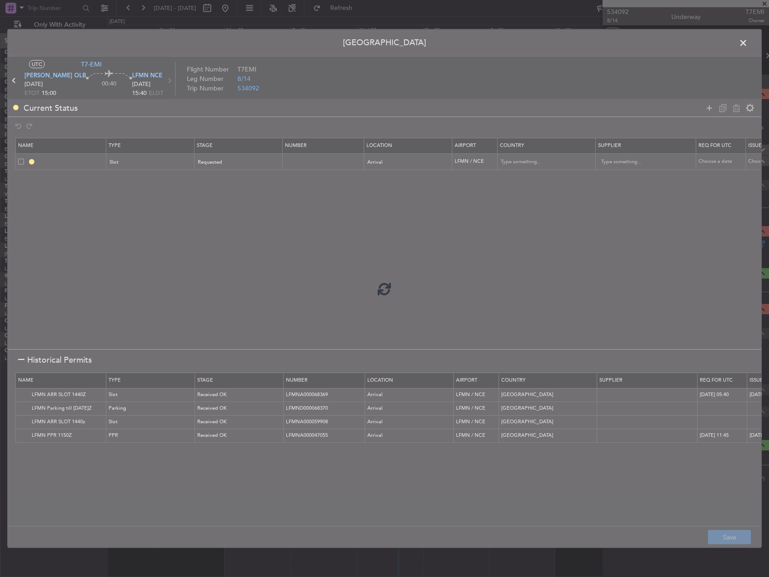
type input "LFMN ARR SLOT"
type input "[GEOGRAPHIC_DATA]"
type input "NNN"
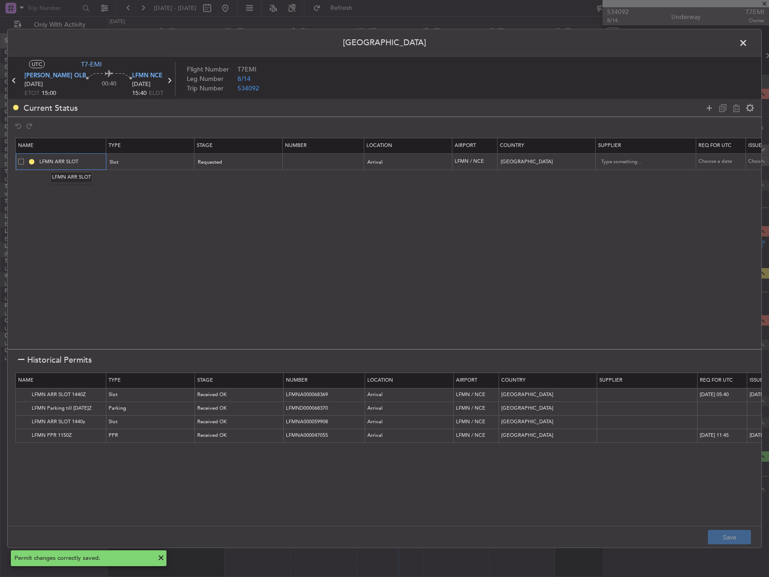
click at [87, 160] on input "LFMN ARR SLOT" at bounding box center [72, 162] width 68 height 8
click at [726, 536] on button "Save" at bounding box center [729, 537] width 43 height 14
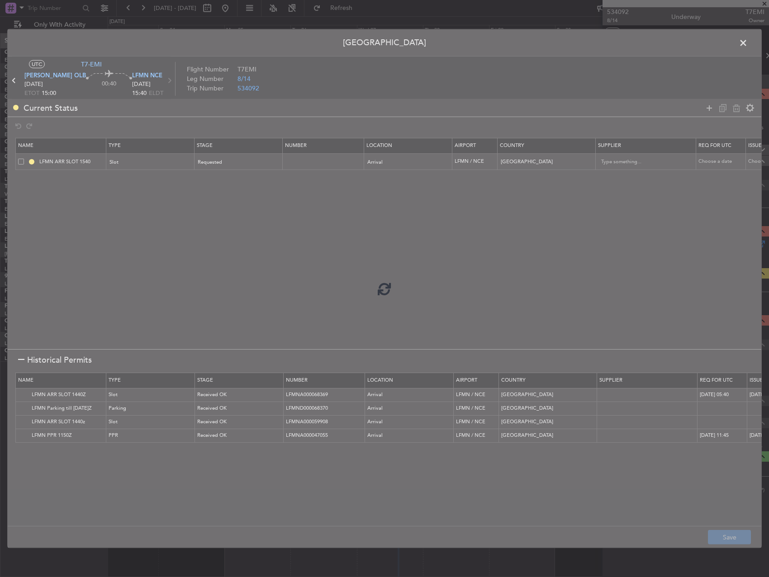
type input "LFMN ARR SLOT 1540"
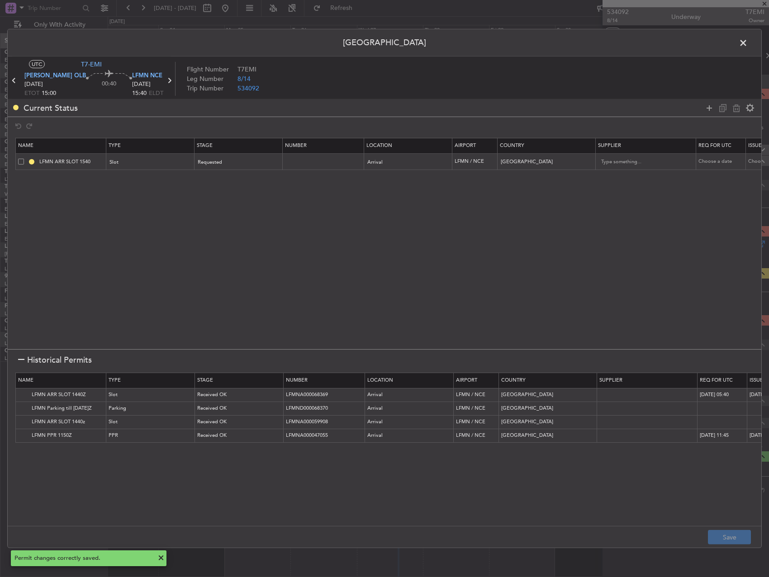
click at [748, 42] on span at bounding box center [748, 45] width 0 height 18
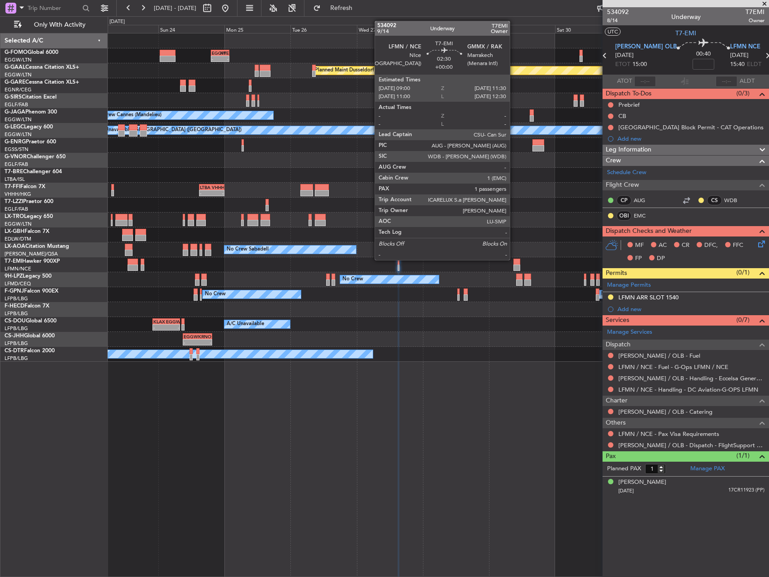
click at [514, 259] on div at bounding box center [516, 262] width 7 height 6
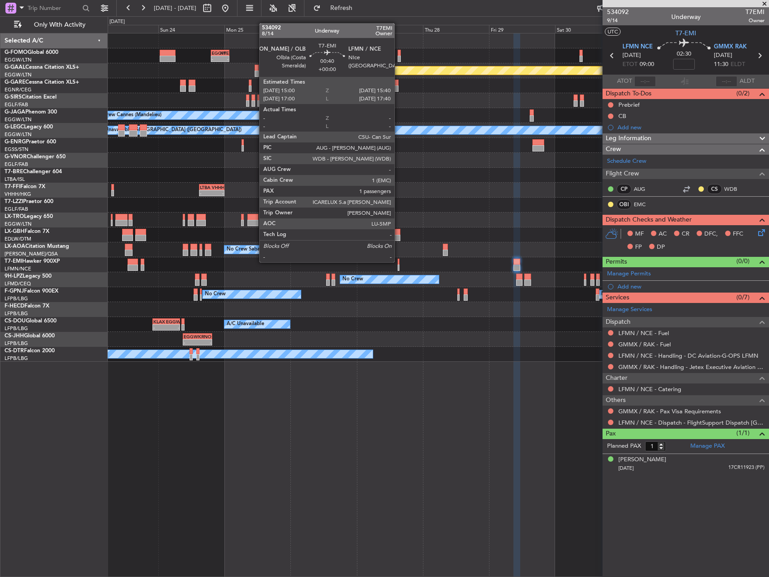
click at [399, 261] on div at bounding box center [399, 262] width 2 height 6
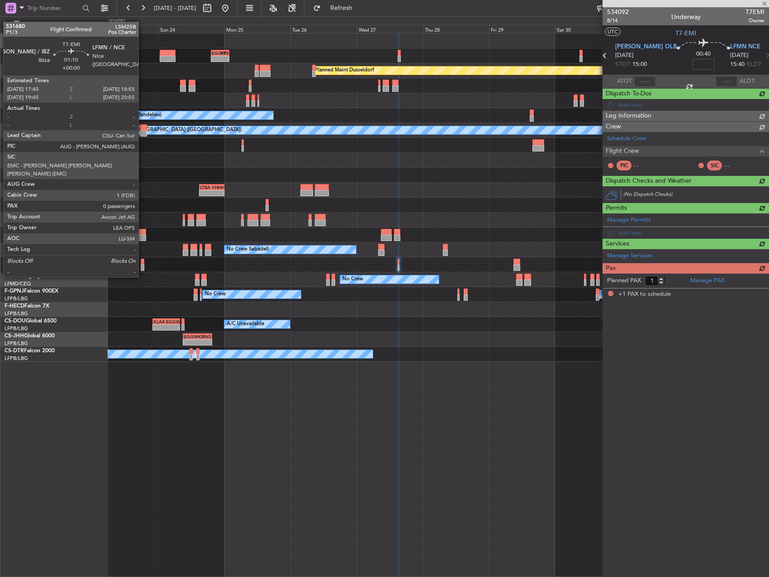
click at [143, 260] on div at bounding box center [143, 262] width 4 height 6
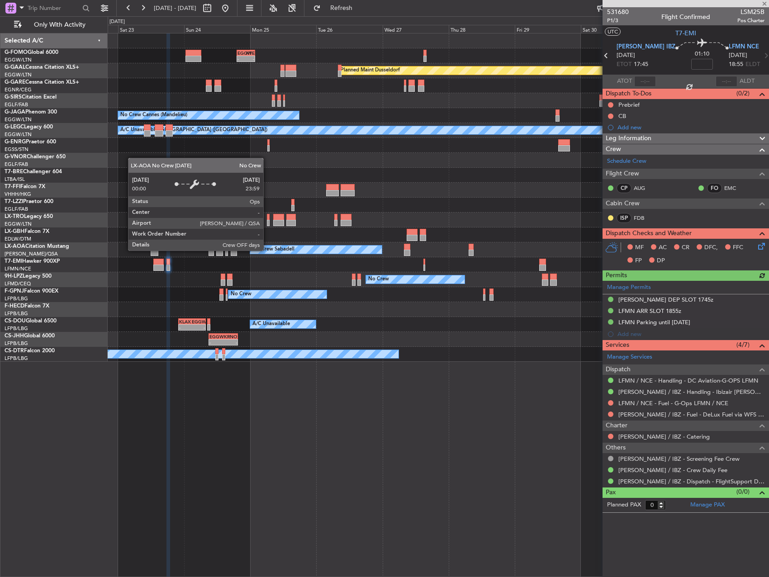
click at [293, 248] on div "No Crew Sabadell" at bounding box center [273, 250] width 42 height 14
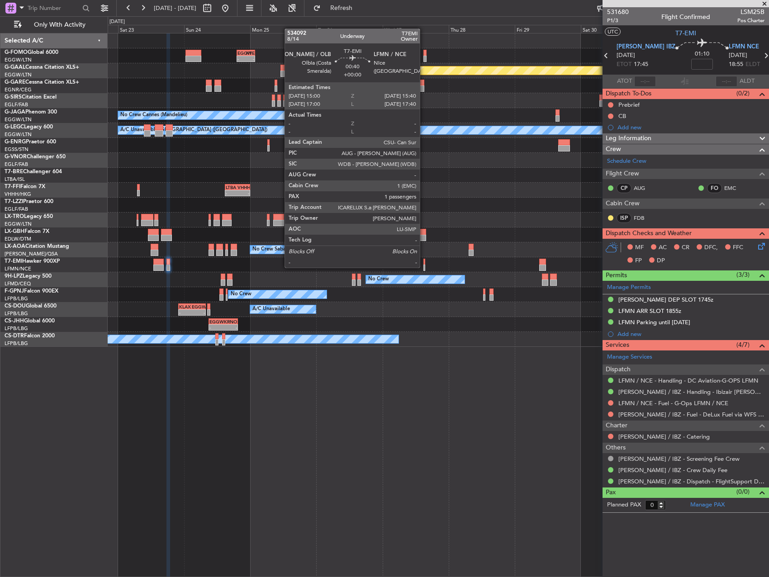
click at [424, 267] on div at bounding box center [424, 268] width 2 height 6
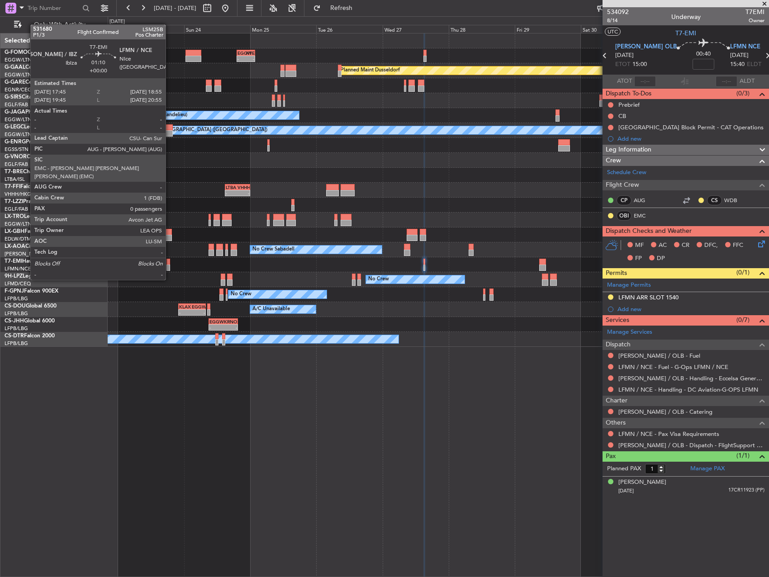
click at [170, 263] on div at bounding box center [168, 262] width 4 height 6
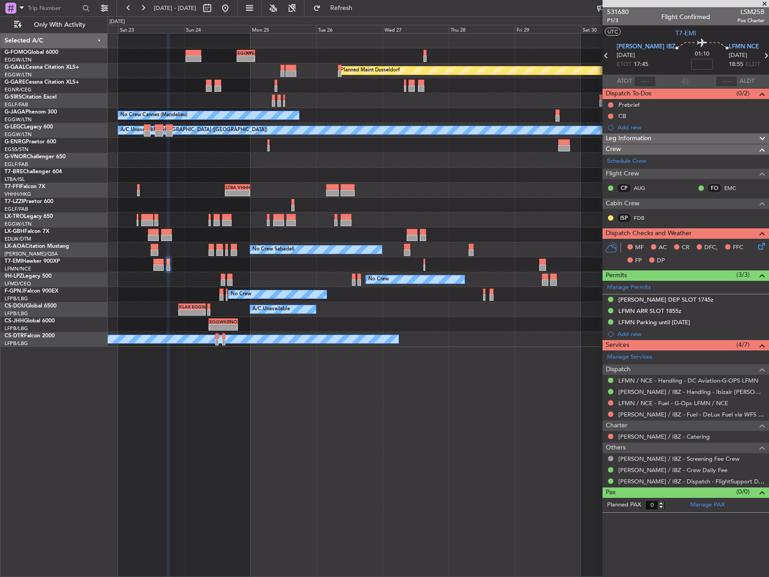
click at [422, 265] on div "Planned Maint [PERSON_NAME]" at bounding box center [438, 264] width 661 height 15
click at [426, 265] on div "Planned Maint [PERSON_NAME]" at bounding box center [438, 264] width 661 height 15
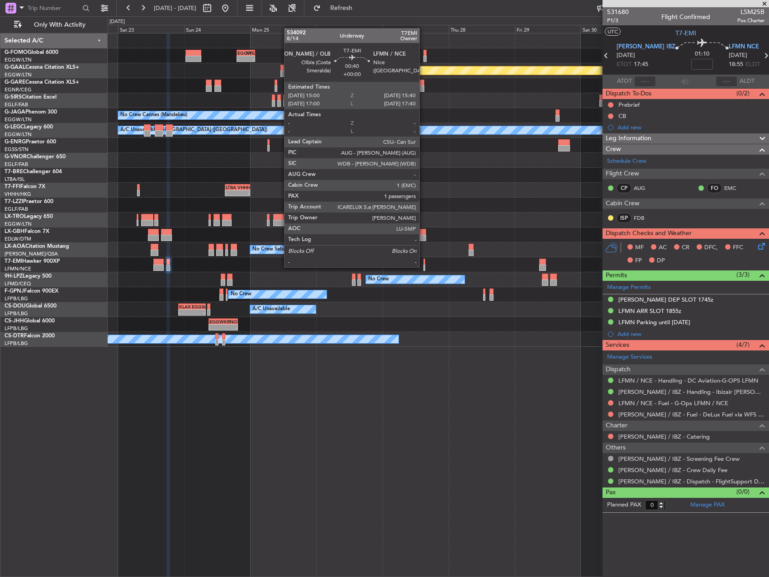
click at [423, 266] on div at bounding box center [424, 268] width 2 height 6
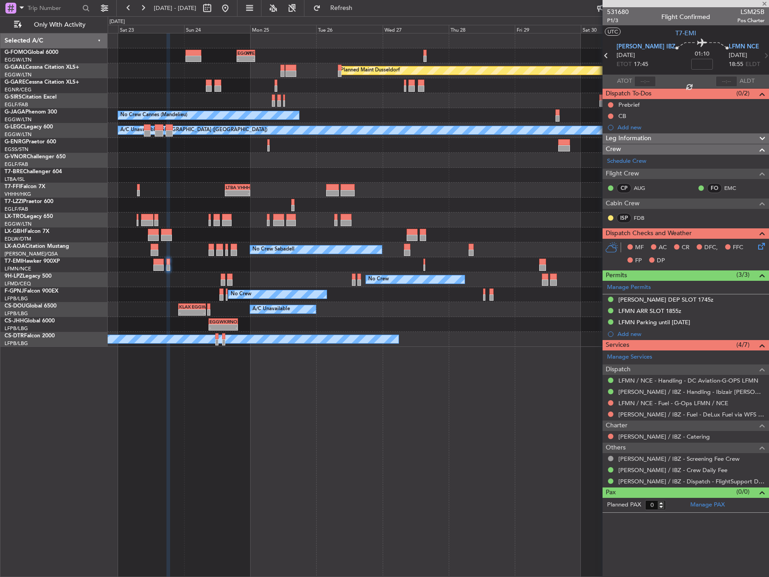
type input "1"
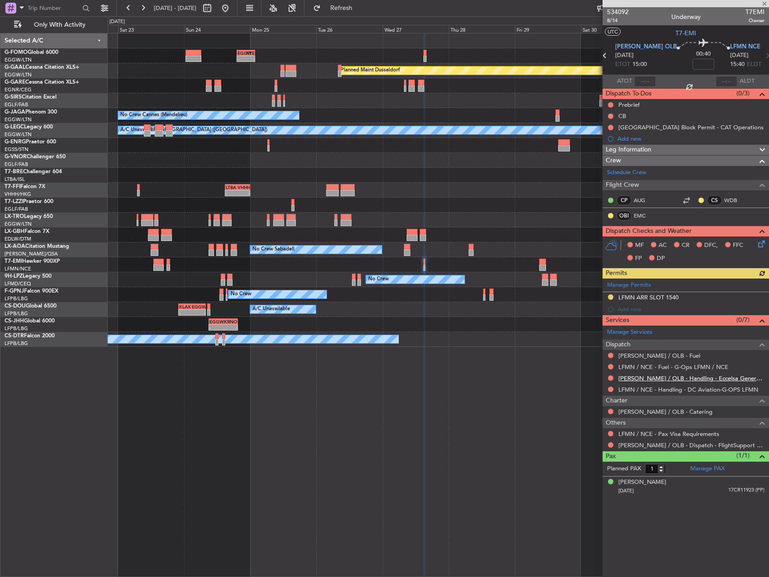
click at [675, 376] on link "[PERSON_NAME] / OLB - Handling - Eccelsa General Aviation [PERSON_NAME] / OLB" at bounding box center [691, 379] width 146 height 8
click at [361, 8] on span "Refresh" at bounding box center [342, 8] width 38 height 6
click at [680, 389] on link "LFMN / NCE - Handling - DC Aviation-G-OPS LFMN" at bounding box center [688, 390] width 140 height 8
click at [538, 262] on div "Planned Maint [PERSON_NAME]" at bounding box center [438, 264] width 661 height 15
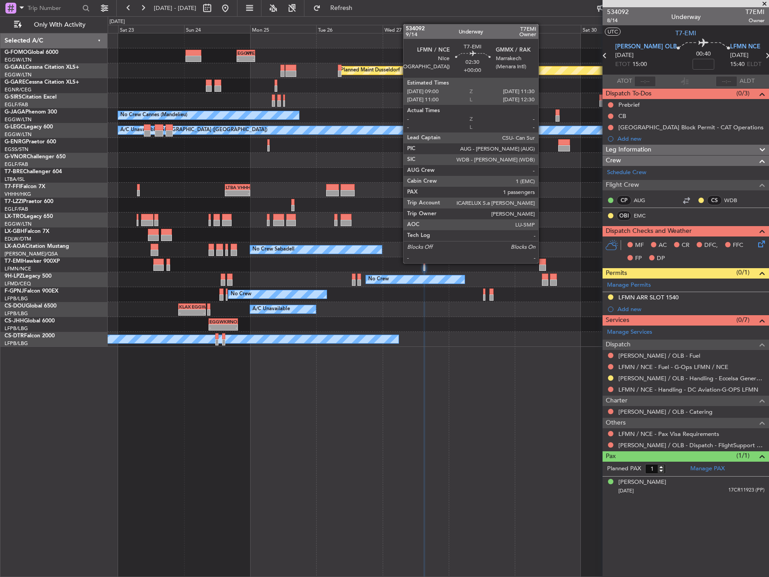
click at [543, 262] on div at bounding box center [542, 262] width 7 height 6
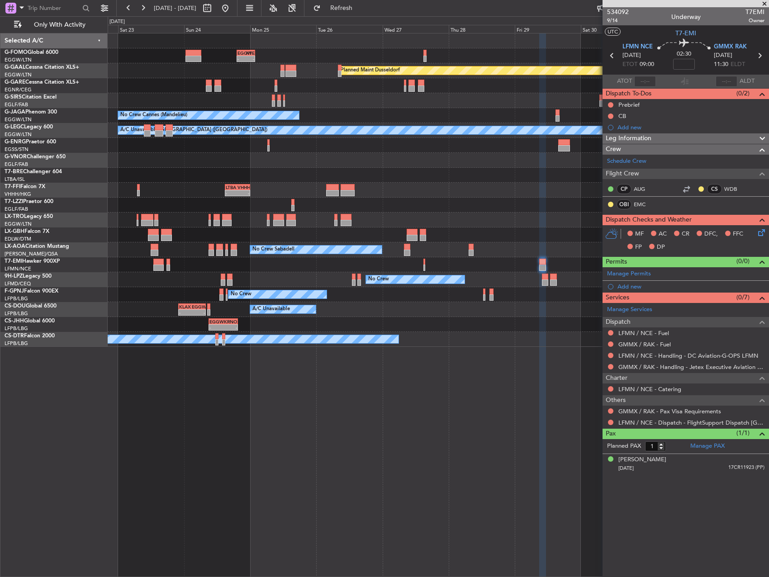
click at [371, 19] on div "0 0 Fri 22 Sat 23 Sun 24 Mon 25 Tue 26 Wed 27 [DATE] Fri 29 Sat 30 Sun 31 [DATE]" at bounding box center [438, 25] width 661 height 16
click at [359, 8] on span "Refresh" at bounding box center [342, 8] width 38 height 6
click at [649, 329] on link "LFMN / NCE - Fuel" at bounding box center [643, 333] width 51 height 8
click at [644, 343] on div "LFMN / NCE - Fuel" at bounding box center [644, 343] width 0 height 0
drag, startPoint x: 706, startPoint y: 347, endPoint x: 652, endPoint y: 344, distance: 53.9
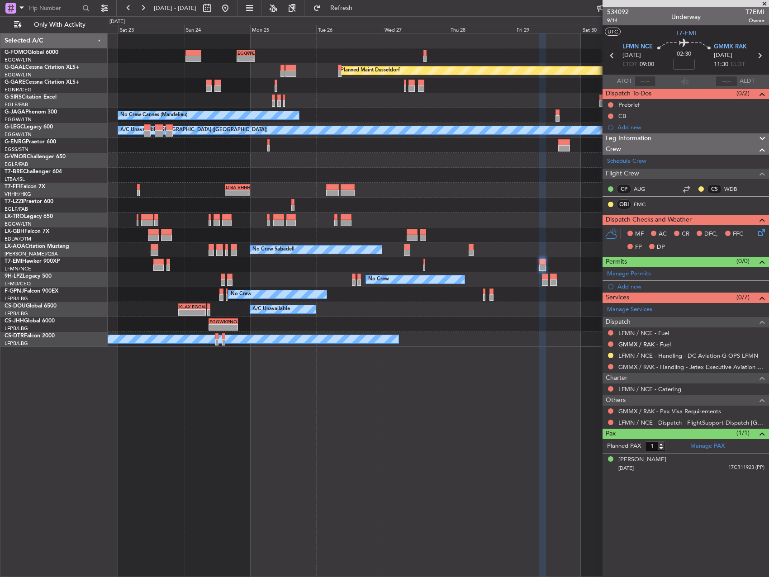
click at [701, 347] on div "GMMX / RAK - Fuel" at bounding box center [686, 344] width 166 height 11
click at [650, 344] on link "GMMX / RAK - Fuel" at bounding box center [644, 345] width 52 height 8
click at [647, 278] on div "Manage Permits" at bounding box center [686, 274] width 166 height 14
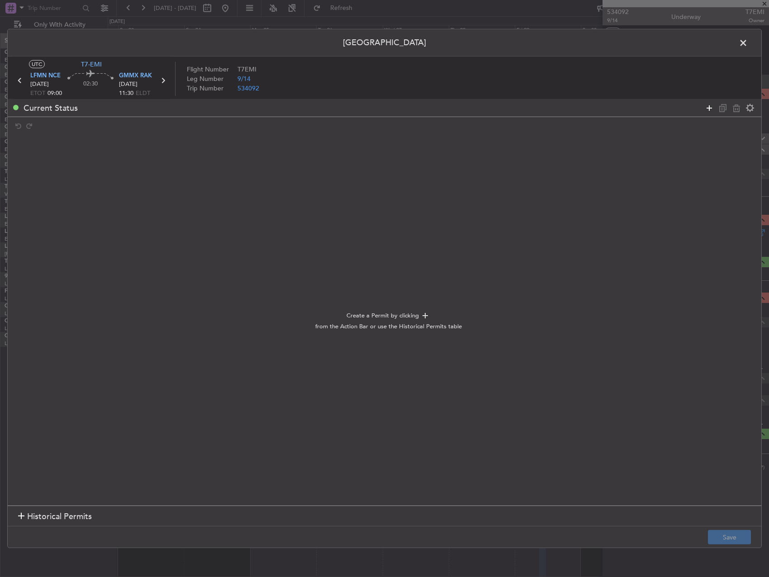
click at [710, 105] on icon at bounding box center [709, 107] width 11 height 11
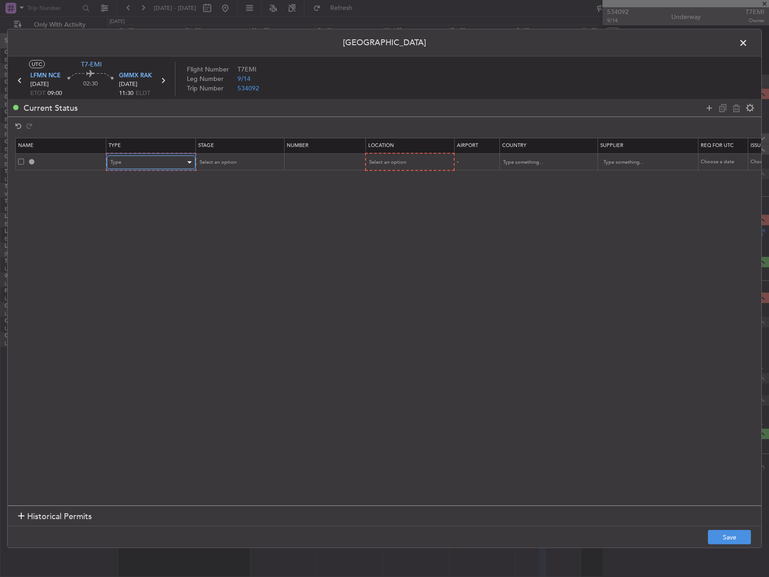
click at [146, 160] on div "Type" at bounding box center [147, 163] width 75 height 14
click at [148, 242] on span "Slot" at bounding box center [151, 249] width 81 height 14
click at [393, 161] on span "Select an option" at bounding box center [386, 162] width 37 height 7
click at [390, 181] on span "Departure" at bounding box center [409, 182] width 81 height 14
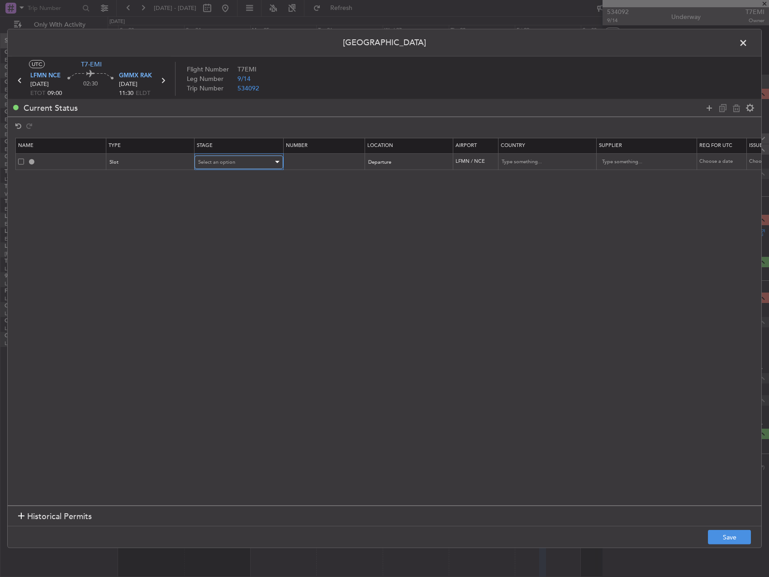
click at [226, 158] on div "Select an option" at bounding box center [235, 163] width 75 height 14
drag, startPoint x: 232, startPoint y: 225, endPoint x: 322, endPoint y: 265, distance: 99.0
click at [233, 226] on span "Requested" at bounding box center [239, 222] width 81 height 14
drag, startPoint x: 324, startPoint y: 266, endPoint x: 531, endPoint y: 336, distance: 218.8
click at [358, 276] on section "Name Type Stage Number Location Airport Country Supplier Req For Utc Issued For…" at bounding box center [385, 321] width 754 height 370
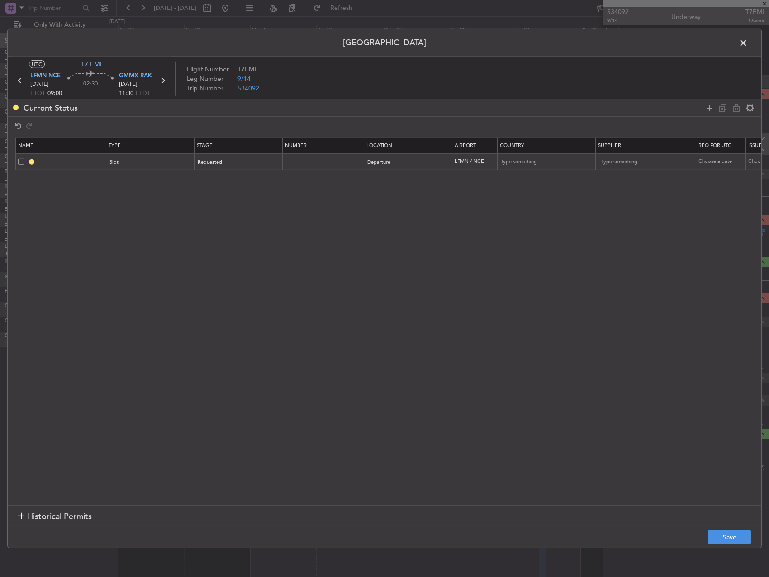
click at [742, 528] on footer "Save" at bounding box center [385, 537] width 754 height 22
click at [739, 542] on button "Save" at bounding box center [729, 537] width 43 height 14
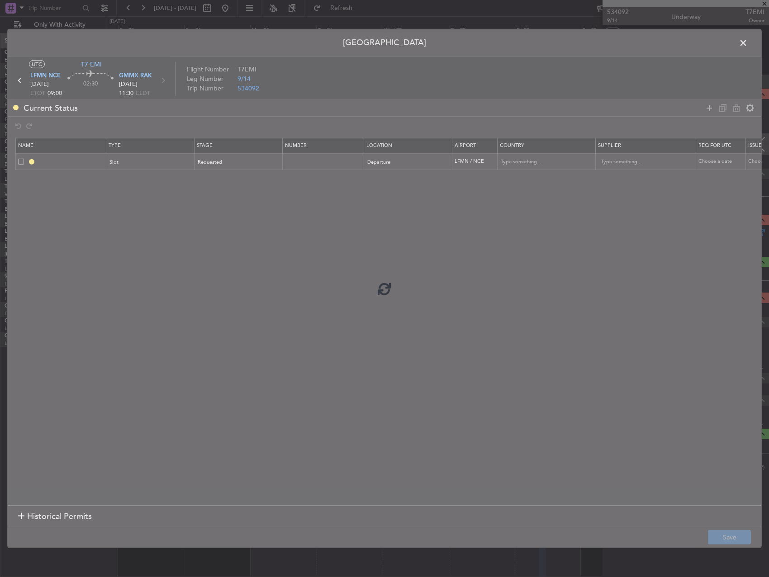
type input "LFMN DEP SLOT"
type input "[GEOGRAPHIC_DATA]"
type input "NNN"
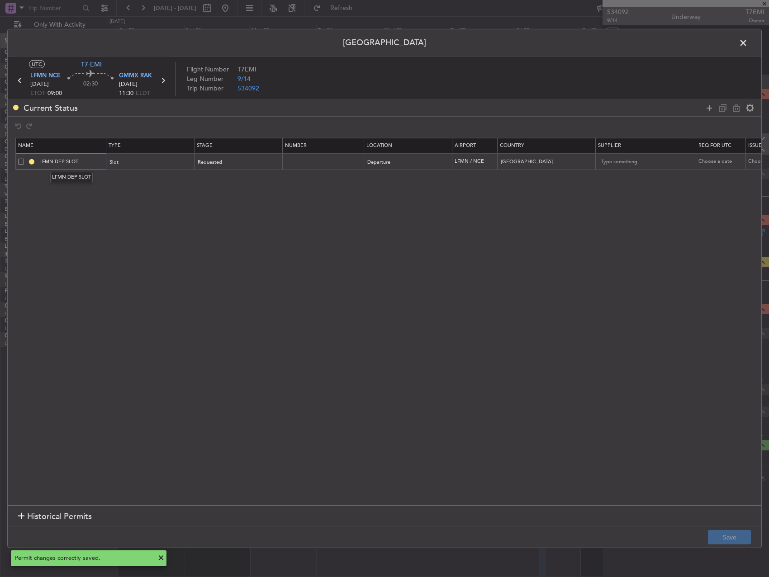
click at [94, 161] on input "LFMN DEP SLOT" at bounding box center [72, 162] width 68 height 8
click at [733, 536] on button "Save" at bounding box center [729, 537] width 43 height 14
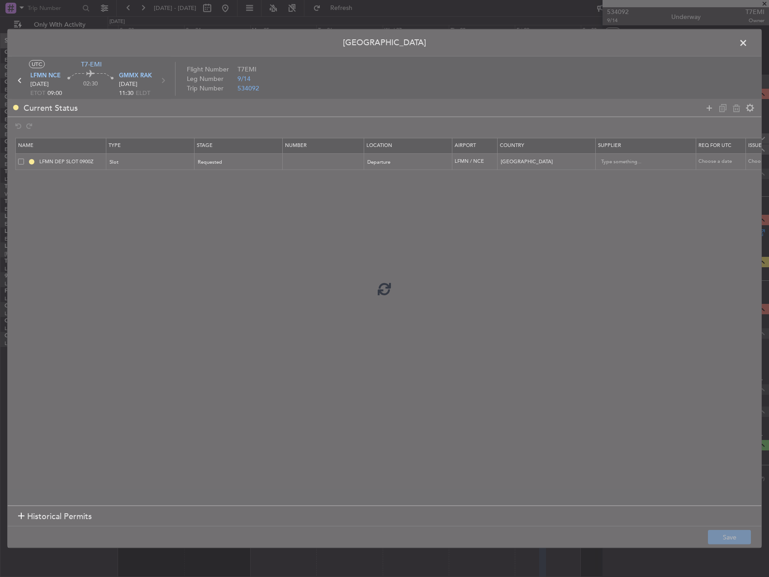
type input "LFMN DEP SLOT 0900Z"
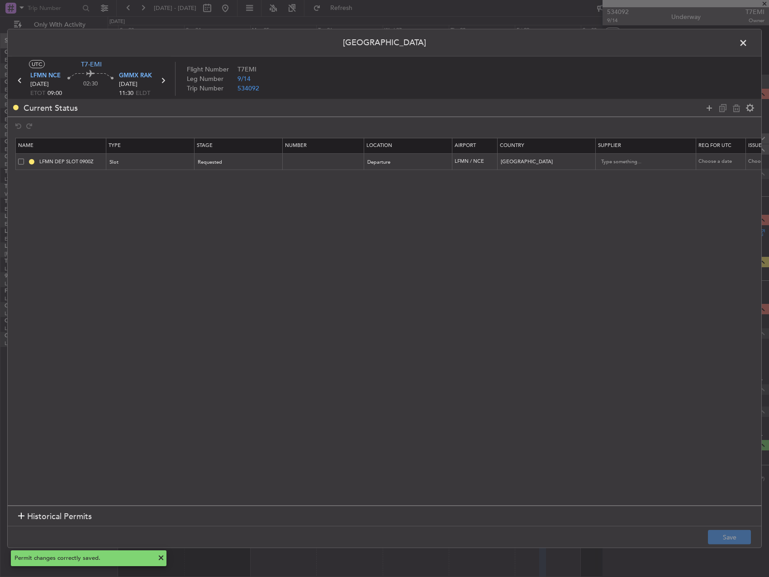
click at [748, 42] on span at bounding box center [748, 45] width 0 height 18
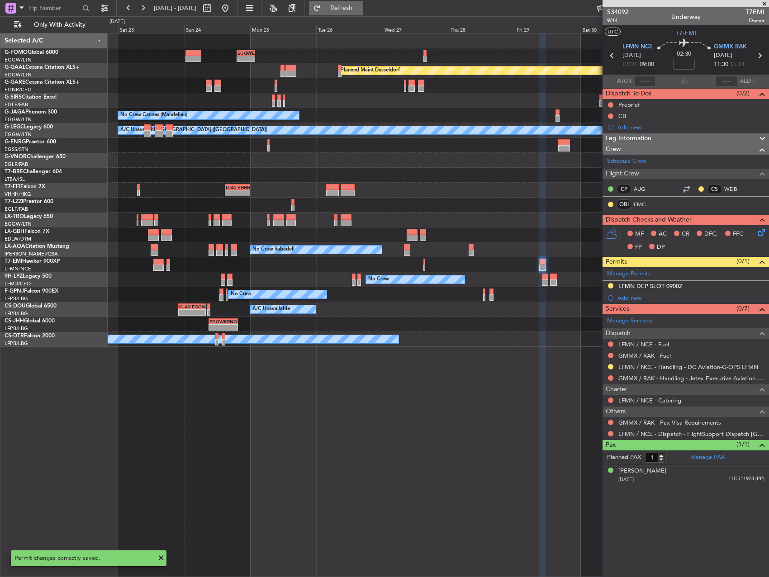
click at [347, 13] on button "Refresh" at bounding box center [336, 8] width 54 height 14
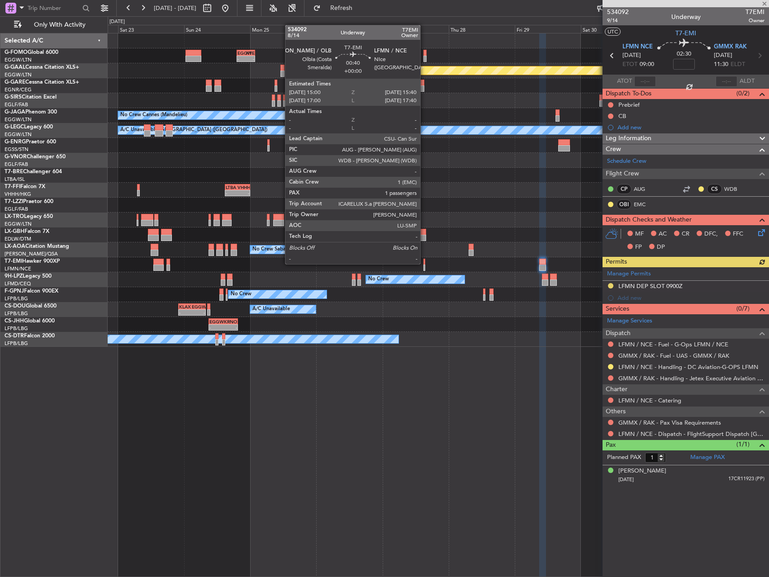
click at [424, 263] on div at bounding box center [424, 262] width 2 height 6
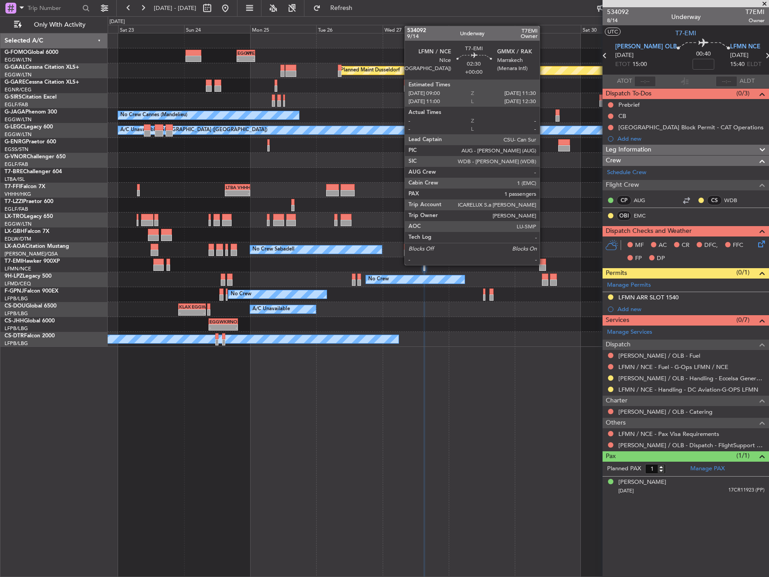
click at [544, 264] on div at bounding box center [542, 262] width 7 height 6
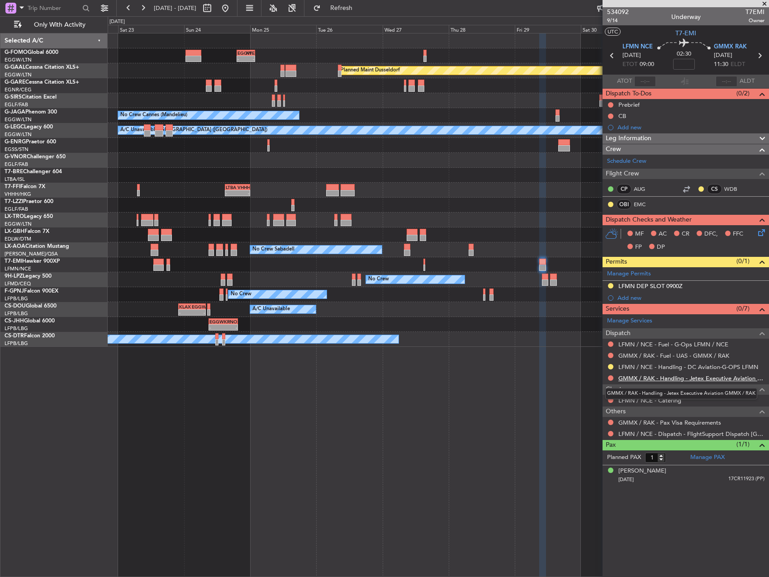
click at [651, 376] on link "GMMX / RAK - Handling - Jetex Executive Aviation GMMX / RAK" at bounding box center [691, 379] width 146 height 8
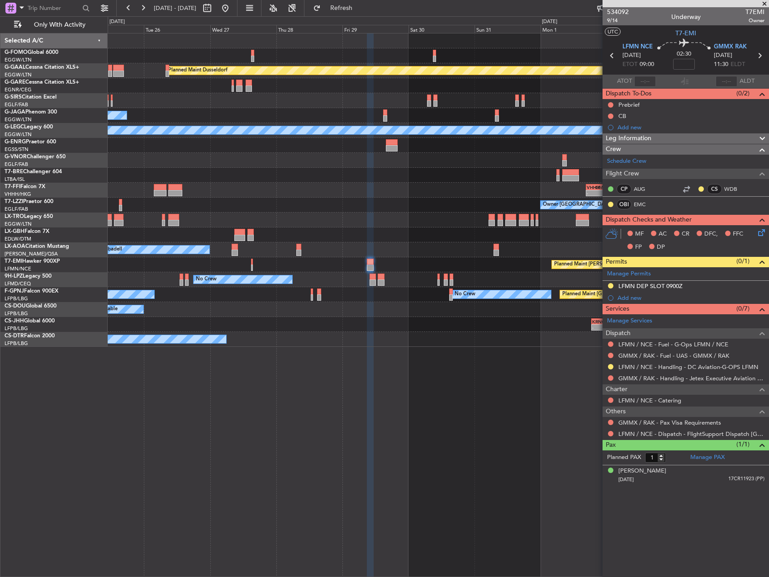
click at [368, 233] on div "- - EGGW 19:15 Z KTEB 01:55 Z Planned [GEOGRAPHIC_DATA] No Crew Cannes ([GEOGRA…" at bounding box center [438, 190] width 661 height 314
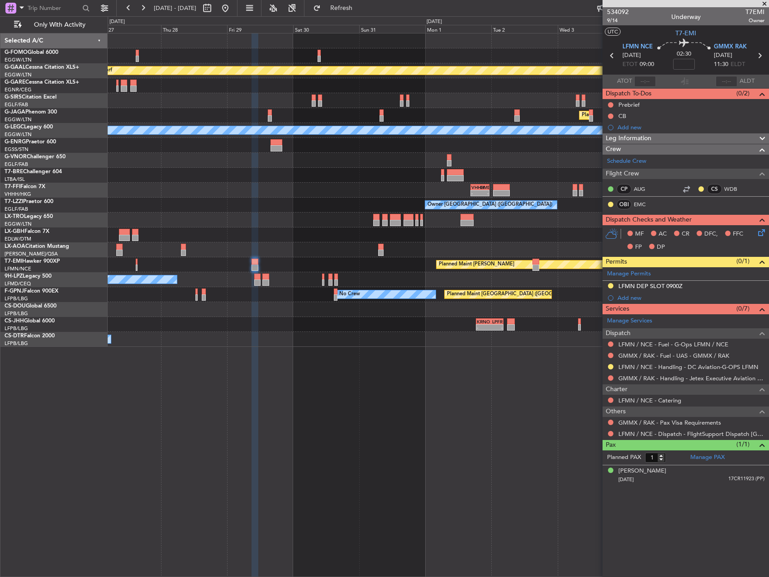
click at [422, 257] on div "EGGW 19:15 Z KTEB 01:55 Z - - Planned [GEOGRAPHIC_DATA] Planned Maint [GEOGRAPH…" at bounding box center [438, 190] width 661 height 314
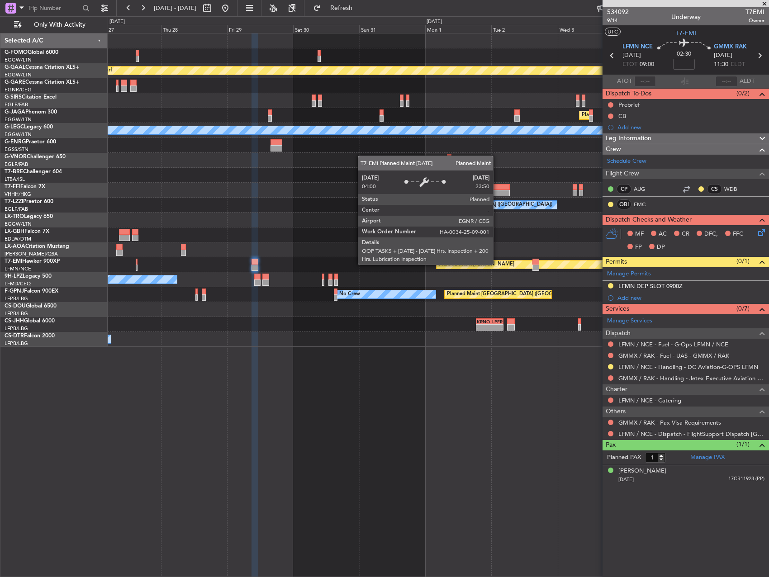
click at [497, 264] on div "Planned Maint [PERSON_NAME]" at bounding box center [629, 265] width 385 height 8
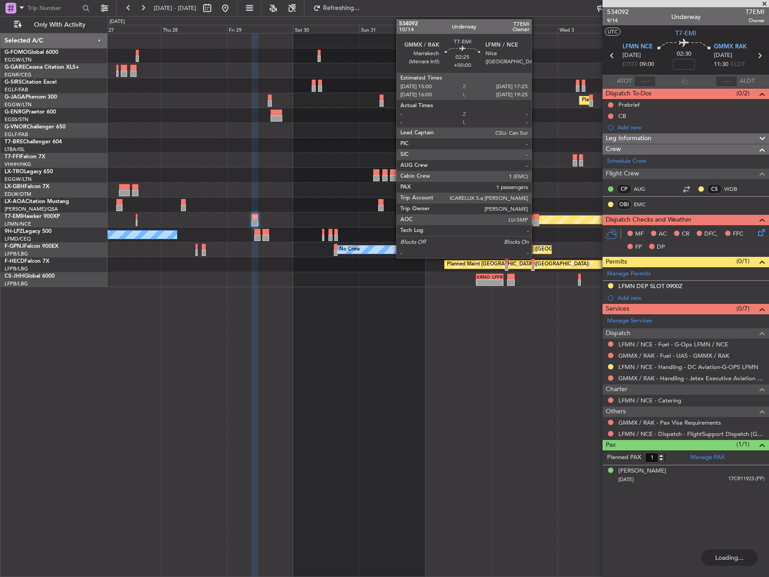
click at [536, 219] on div at bounding box center [535, 217] width 7 height 6
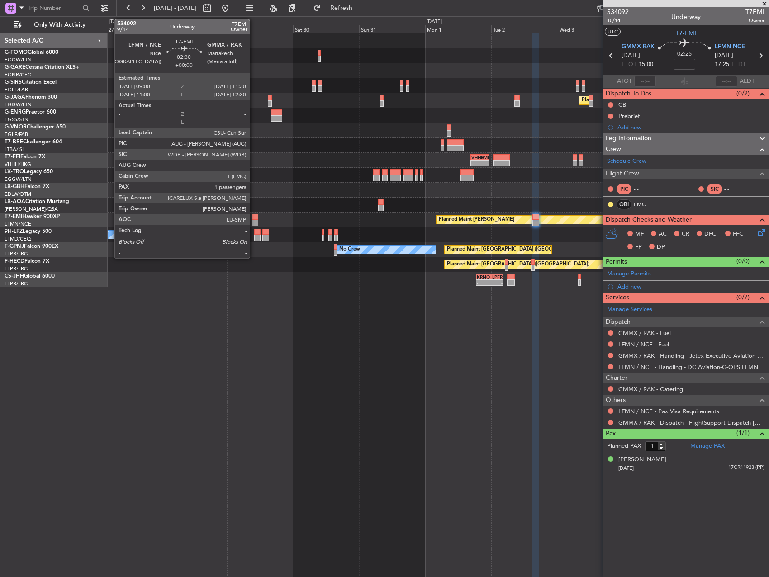
click at [254, 214] on div at bounding box center [255, 217] width 7 height 6
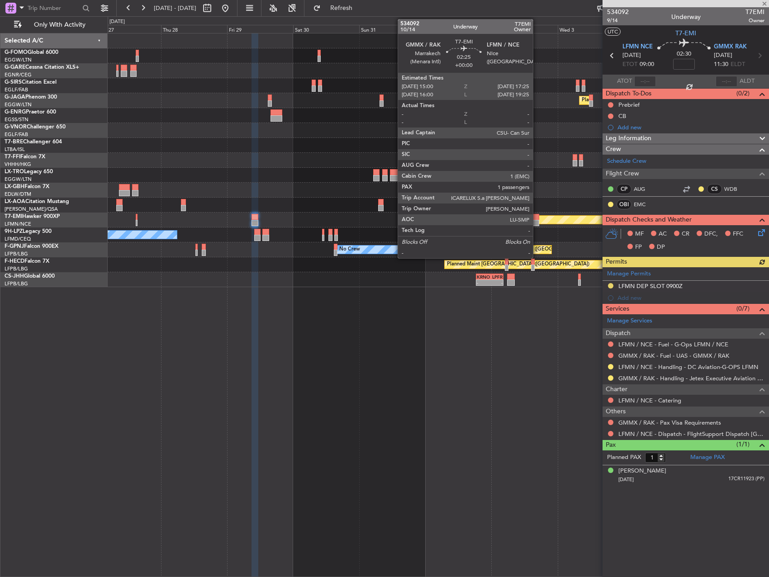
click at [537, 218] on div at bounding box center [535, 217] width 7 height 6
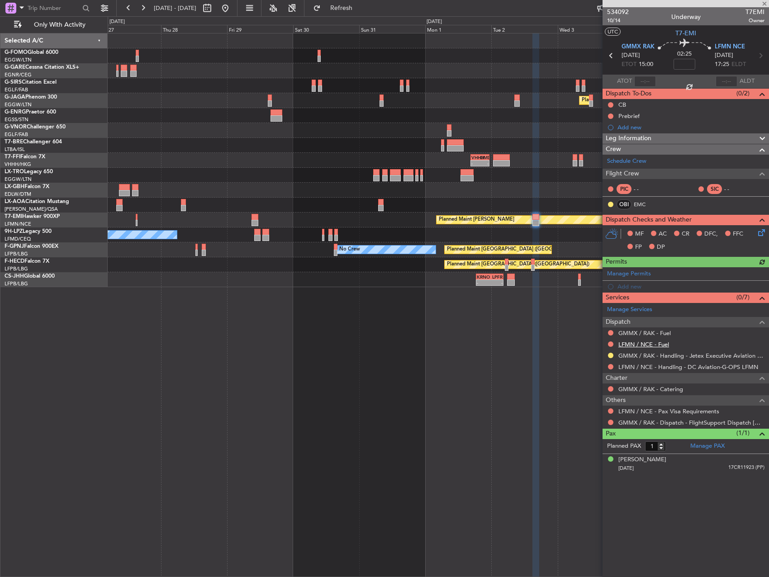
click at [653, 342] on link "LFMN / NCE - Fuel" at bounding box center [643, 345] width 51 height 8
click at [670, 333] on link "GMMX / RAK - Fuel" at bounding box center [644, 333] width 52 height 8
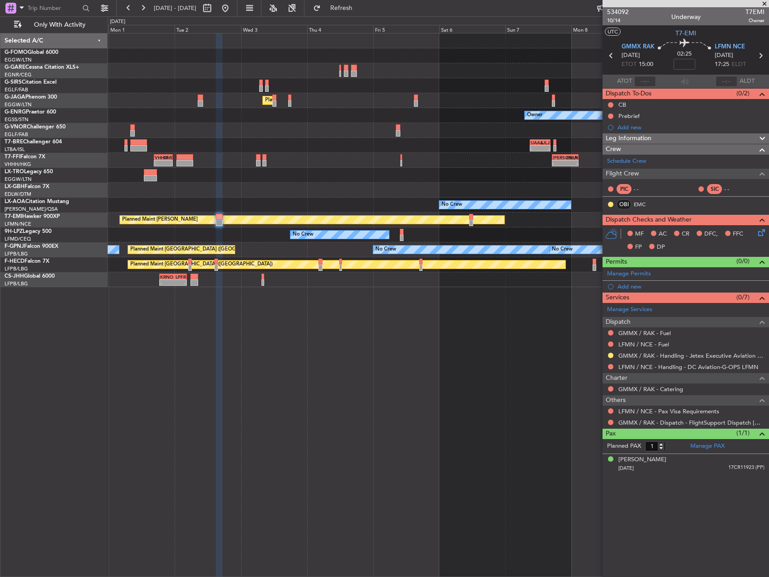
click at [213, 152] on div "Planned Maint [GEOGRAPHIC_DATA] ([GEOGRAPHIC_DATA]) Owner - - UAAA 09:00 Z LJLJ…" at bounding box center [438, 160] width 661 height 254
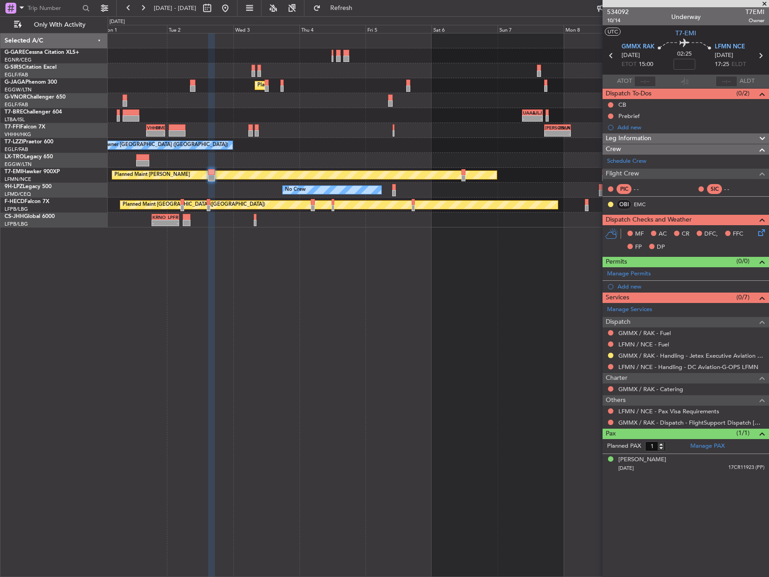
click at [366, 138] on div "Owner Owner London ([GEOGRAPHIC_DATA]) Owner" at bounding box center [438, 145] width 661 height 15
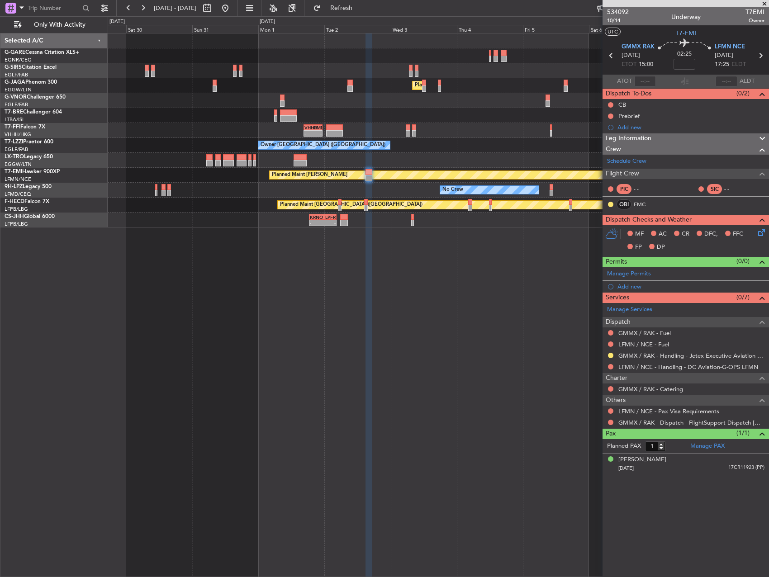
click at [508, 120] on div "- - UAAA 09:00 Z LJLJ 16:30 Z" at bounding box center [438, 115] width 661 height 15
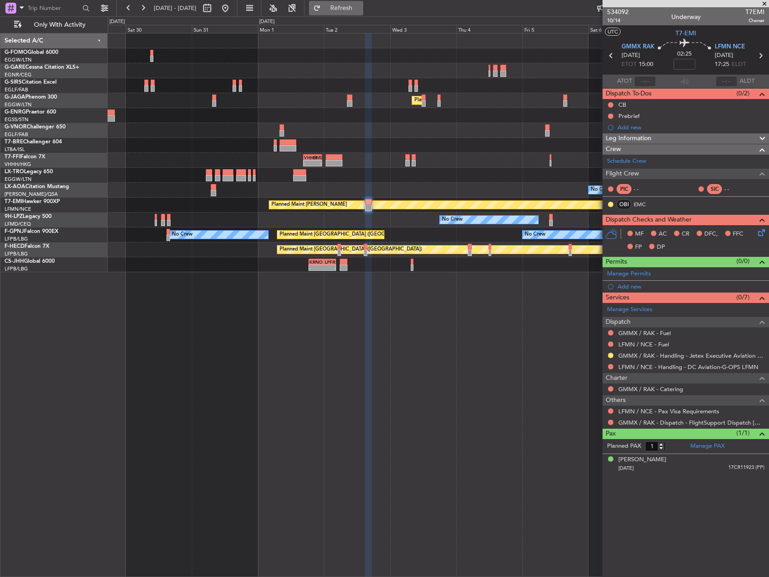
click at [343, 13] on button "Refresh" at bounding box center [336, 8] width 54 height 14
click at [682, 368] on link "LFMN / NCE - Handling - DC Aviation-G-OPS LFMN" at bounding box center [688, 367] width 140 height 8
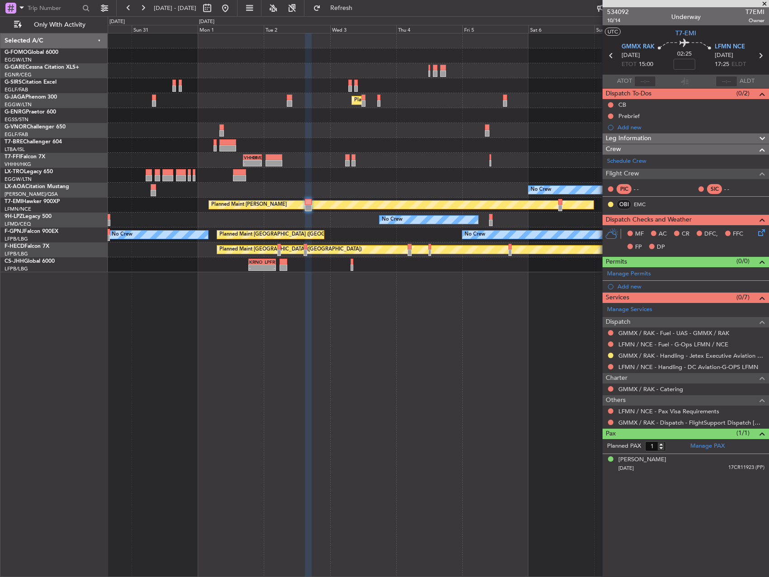
click at [324, 129] on div "Planned Maint [GEOGRAPHIC_DATA] ([GEOGRAPHIC_DATA]) Owner - - UAAA 09:00 Z LJLJ…" at bounding box center [438, 152] width 661 height 239
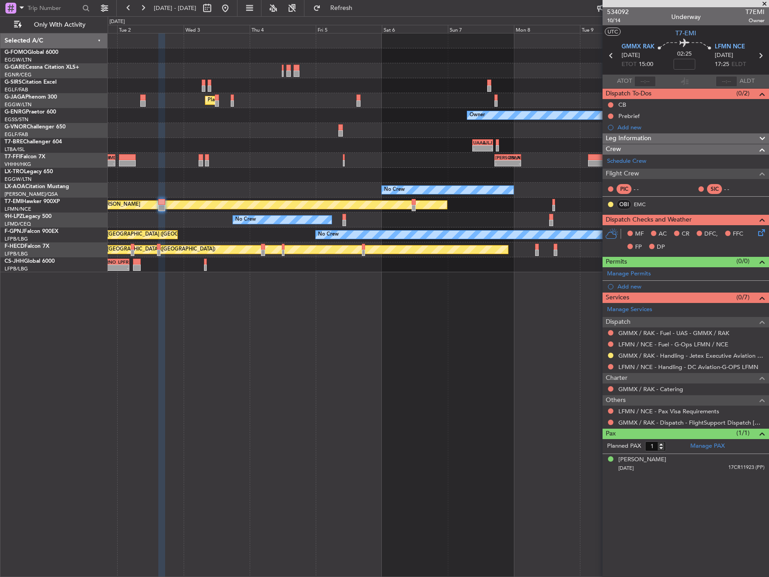
click at [421, 181] on div "Planned Maint [GEOGRAPHIC_DATA] ([GEOGRAPHIC_DATA]) Owner - - UAAA 09:00 Z LJLJ…" at bounding box center [438, 152] width 661 height 239
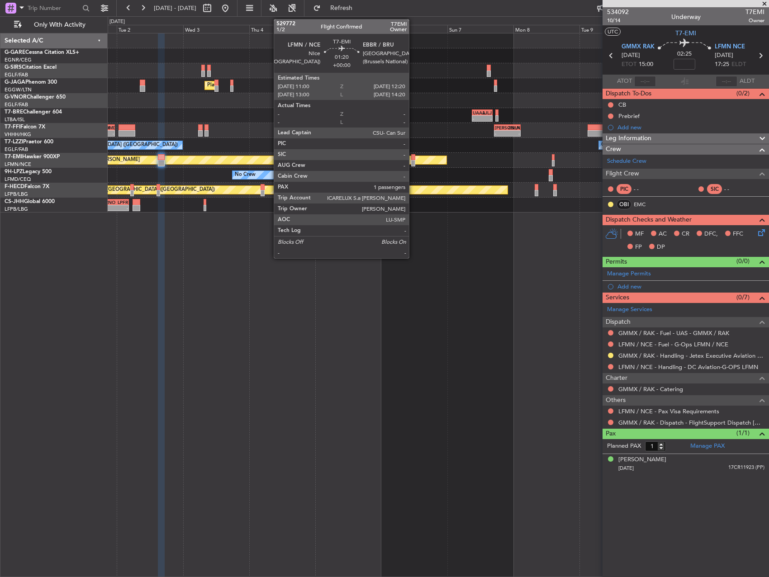
click at [413, 161] on div at bounding box center [413, 163] width 4 height 6
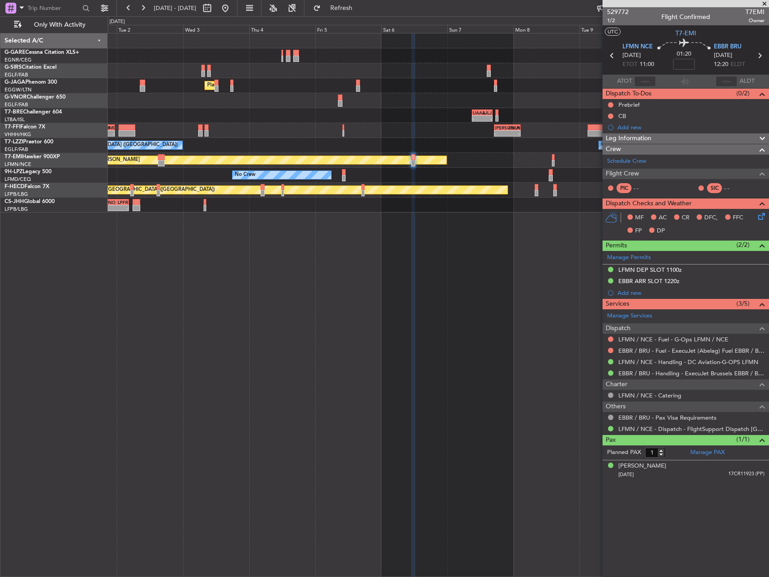
click at [386, 214] on div "Planned Maint [GEOGRAPHIC_DATA] ([GEOGRAPHIC_DATA]) - - UAAA 09:00 Z LJLJ 16:30…" at bounding box center [438, 305] width 661 height 544
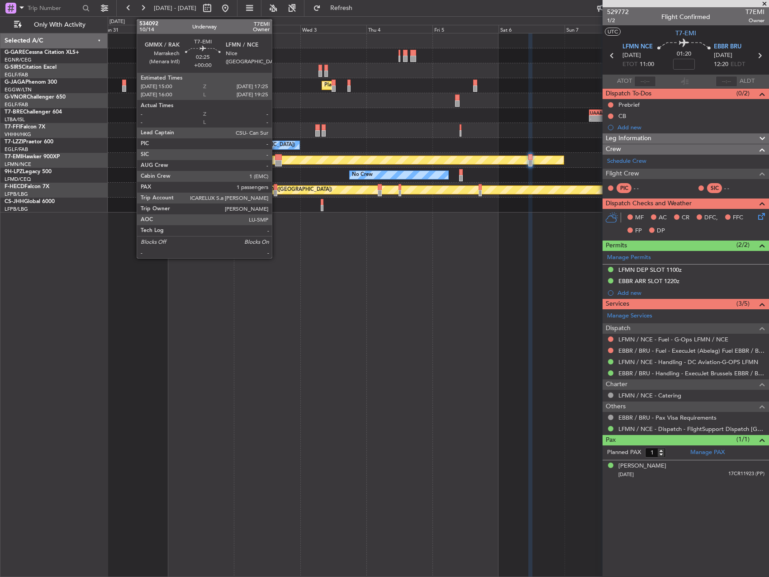
click at [276, 158] on div at bounding box center [278, 157] width 7 height 6
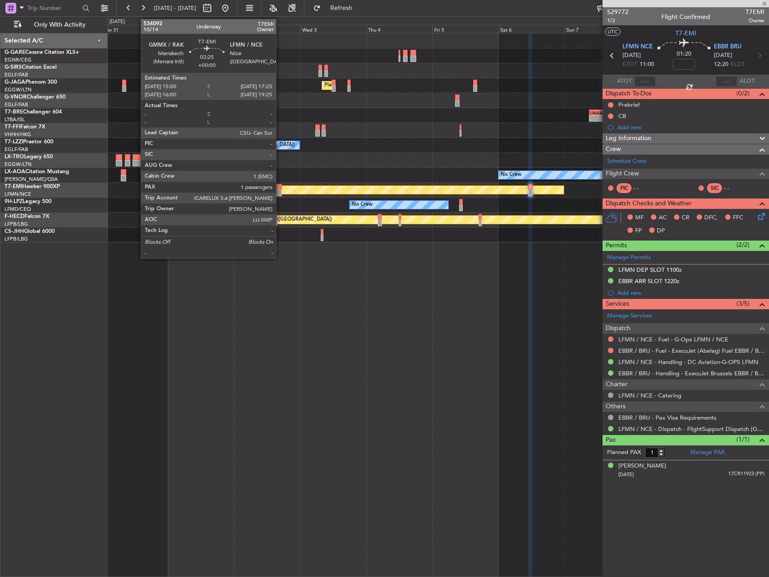
click at [280, 189] on div at bounding box center [278, 187] width 7 height 6
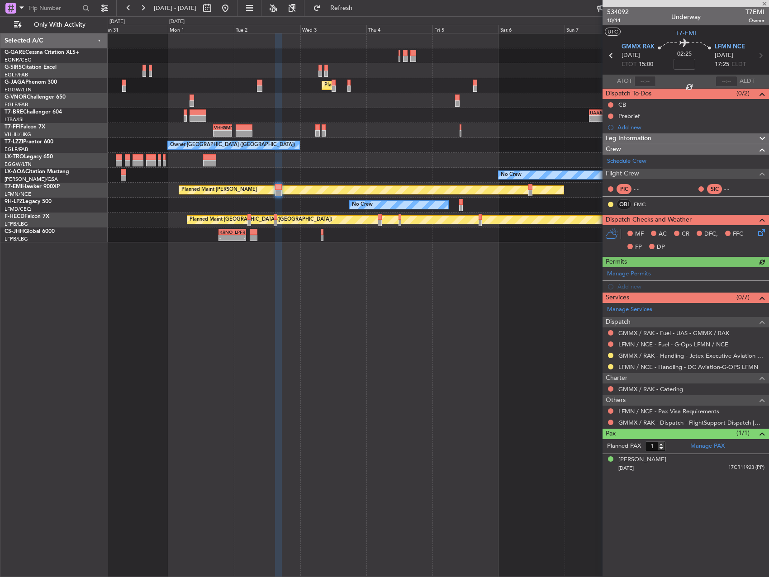
click at [643, 274] on div "Manage Permits Add new" at bounding box center [686, 279] width 166 height 25
click at [658, 276] on div "Manage Permits" at bounding box center [686, 274] width 166 height 14
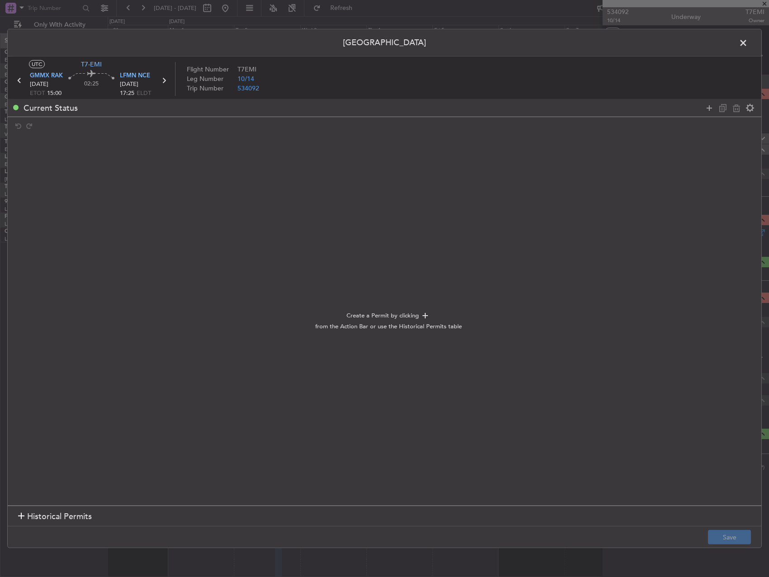
click at [708, 99] on div "Current Status" at bounding box center [385, 108] width 754 height 18
click at [703, 110] on div at bounding box center [730, 107] width 54 height 13
click at [703, 109] on div at bounding box center [730, 107] width 54 height 13
click at [716, 108] on div at bounding box center [730, 107] width 54 height 13
click at [712, 109] on icon at bounding box center [709, 107] width 11 height 11
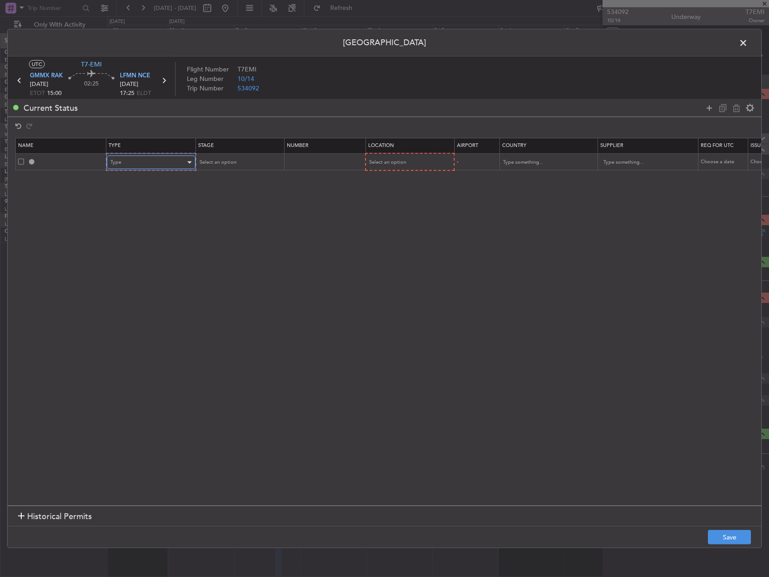
click at [153, 164] on div "Type" at bounding box center [147, 163] width 75 height 14
click at [147, 247] on span "Slot" at bounding box center [151, 249] width 81 height 14
click at [295, 157] on td at bounding box center [323, 161] width 81 height 17
click at [261, 162] on div "Select an option" at bounding box center [235, 163] width 75 height 14
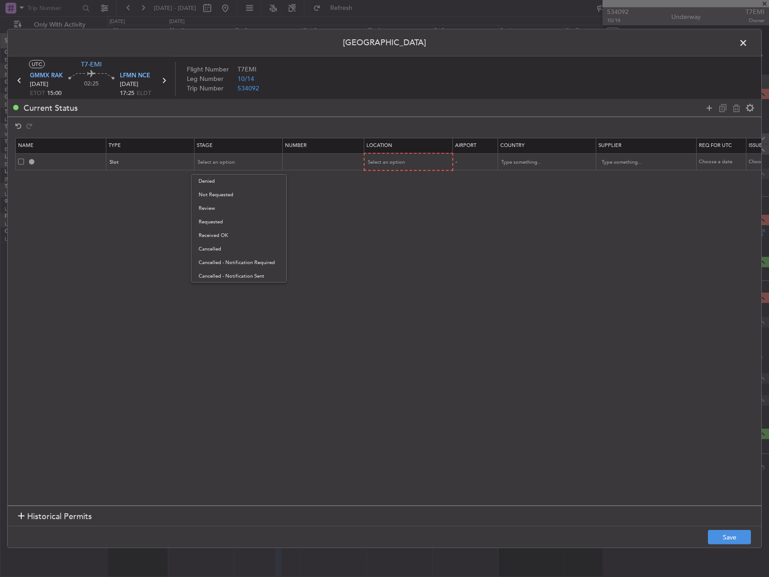
drag, startPoint x: 237, startPoint y: 223, endPoint x: 342, endPoint y: 193, distance: 110.2
click at [238, 223] on span "Requested" at bounding box center [239, 222] width 81 height 14
click at [429, 167] on div "Select an option" at bounding box center [405, 163] width 75 height 14
click at [401, 209] on span "Arrival" at bounding box center [409, 209] width 81 height 14
click at [741, 540] on button "Save" at bounding box center [729, 537] width 43 height 14
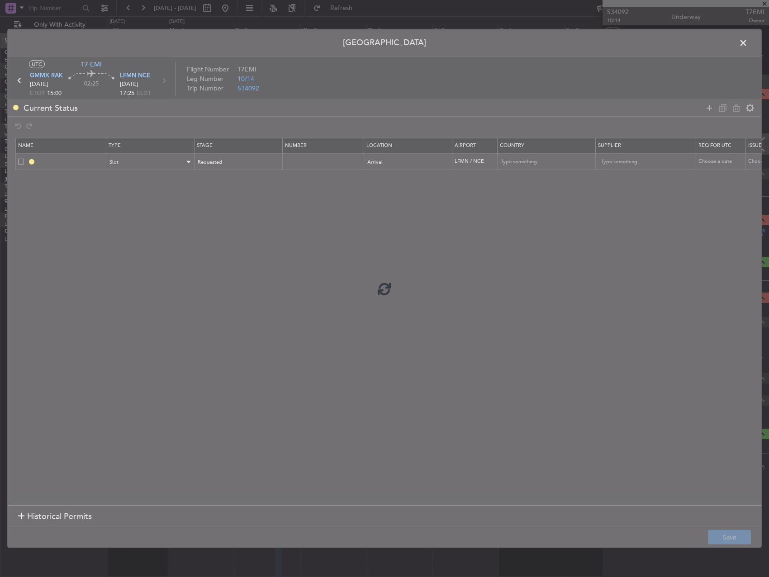
type input "LFMN ARR SLOT"
type input "[GEOGRAPHIC_DATA]"
type input "NNN"
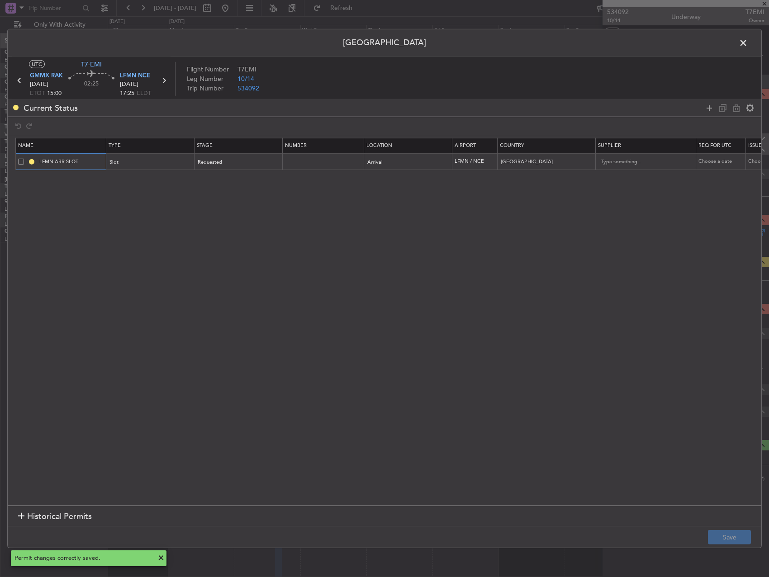
click at [89, 158] on input "LFMN ARR SLOT" at bounding box center [72, 162] width 68 height 8
click at [724, 533] on button "Save" at bounding box center [729, 537] width 43 height 14
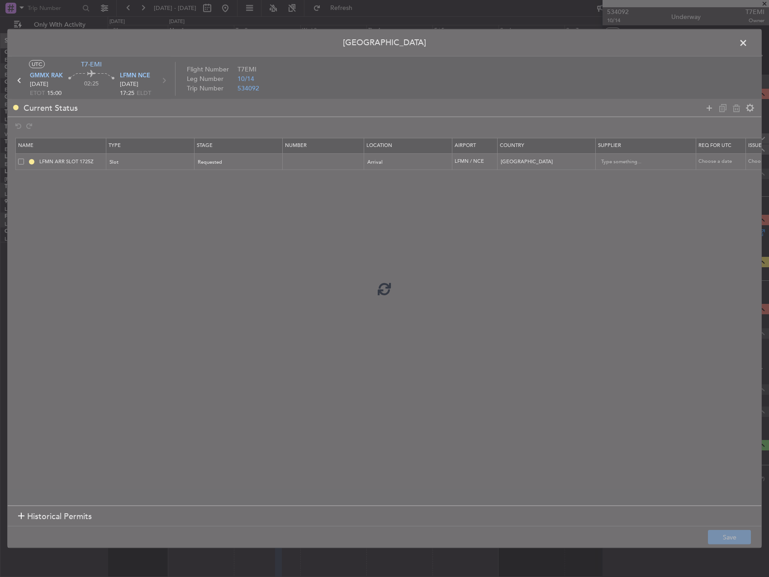
type input "LFMN ARR SLOT 1725Z"
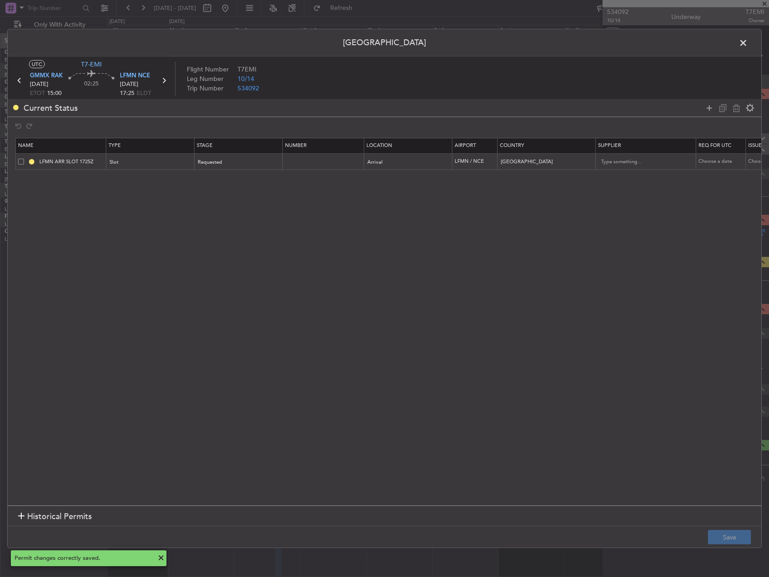
click at [748, 44] on span at bounding box center [748, 45] width 0 height 18
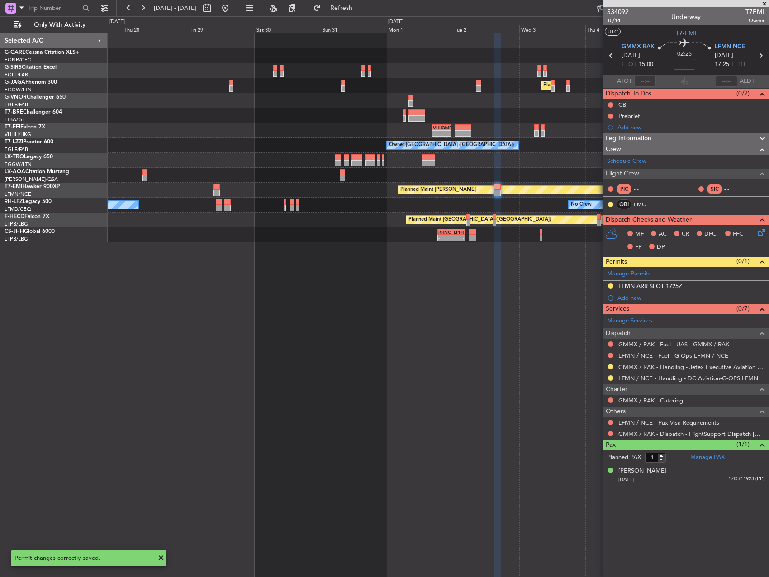
click at [490, 169] on div "No Crew No Crew Sabadell" at bounding box center [438, 175] width 661 height 15
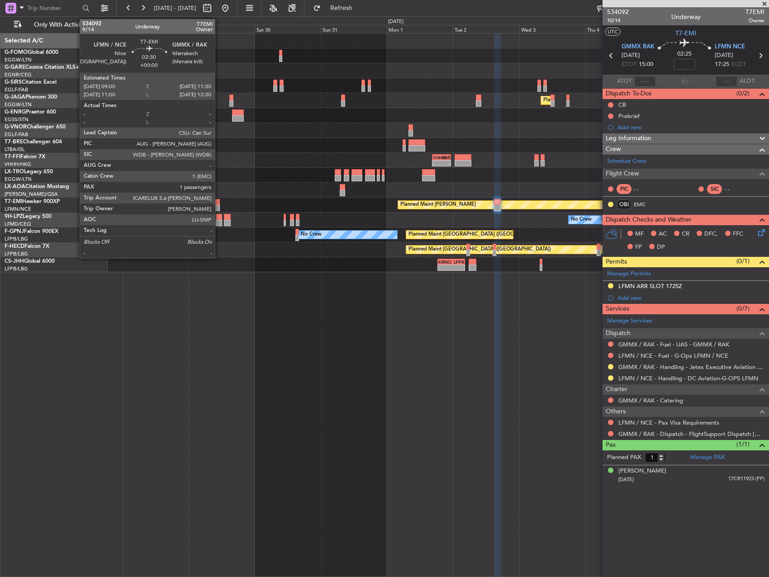
click at [219, 203] on div at bounding box center [216, 202] width 7 height 6
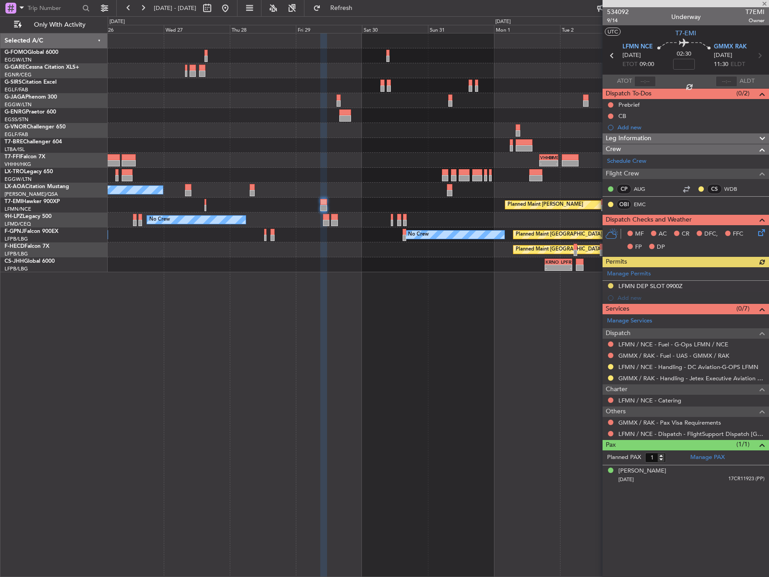
click at [338, 208] on div "Planned Maint [PERSON_NAME]" at bounding box center [438, 205] width 661 height 15
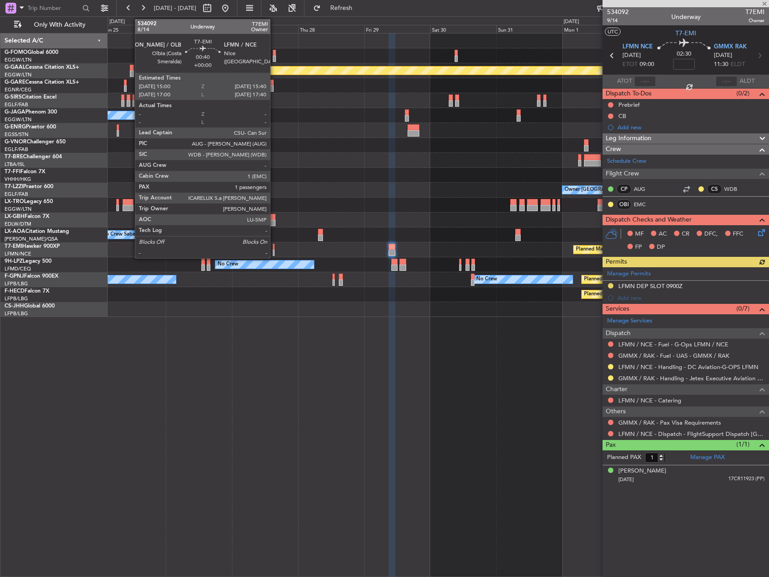
click at [274, 246] on div at bounding box center [274, 247] width 2 height 6
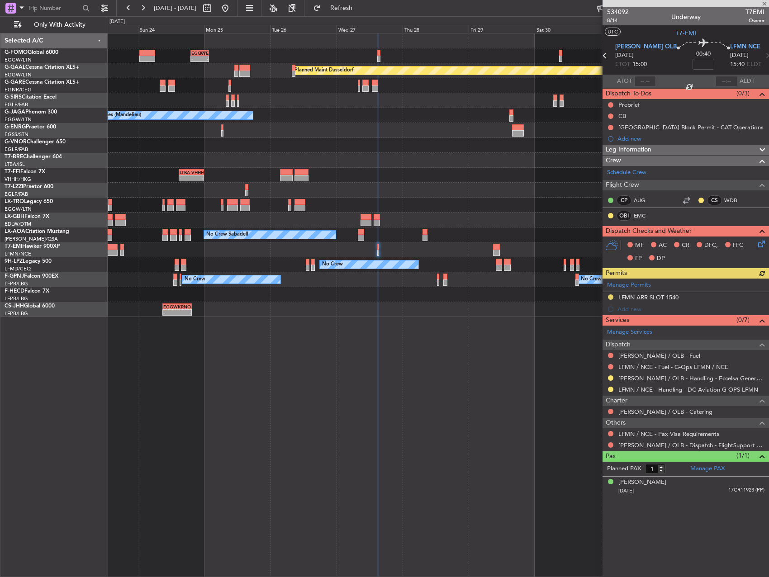
click at [336, 389] on div "EGGW 19:15 Z KTEB 01:55 Z - - Planned Maint Dusseldorf No Crew Cannes (Mandelie…" at bounding box center [438, 305] width 661 height 544
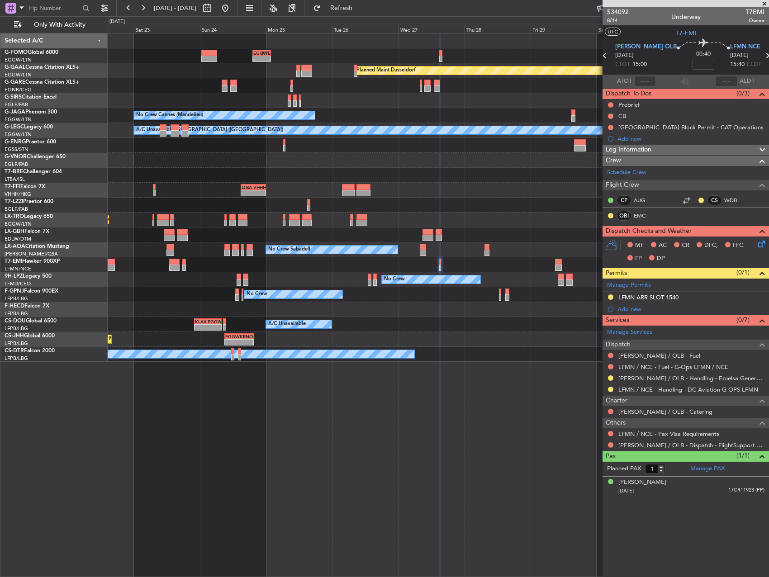
click at [263, 262] on div "Planned Maint [PERSON_NAME]" at bounding box center [438, 264] width 661 height 15
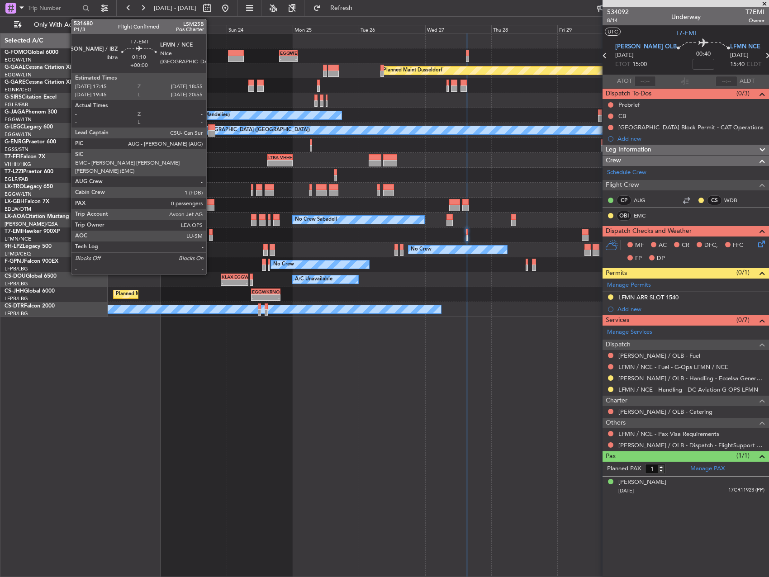
click at [210, 231] on div at bounding box center [211, 232] width 4 height 6
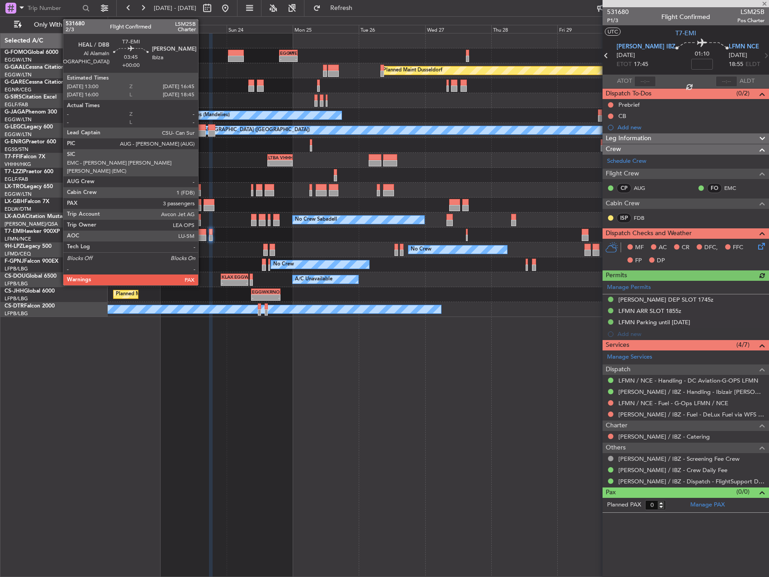
click at [202, 234] on div at bounding box center [201, 232] width 10 height 6
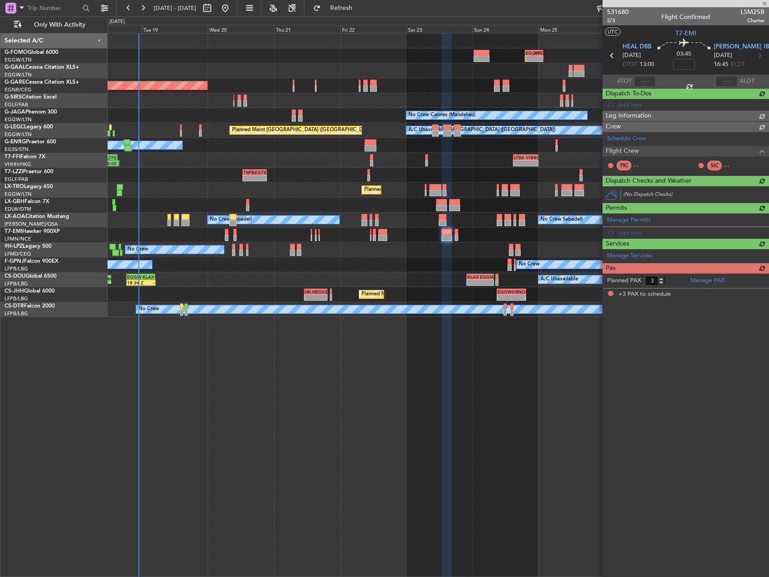
click at [576, 405] on div "- - EGGW 19:15 Z KTEB 01:55 Z Planned Maint Windsor Locks (Bradley Intl) Planne…" at bounding box center [438, 305] width 661 height 544
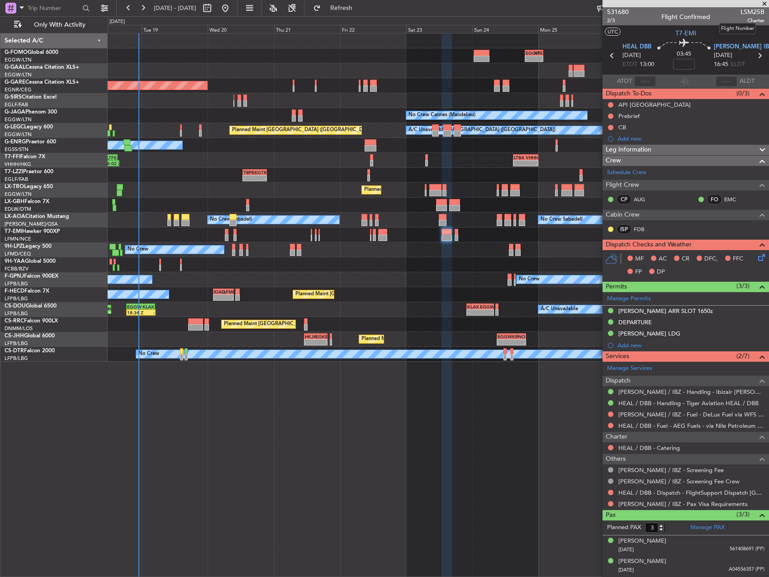
click at [741, 12] on span "LSM25B" at bounding box center [753, 12] width 24 height 10
click at [353, 10] on span "Refresh" at bounding box center [342, 8] width 38 height 6
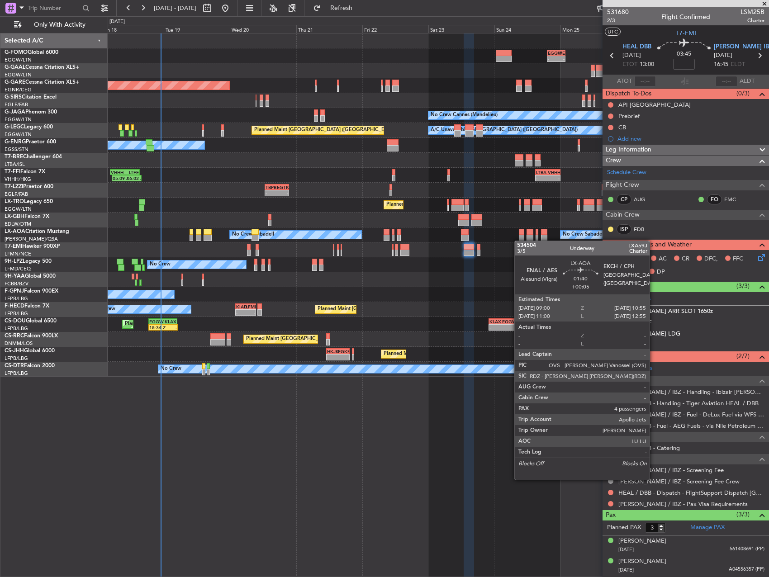
click at [519, 241] on div "- - EGGW 19:15 Z KTEB 01:55 Z Planned Maint Windsor Locks (Bradley Intl) Planne…" at bounding box center [438, 204] width 661 height 343
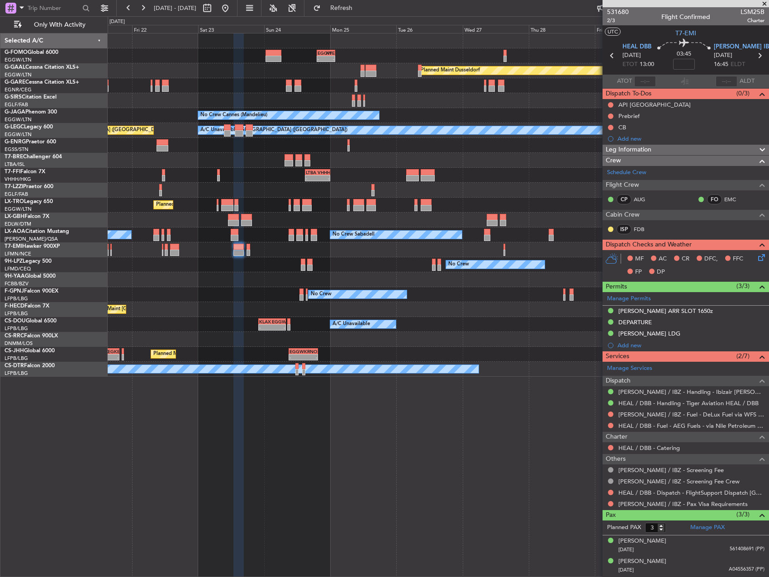
click at [262, 260] on div "- - EGGW 19:15 Z KTEB 01:55 Z Planned Maint Dusseldorf Unplanned Maint Chester …" at bounding box center [438, 204] width 661 height 343
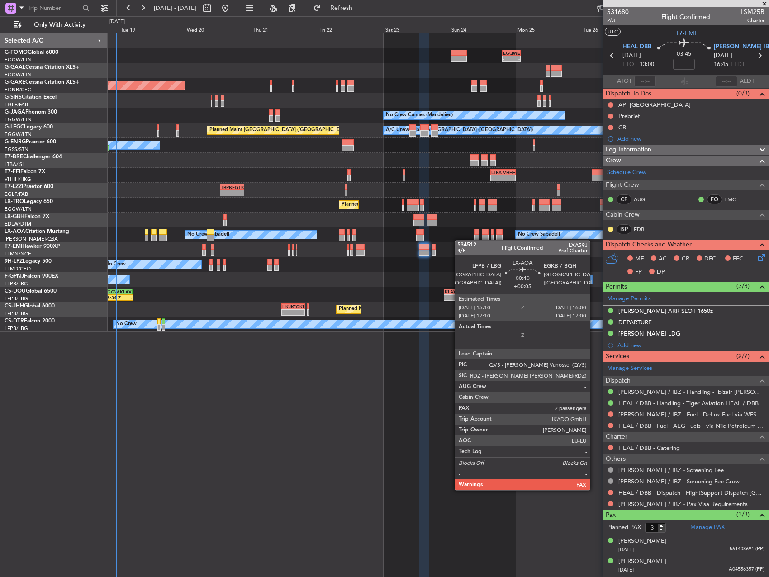
click at [461, 240] on div "No Crew Sabadell No Crew Sabadell No Crew Luxembourg (Findel)" at bounding box center [438, 235] width 661 height 15
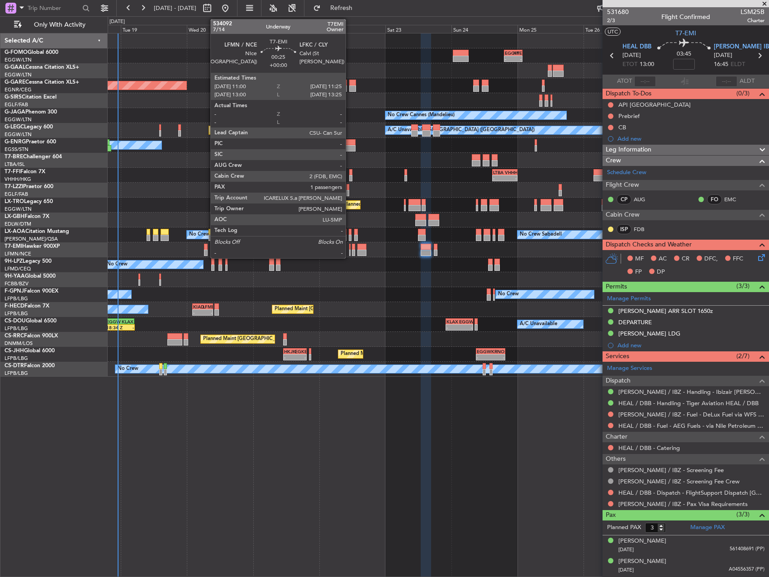
click at [350, 251] on div at bounding box center [349, 253] width 1 height 6
click at [354, 251] on div at bounding box center [353, 253] width 3 height 6
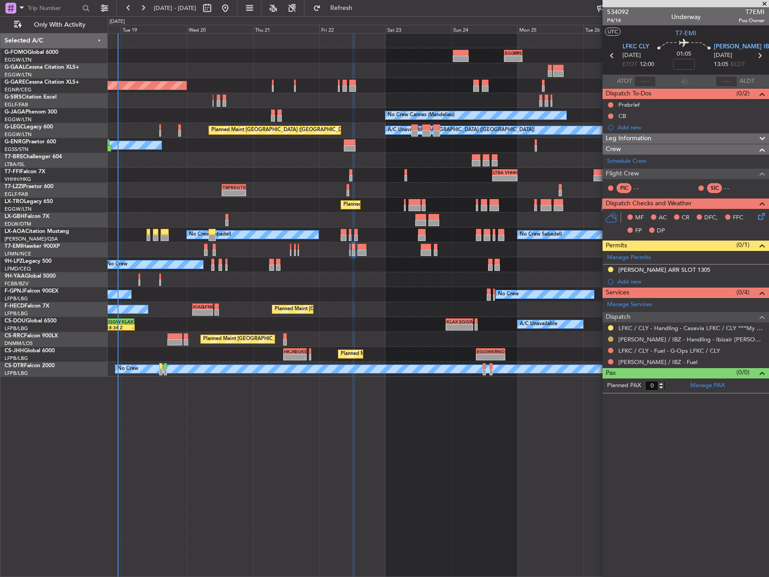
click at [611, 339] on button at bounding box center [610, 339] width 5 height 5
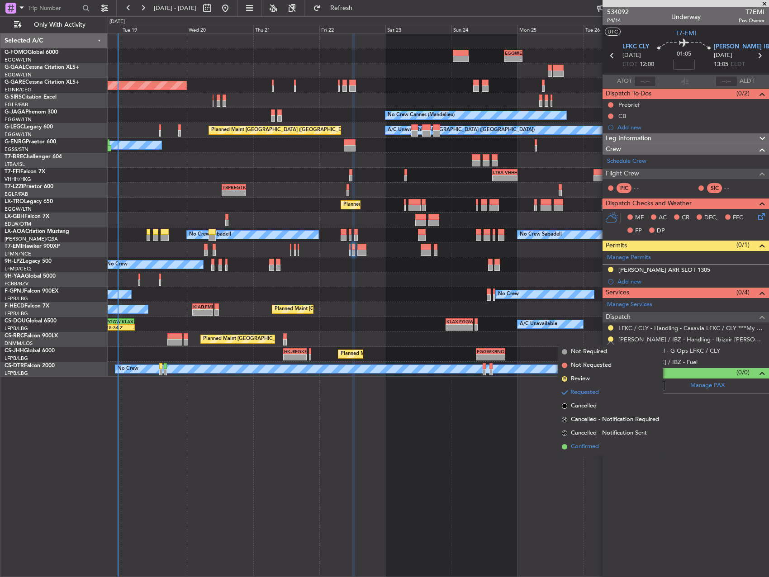
click at [592, 446] on span "Confirmed" at bounding box center [585, 446] width 28 height 9
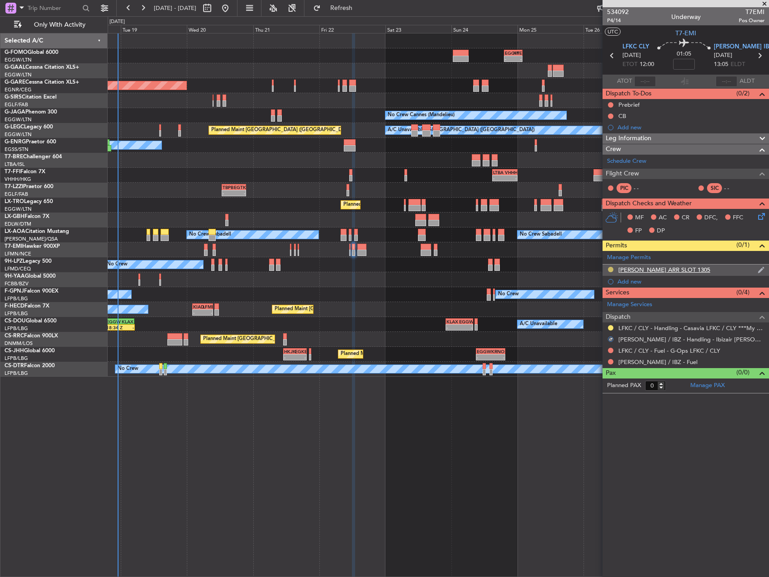
click at [609, 269] on button at bounding box center [610, 269] width 5 height 5
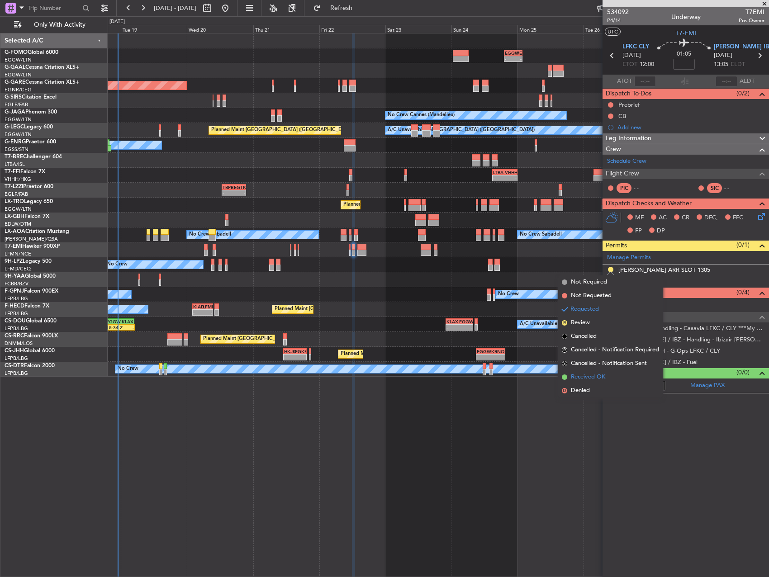
click at [585, 374] on span "Received OK" at bounding box center [588, 377] width 34 height 9
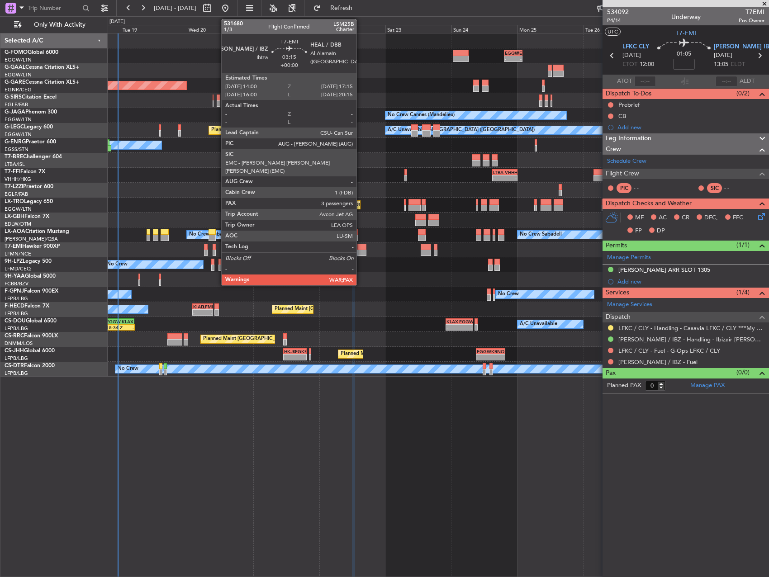
click at [363, 244] on div at bounding box center [361, 247] width 9 height 6
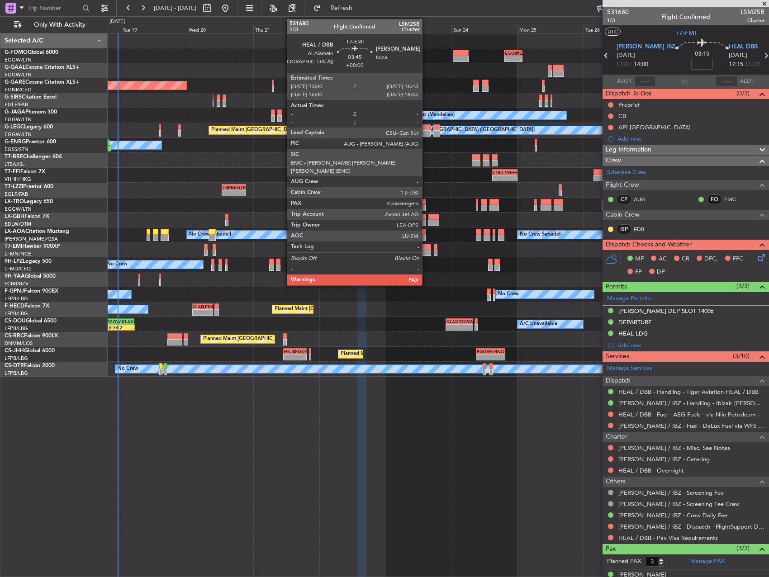
click at [426, 248] on div at bounding box center [426, 247] width 10 height 6
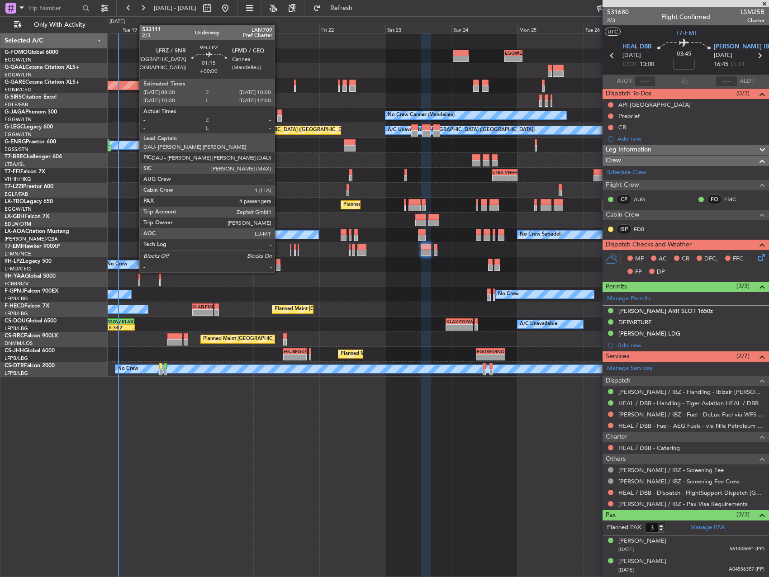
click at [279, 263] on div at bounding box center [278, 262] width 5 height 6
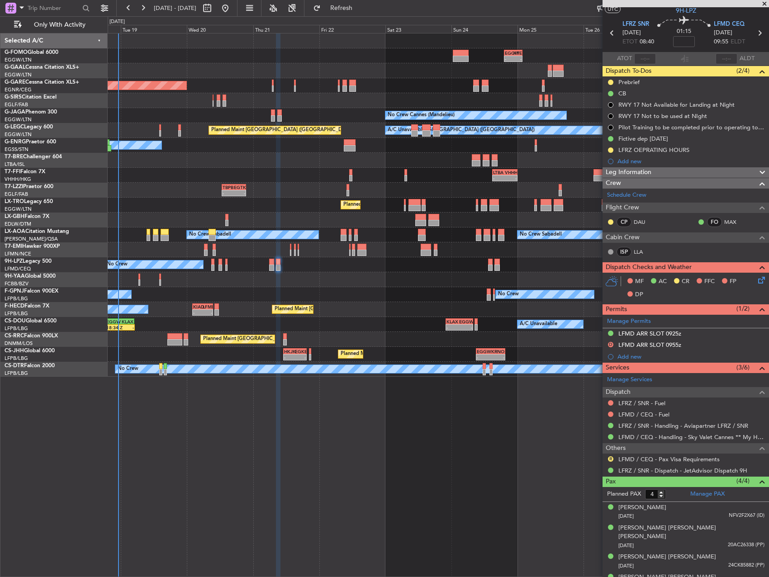
scroll to position [29, 0]
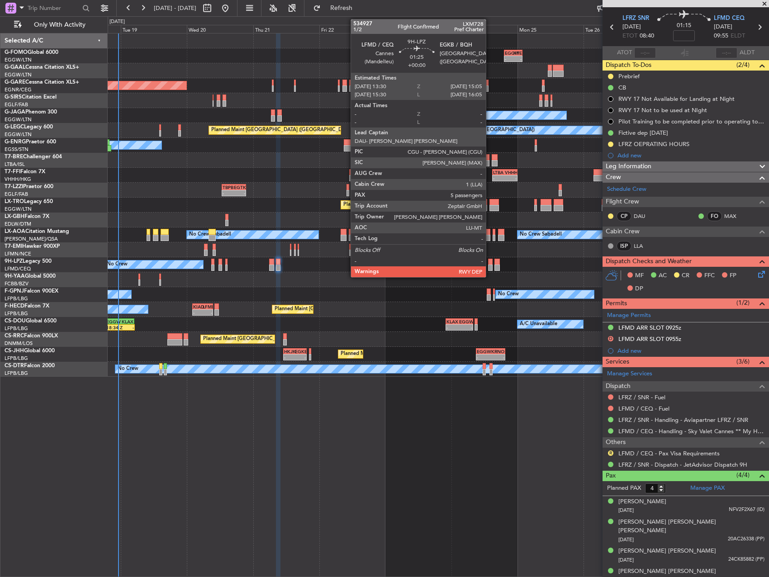
click at [490, 265] on div at bounding box center [490, 268] width 5 height 6
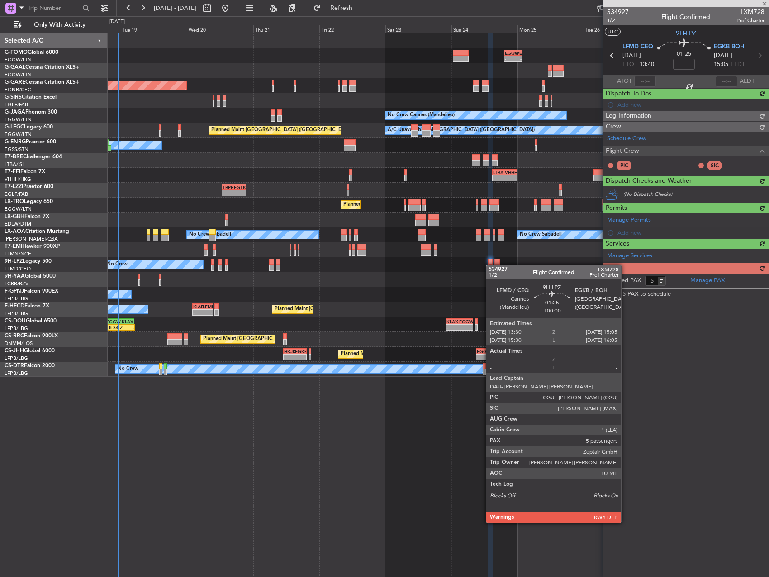
scroll to position [0, 0]
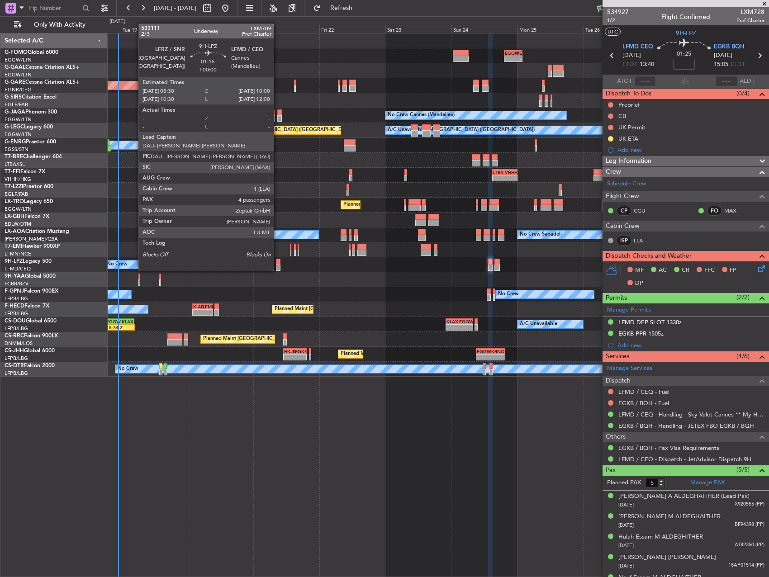
click at [278, 262] on div at bounding box center [278, 262] width 5 height 6
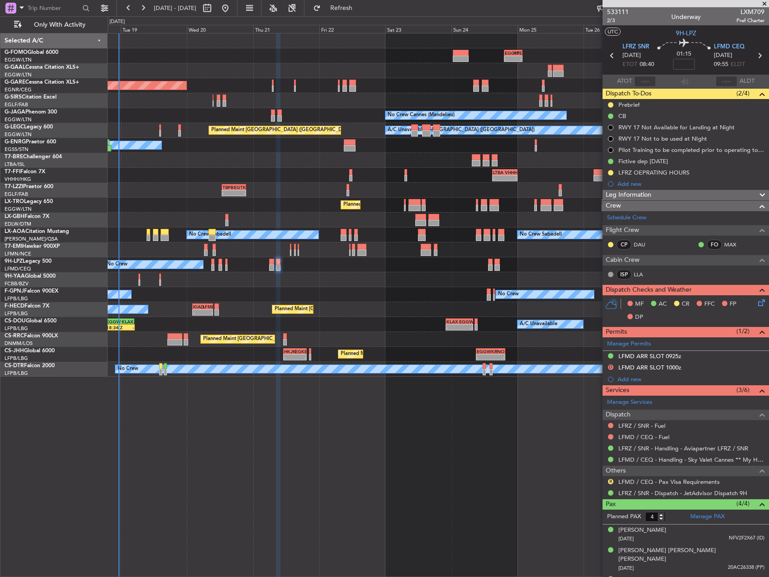
click at [762, 5] on span at bounding box center [764, 4] width 9 height 8
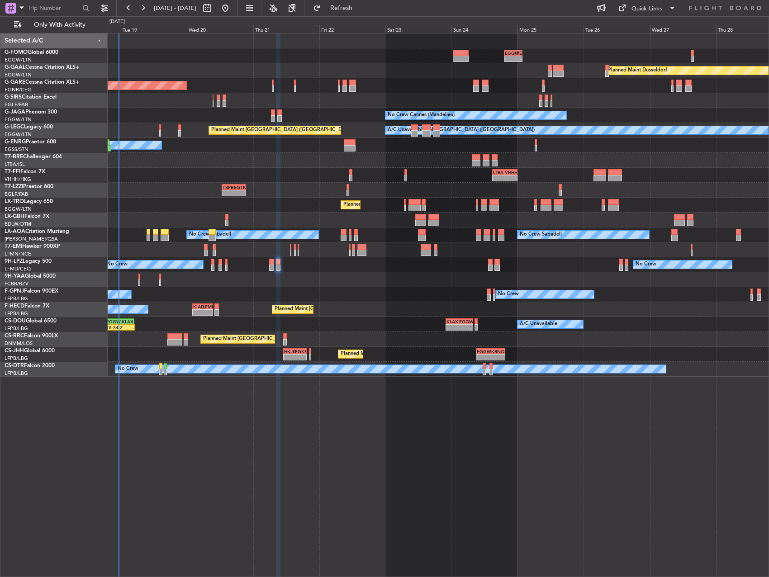
type input "0"
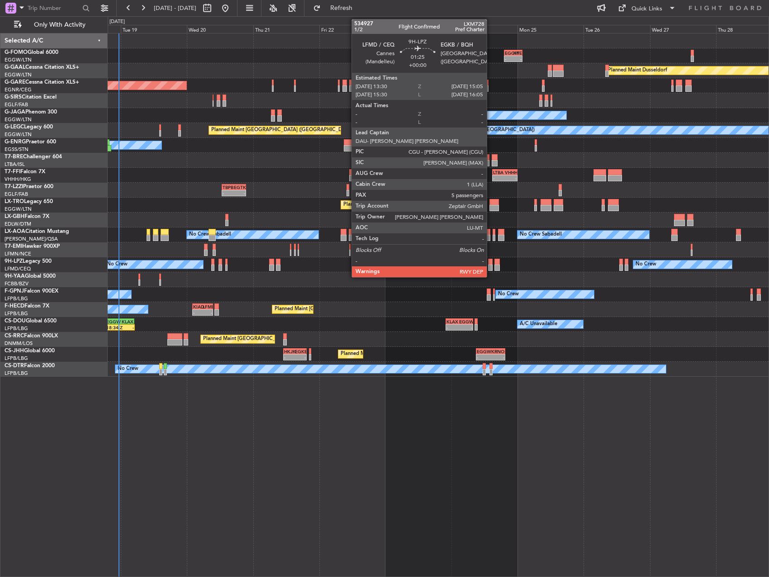
click at [491, 261] on div at bounding box center [490, 262] width 5 height 6
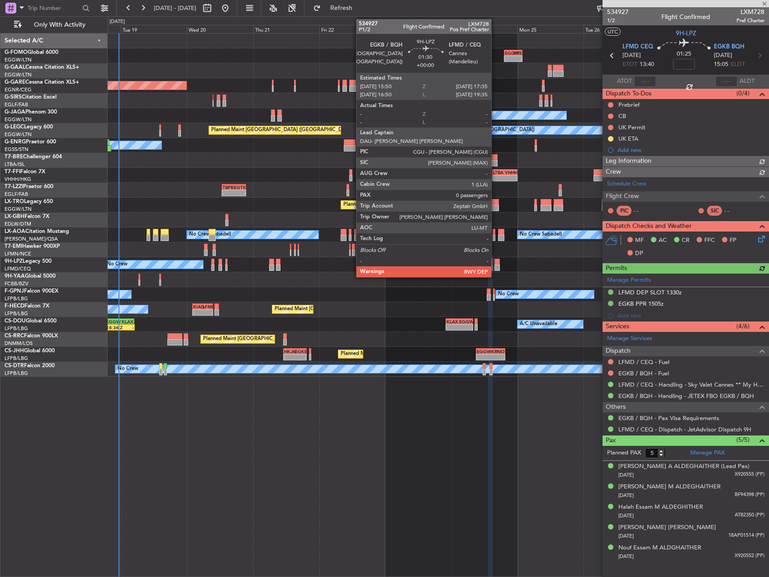
click at [495, 262] on div at bounding box center [496, 262] width 5 height 6
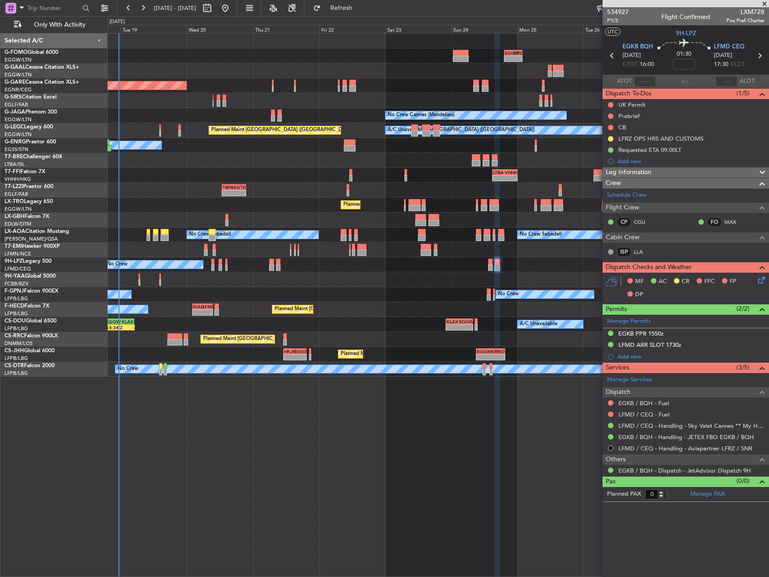
click at [274, 266] on div "No Crew No Crew" at bounding box center [438, 264] width 661 height 15
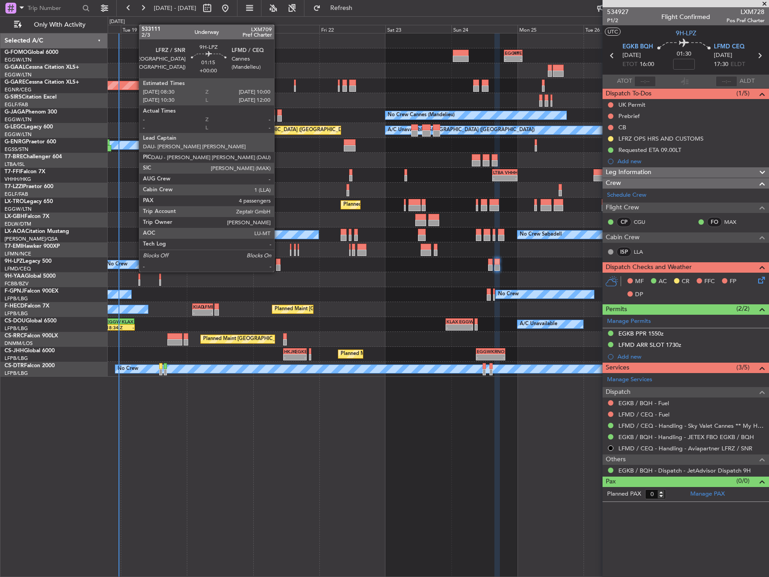
click at [279, 263] on div at bounding box center [278, 262] width 5 height 6
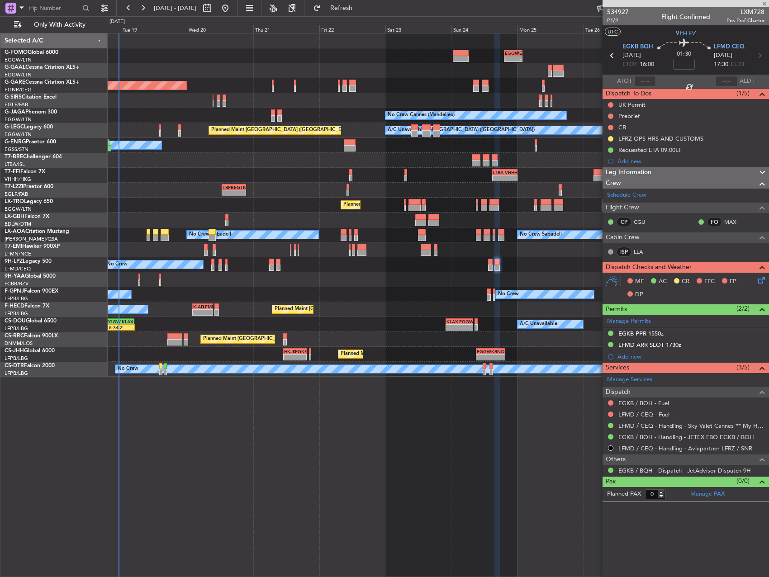
type input "4"
